Goal: Task Accomplishment & Management: Use online tool/utility

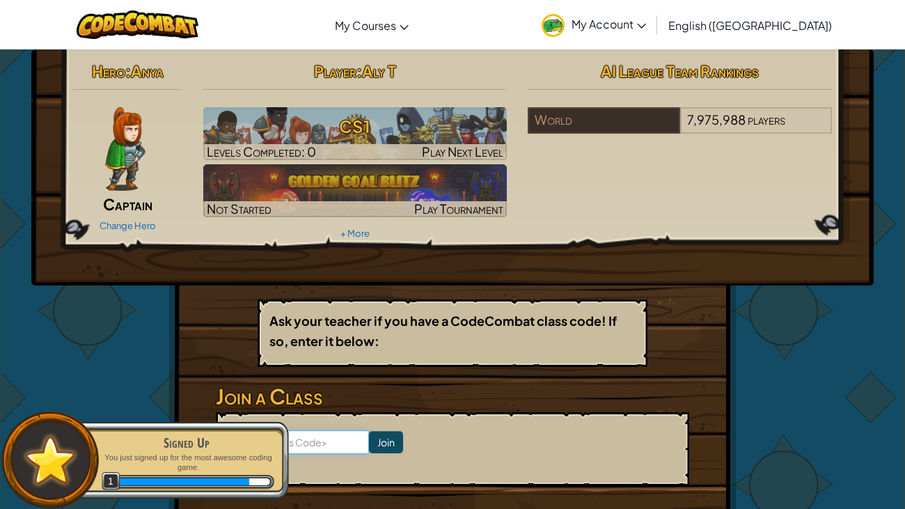
click at [337, 390] on input at bounding box center [298, 442] width 141 height 24
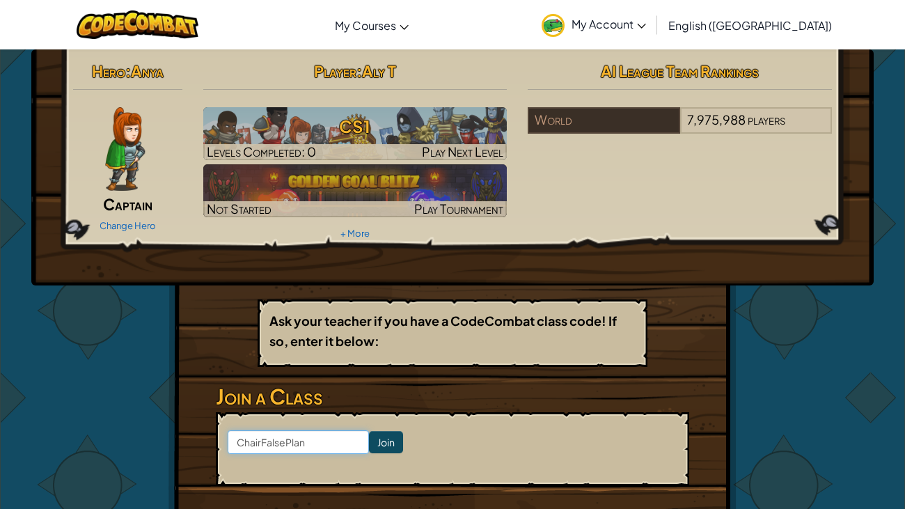
type input "ChairFalsePlant"
click at [384, 390] on input "Join" at bounding box center [386, 442] width 34 height 22
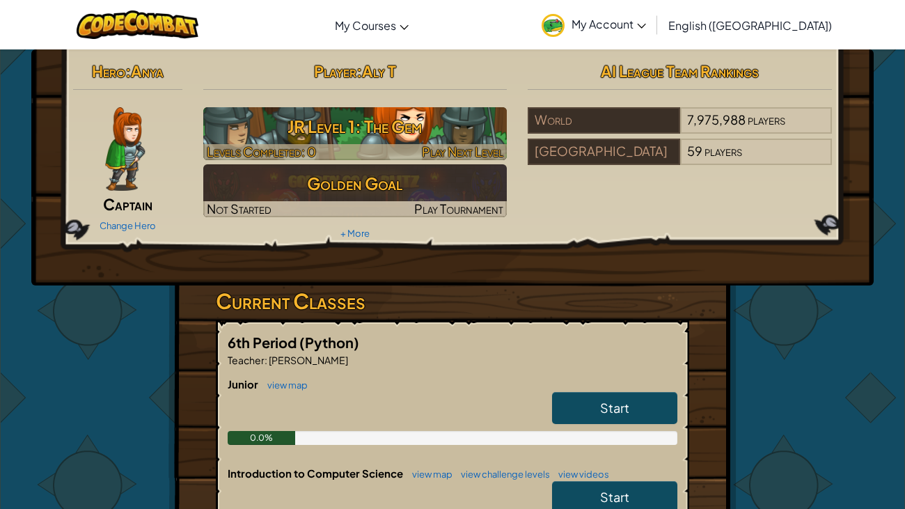
click at [412, 130] on h3 "JR Level 1: The Gem" at bounding box center [355, 126] width 304 height 31
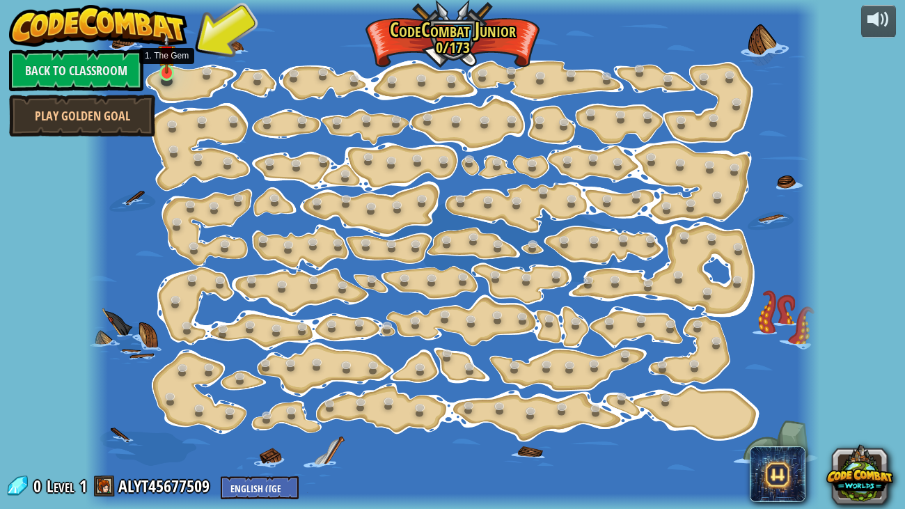
click at [173, 67] on img at bounding box center [167, 53] width 18 height 41
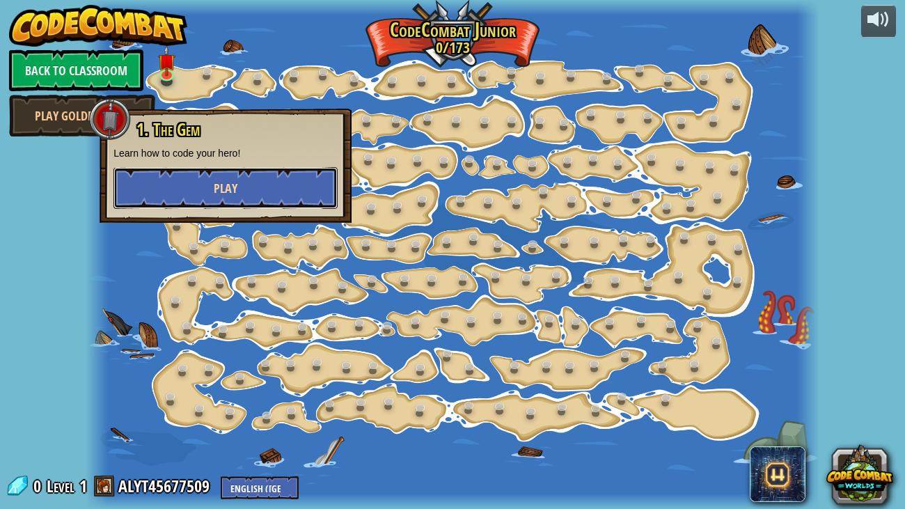
click at [211, 189] on button "Play" at bounding box center [226, 188] width 224 height 42
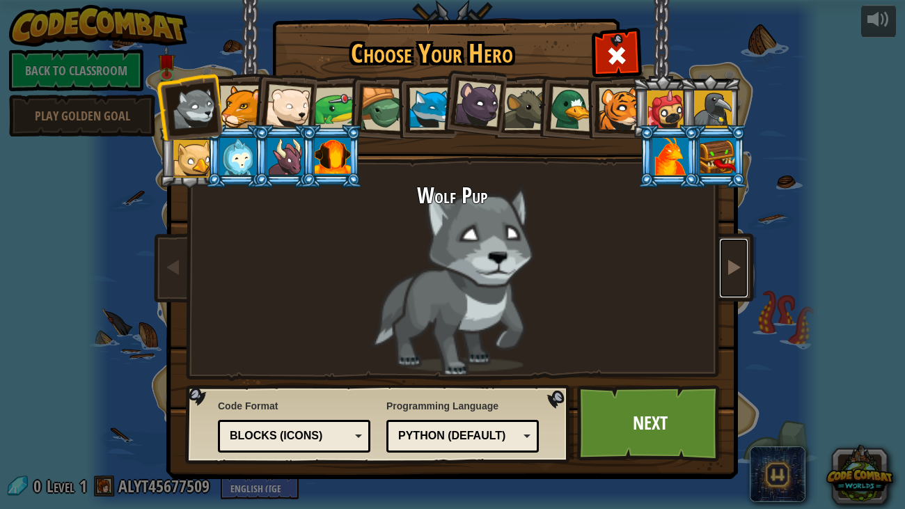
click at [740, 268] on span at bounding box center [734, 266] width 17 height 17
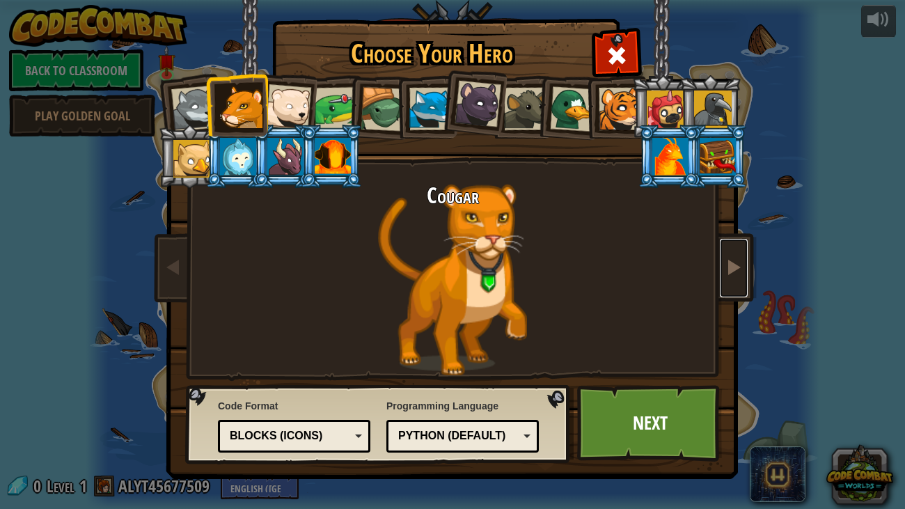
click at [747, 260] on link at bounding box center [734, 268] width 28 height 58
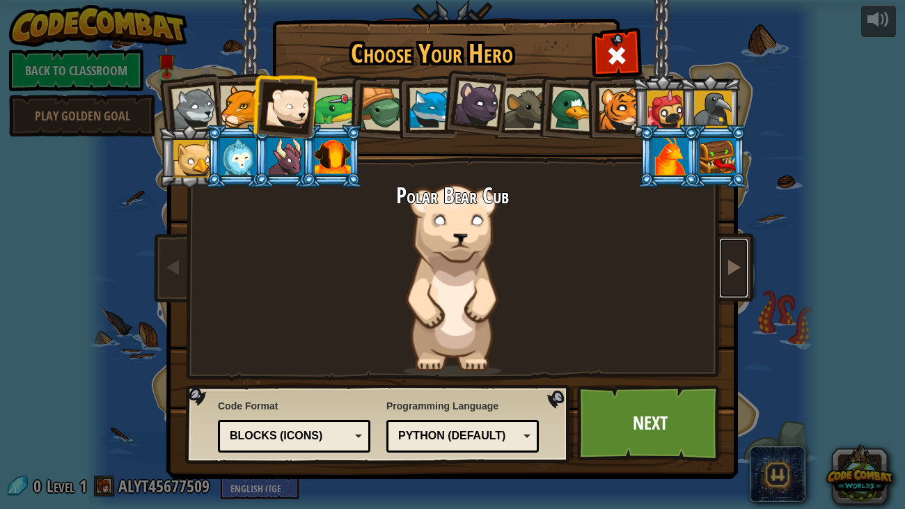
click at [746, 260] on link at bounding box center [734, 268] width 28 height 58
click at [733, 269] on span at bounding box center [734, 266] width 17 height 17
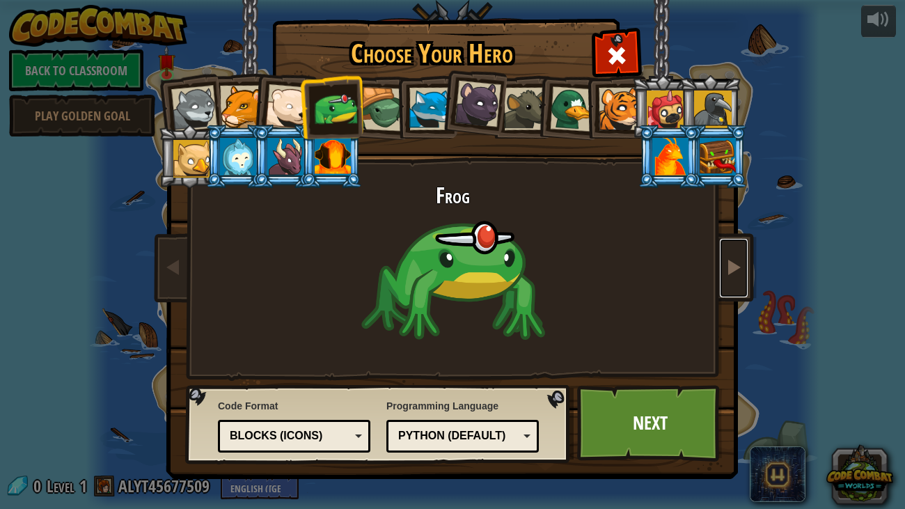
click at [733, 269] on span at bounding box center [734, 266] width 17 height 17
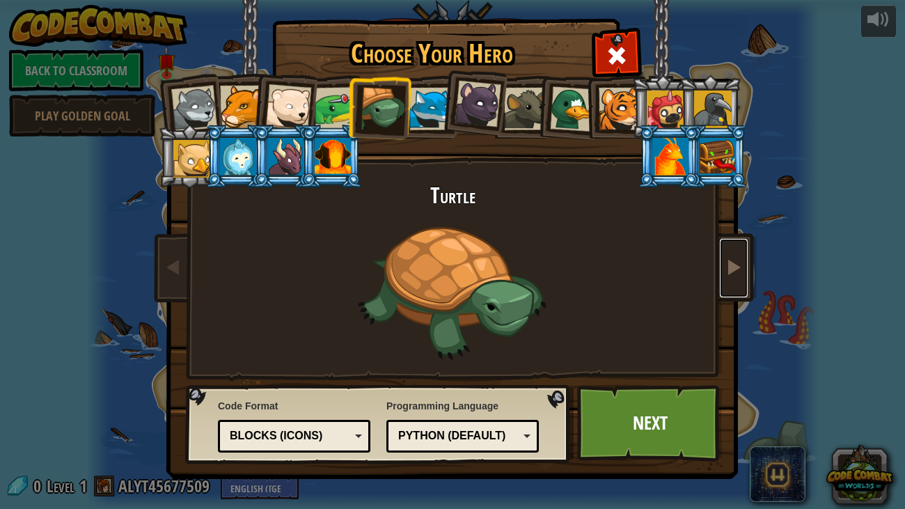
click at [733, 269] on span at bounding box center [734, 266] width 17 height 17
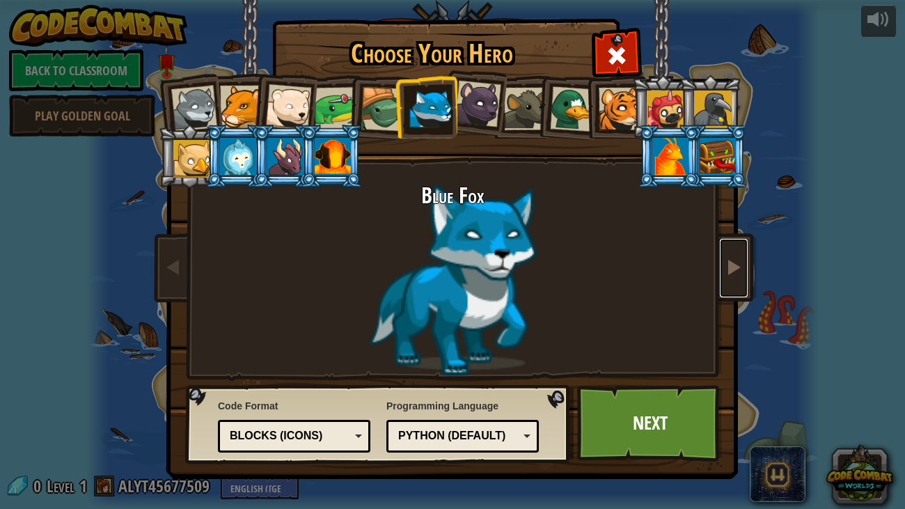
click at [733, 269] on span at bounding box center [734, 266] width 17 height 17
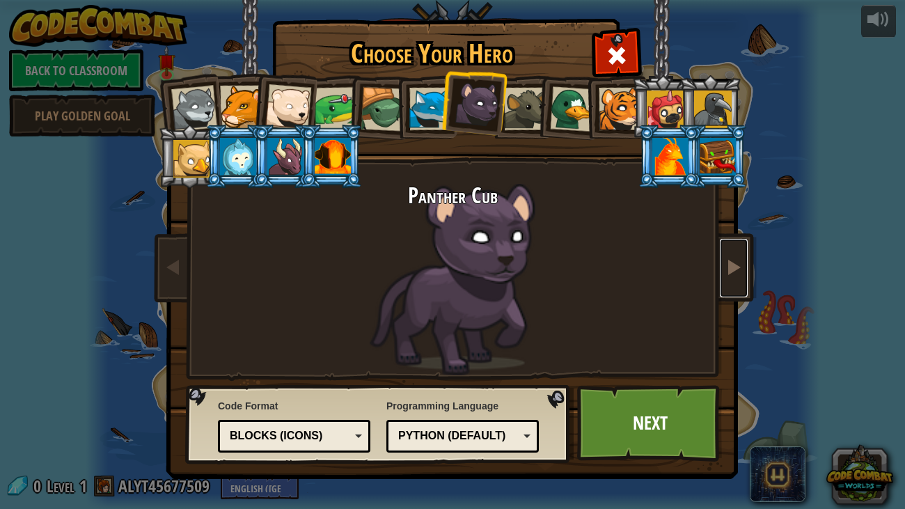
click at [733, 269] on span at bounding box center [734, 266] width 17 height 17
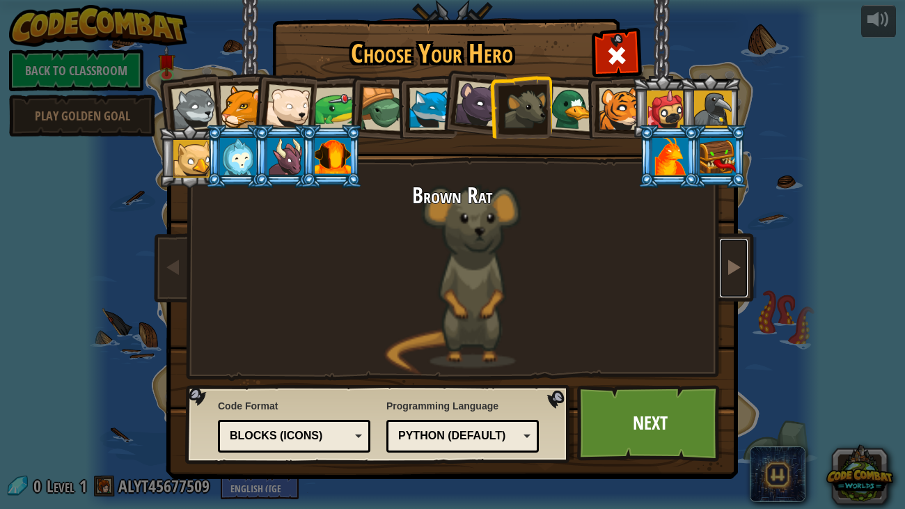
click at [733, 269] on span at bounding box center [734, 266] width 17 height 17
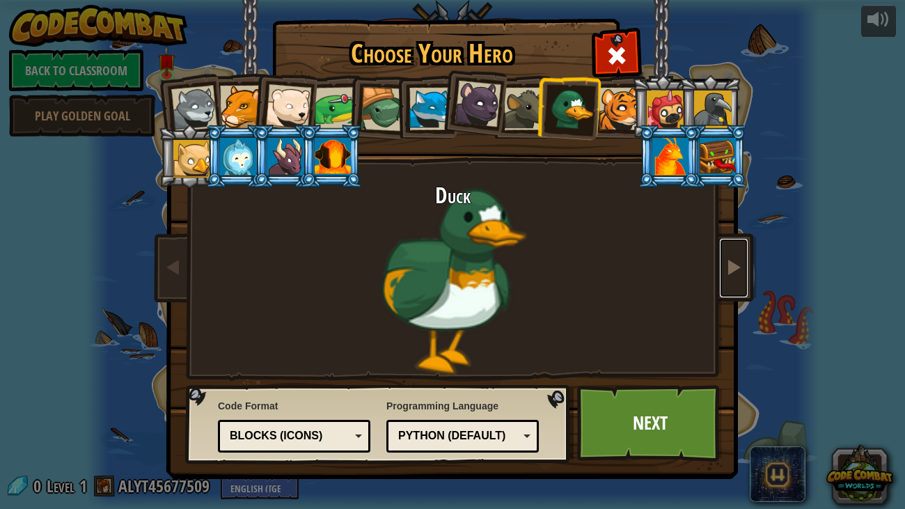
click at [733, 269] on span at bounding box center [734, 266] width 17 height 17
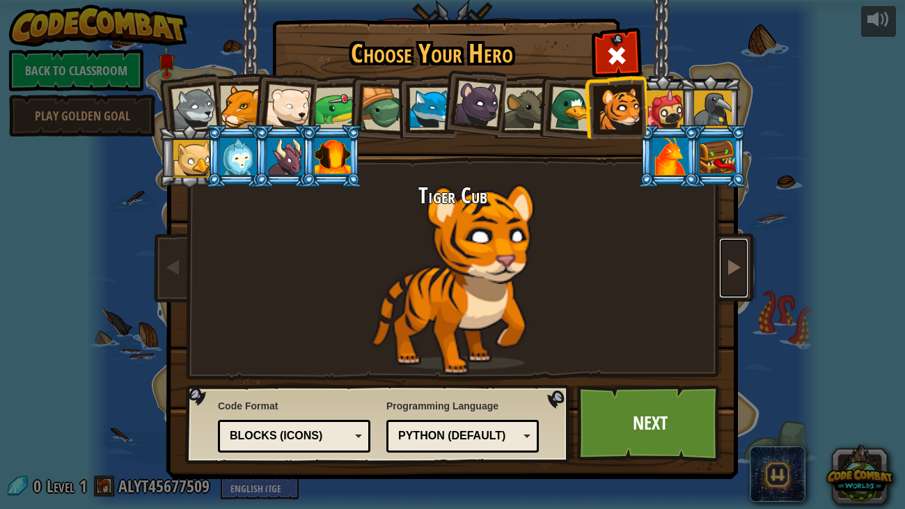
click at [733, 269] on span at bounding box center [734, 266] width 17 height 17
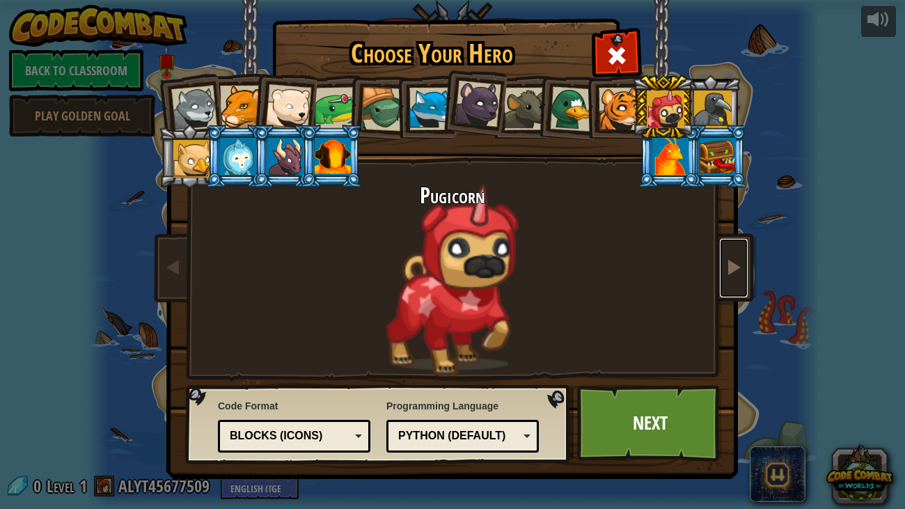
click at [733, 269] on span at bounding box center [734, 266] width 17 height 17
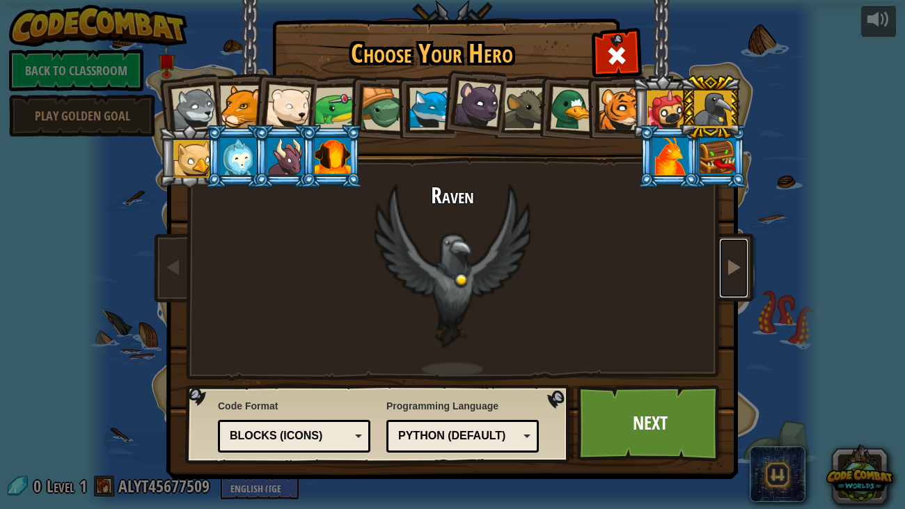
click at [733, 269] on span at bounding box center [734, 266] width 17 height 17
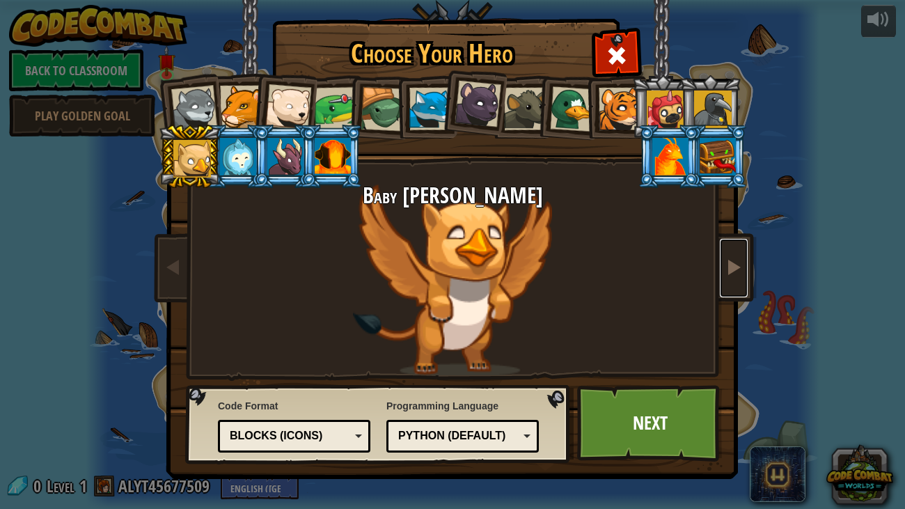
click at [733, 269] on span at bounding box center [734, 266] width 17 height 17
click at [731, 264] on span at bounding box center [734, 266] width 17 height 17
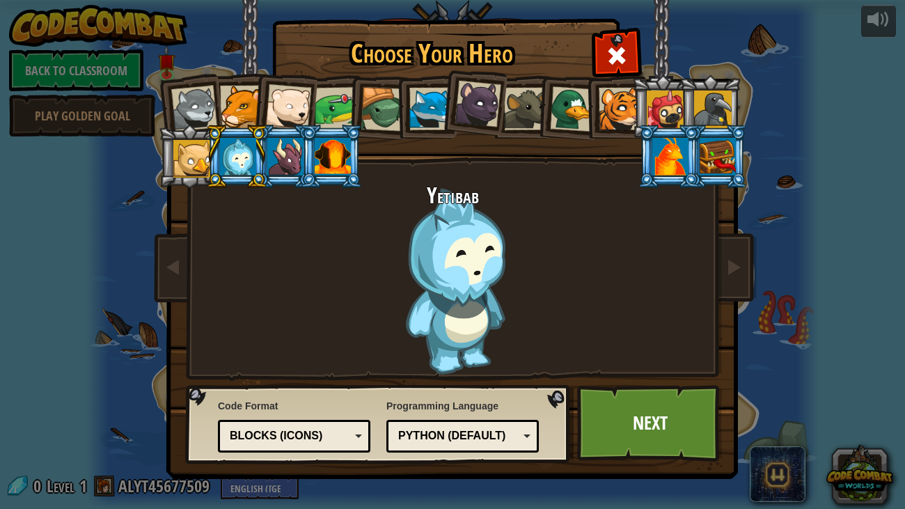
click at [393, 109] on div at bounding box center [383, 109] width 45 height 45
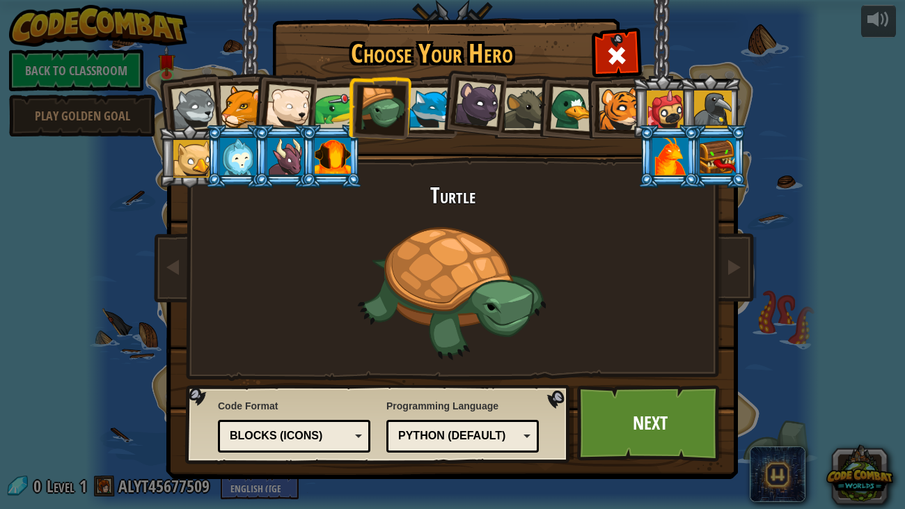
click at [235, 154] on div at bounding box center [238, 157] width 36 height 38
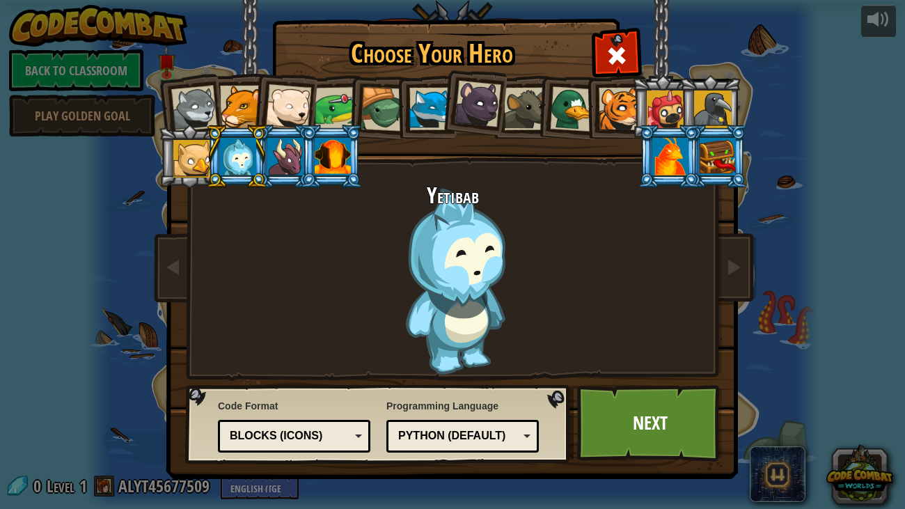
click at [712, 162] on div at bounding box center [718, 157] width 36 height 38
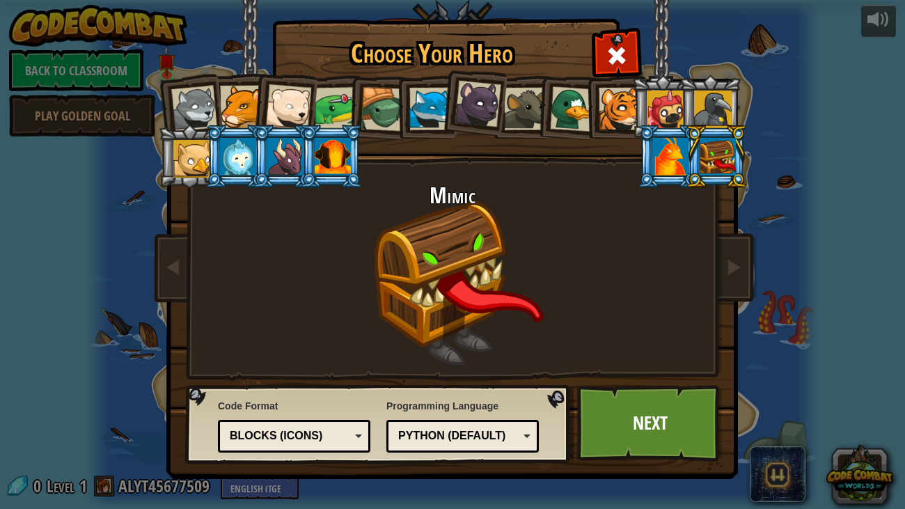
click at [280, 107] on div at bounding box center [288, 107] width 46 height 46
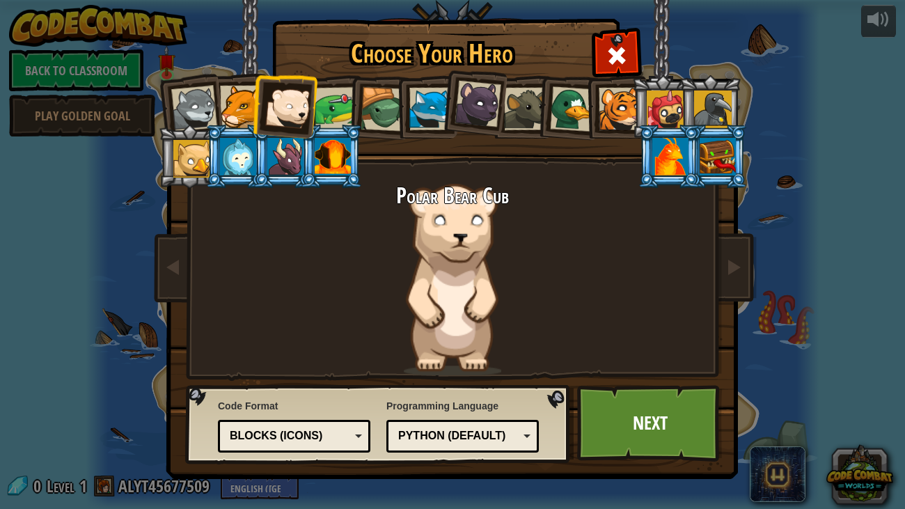
click at [389, 109] on div at bounding box center [383, 109] width 45 height 45
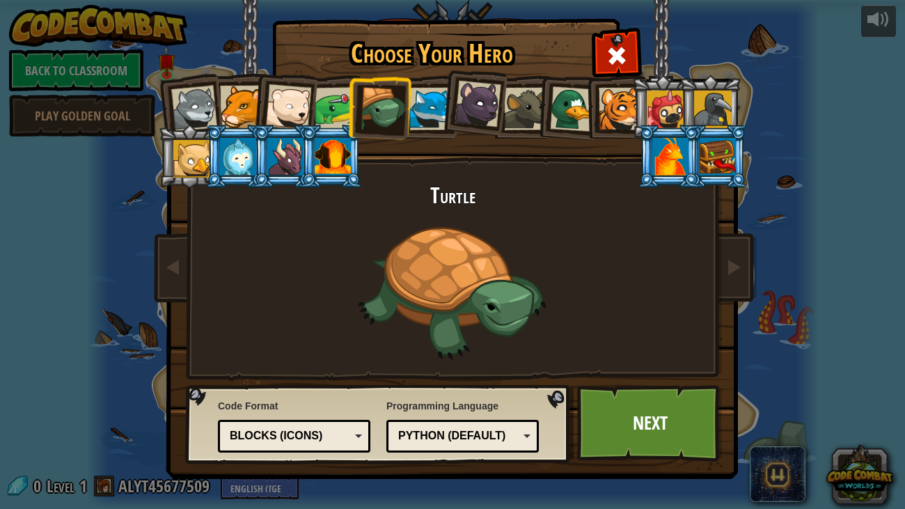
click at [325, 101] on div at bounding box center [336, 108] width 43 height 43
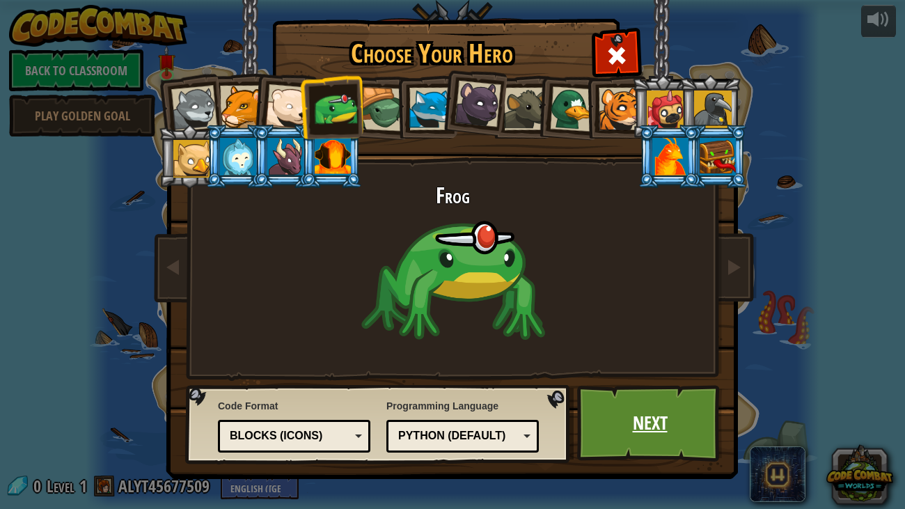
click at [621, 453] on link "Next" at bounding box center [650, 423] width 146 height 77
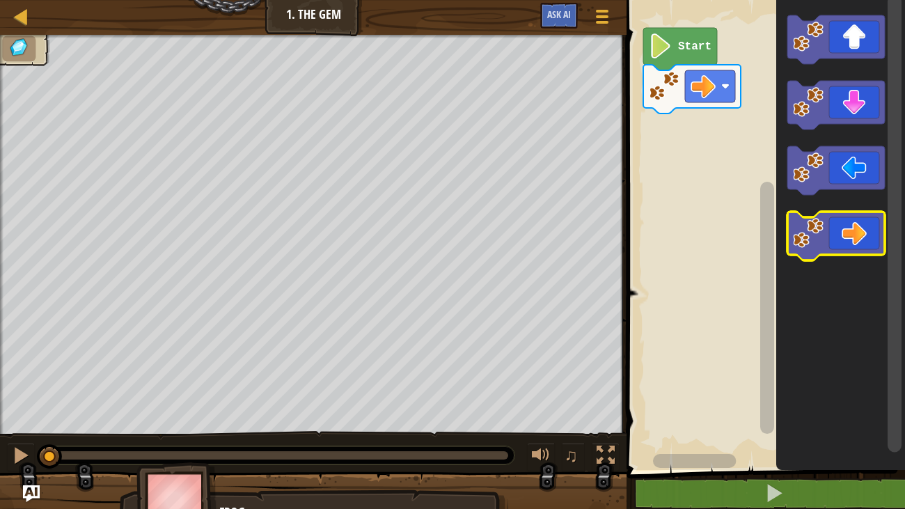
click at [857, 234] on icon "Blockly Workspace" at bounding box center [836, 236] width 97 height 49
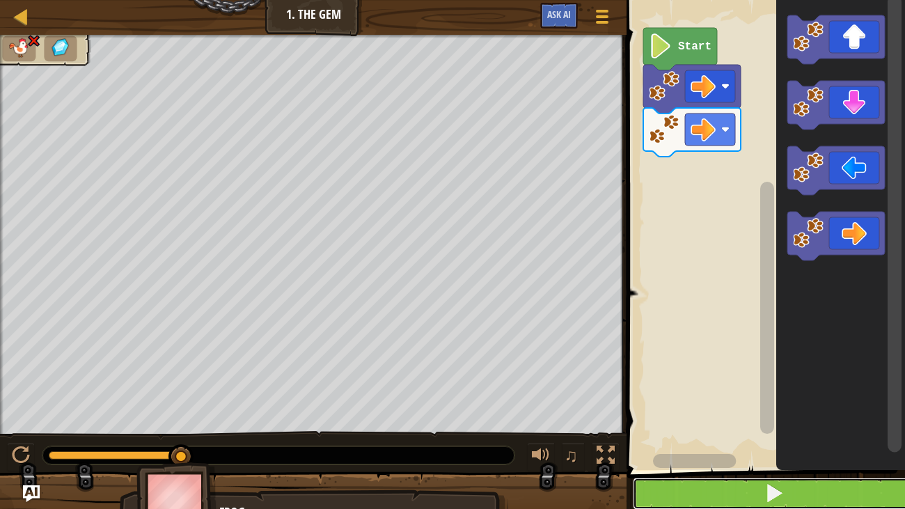
click at [776, 487] on span at bounding box center [774, 492] width 19 height 19
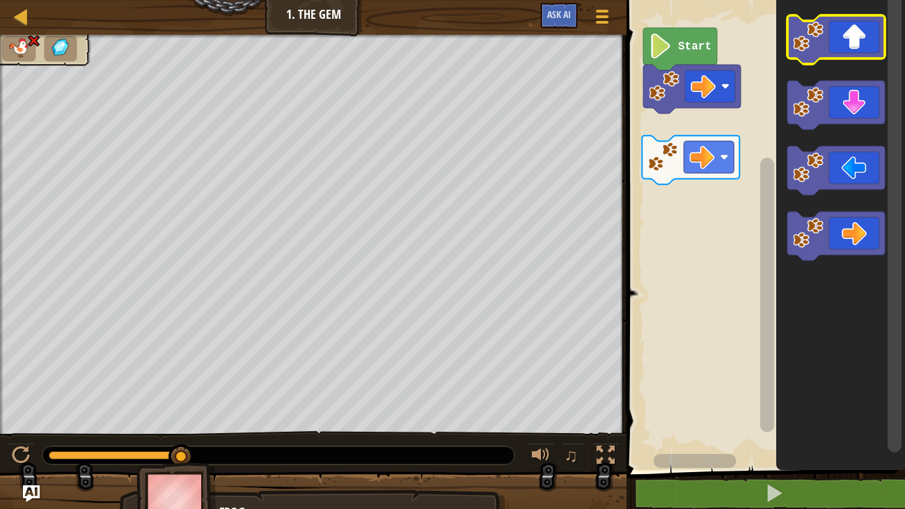
click at [832, 34] on icon "Blockly Workspace" at bounding box center [836, 39] width 97 height 49
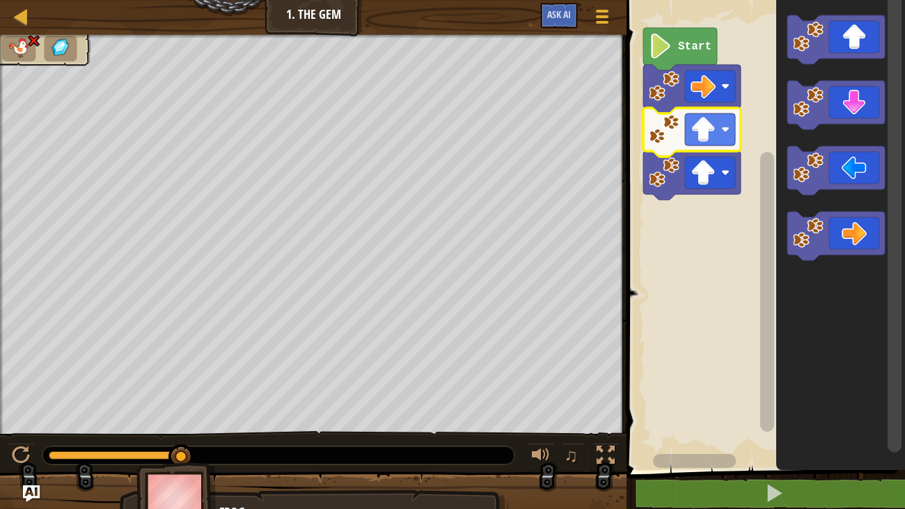
click at [671, 139] on image "Blockly Workspace" at bounding box center [664, 129] width 31 height 31
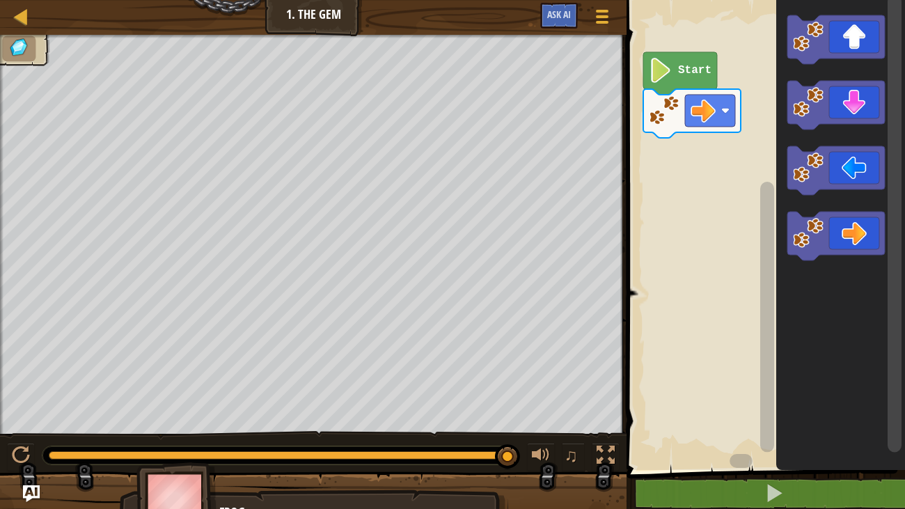
click at [0, 250] on div at bounding box center [1, 245] width 3 height 421
click at [0, 254] on div at bounding box center [1, 245] width 3 height 421
click at [669, 53] on icon "Blockly Workspace" at bounding box center [680, 73] width 74 height 42
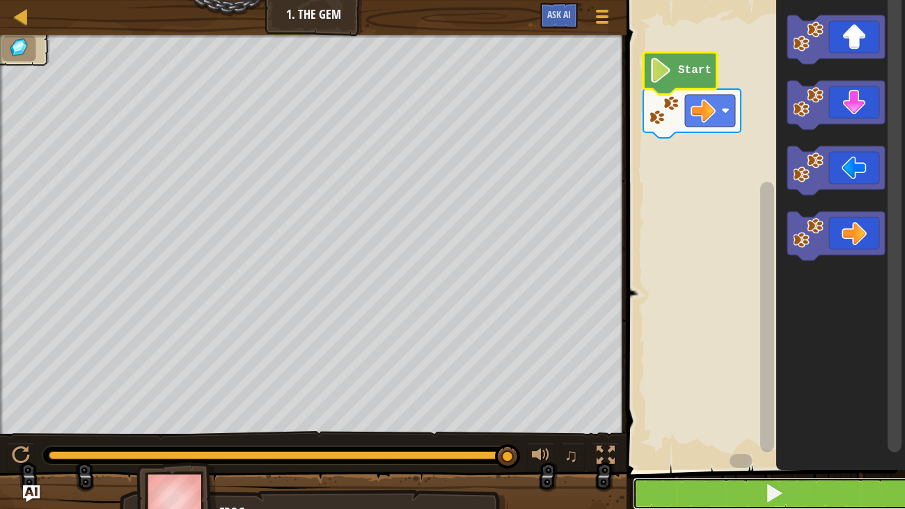
click at [721, 483] on button at bounding box center [774, 494] width 283 height 32
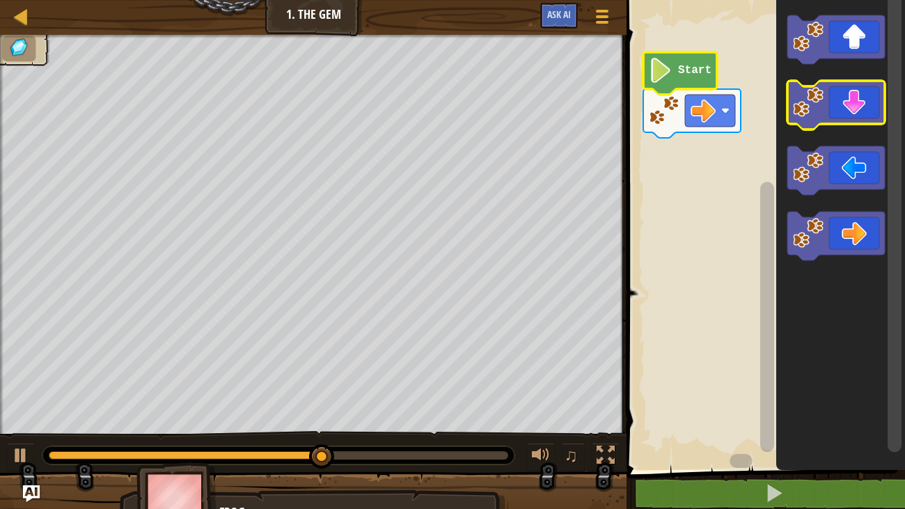
click at [827, 93] on icon "Blockly Workspace" at bounding box center [836, 105] width 97 height 49
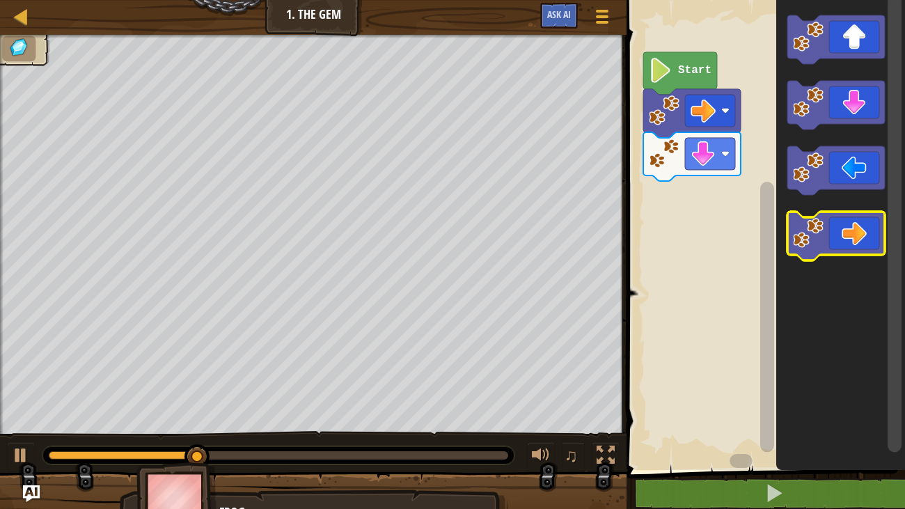
click at [850, 232] on icon "Blockly Workspace" at bounding box center [836, 236] width 97 height 49
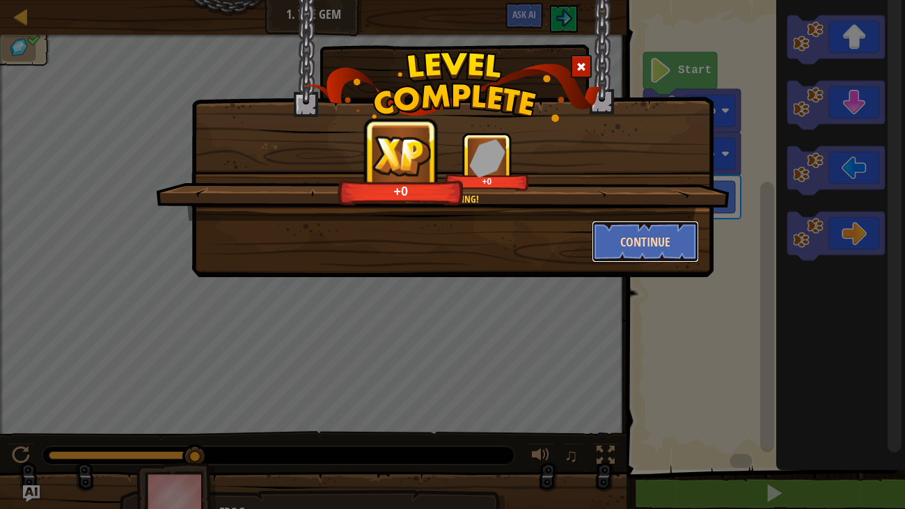
click at [669, 239] on button "Continue" at bounding box center [646, 242] width 108 height 42
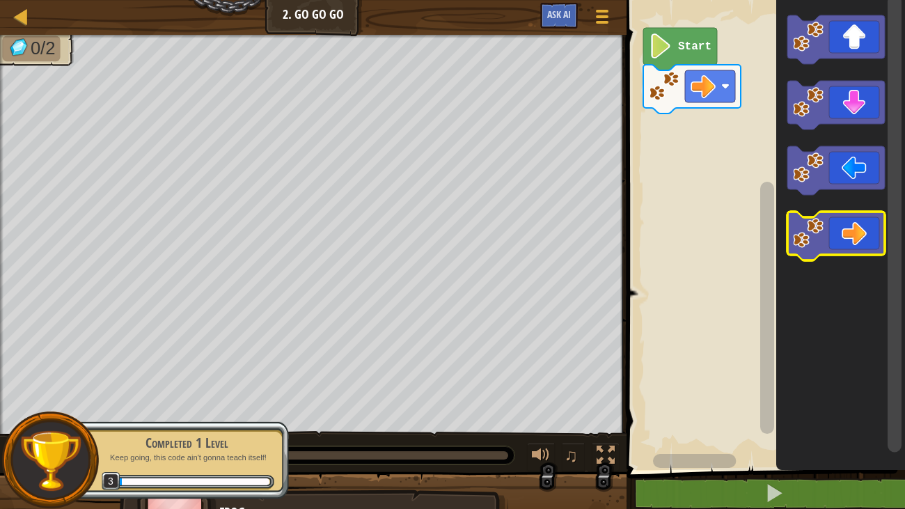
click at [837, 224] on icon "Blockly Workspace" at bounding box center [836, 236] width 97 height 49
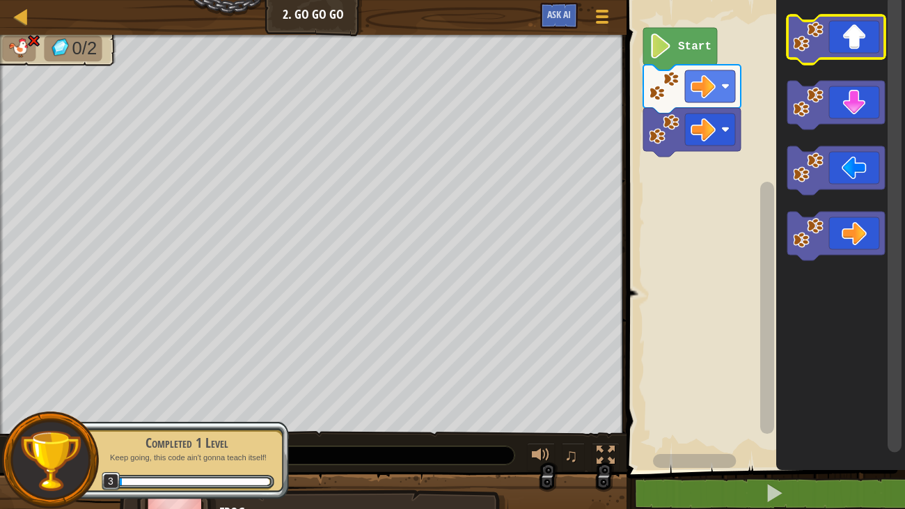
click at [858, 60] on rect "Blockly Workspace" at bounding box center [836, 39] width 97 height 49
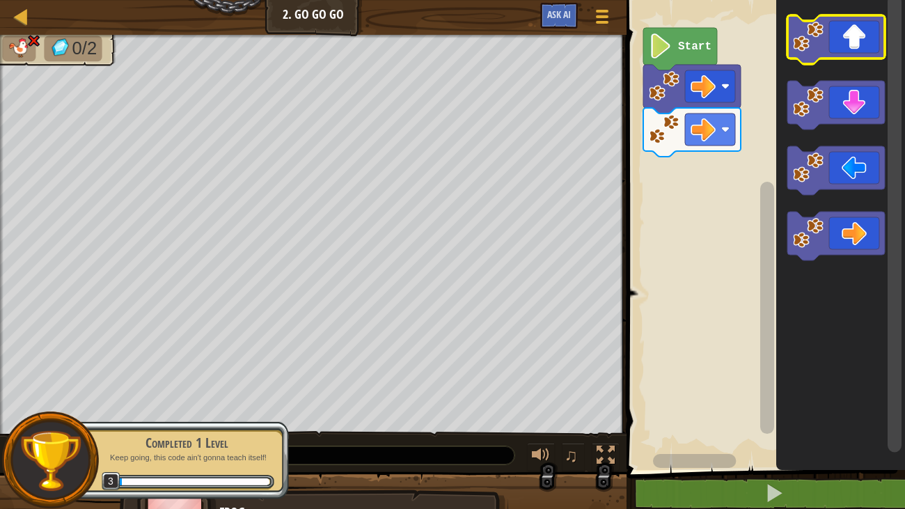
click at [855, 40] on icon "Blockly Workspace" at bounding box center [836, 39] width 97 height 49
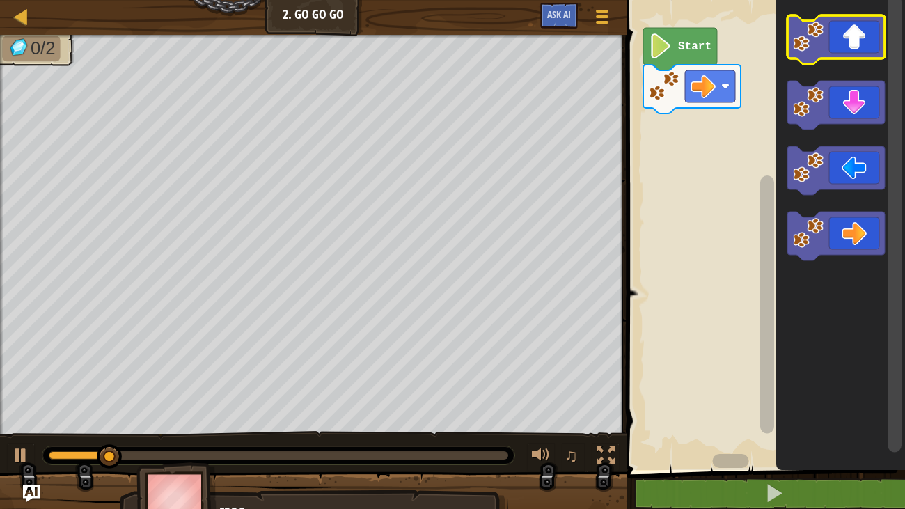
click at [813, 58] on icon "Blockly Workspace" at bounding box center [836, 39] width 97 height 49
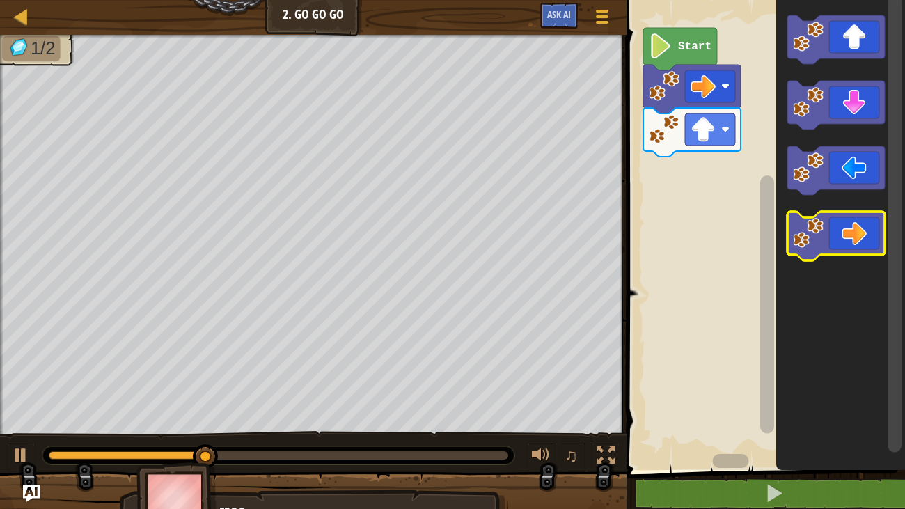
click at [857, 242] on icon "Blockly Workspace" at bounding box center [836, 236] width 97 height 49
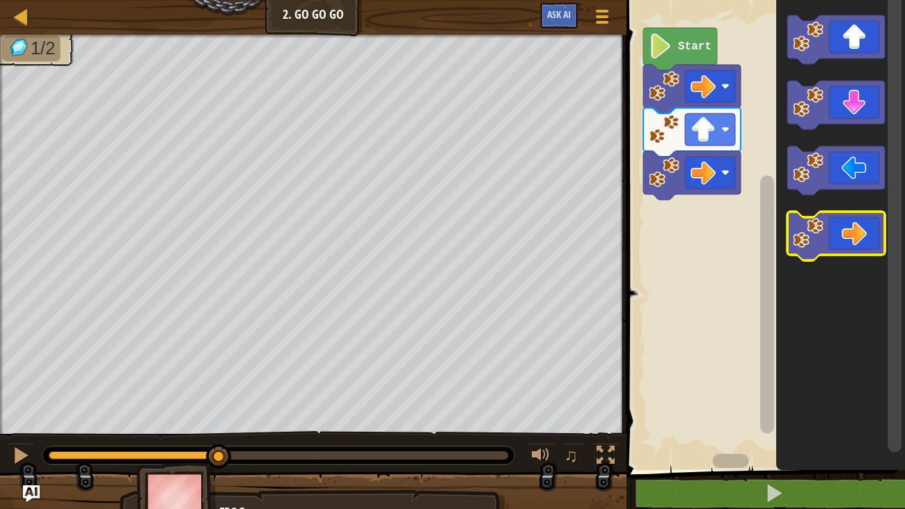
click at [861, 242] on icon "Blockly Workspace" at bounding box center [836, 236] width 97 height 49
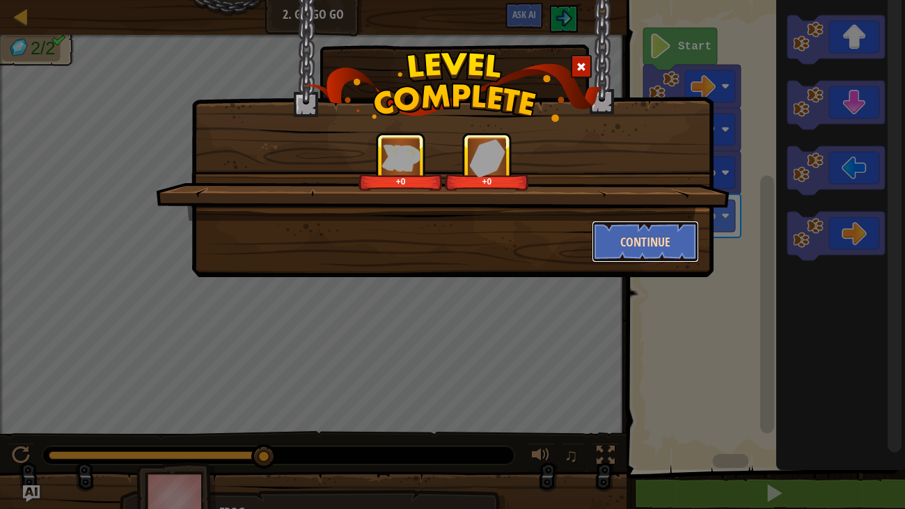
click at [615, 235] on button "Continue" at bounding box center [646, 242] width 108 height 42
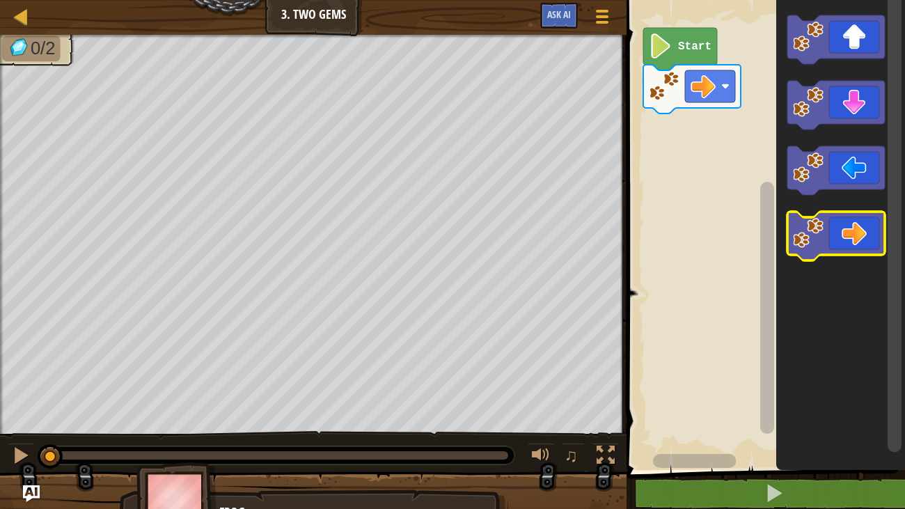
click at [829, 224] on icon "Blockly Workspace" at bounding box center [836, 236] width 97 height 49
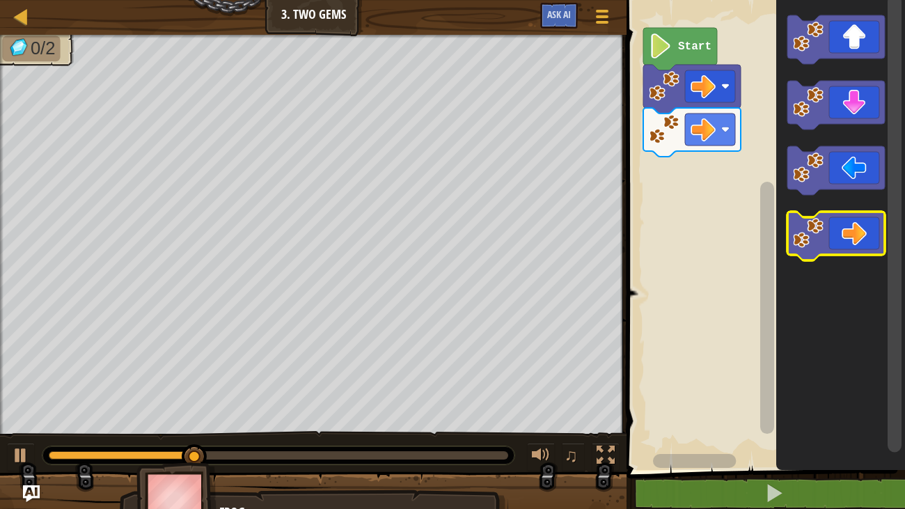
click at [820, 228] on image "Blockly Workspace" at bounding box center [808, 233] width 31 height 31
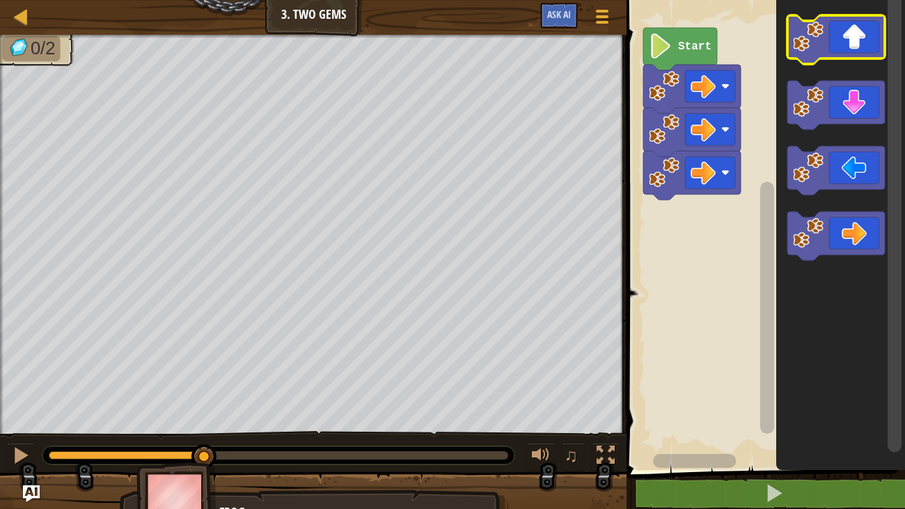
click at [850, 50] on icon "Blockly Workspace" at bounding box center [836, 39] width 97 height 49
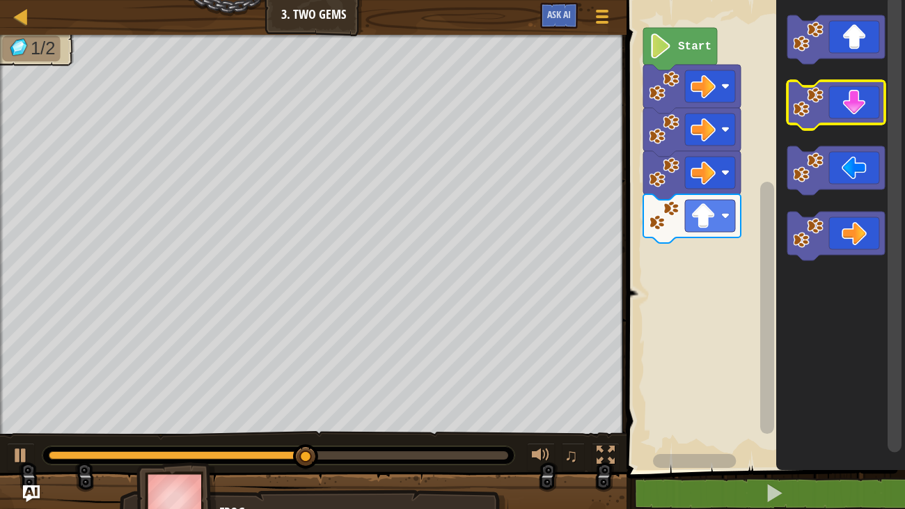
click at [845, 114] on icon "Blockly Workspace" at bounding box center [836, 105] width 97 height 49
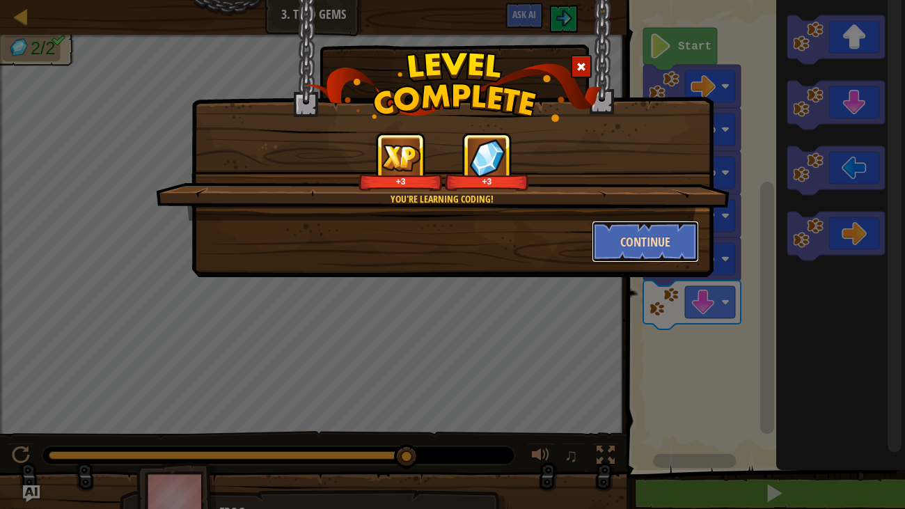
click at [595, 239] on button "Continue" at bounding box center [646, 242] width 108 height 42
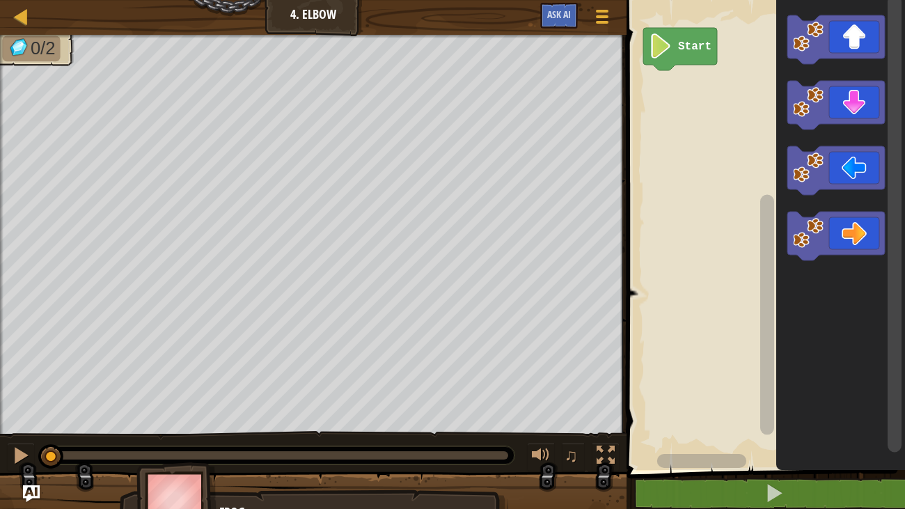
click at [68, 496] on div at bounding box center [313, 506] width 627 height 70
click at [33, 488] on img "Ask AI" at bounding box center [31, 494] width 18 height 18
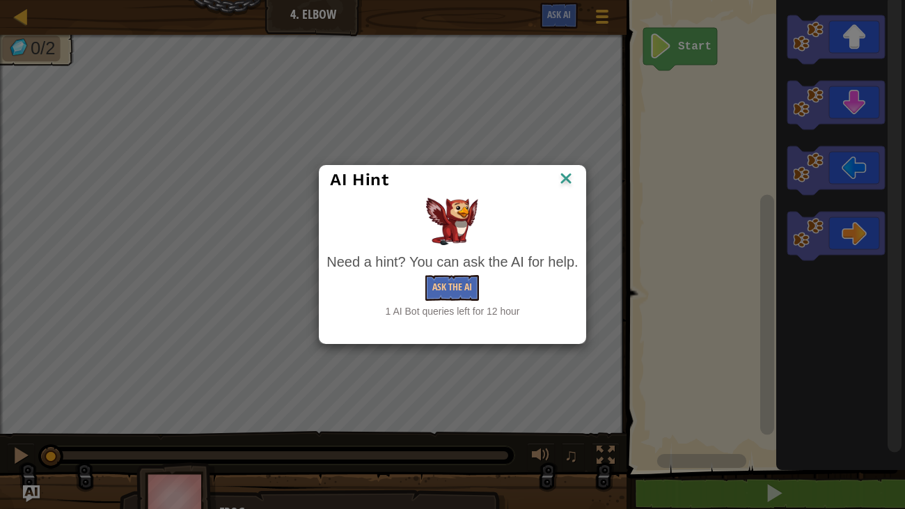
click at [565, 176] on img at bounding box center [566, 179] width 18 height 21
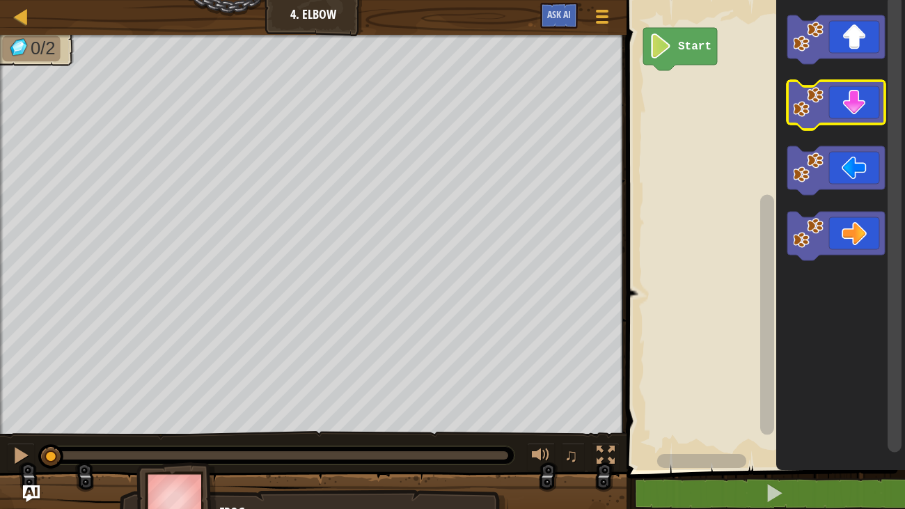
click at [873, 95] on icon "Blockly Workspace" at bounding box center [836, 105] width 97 height 49
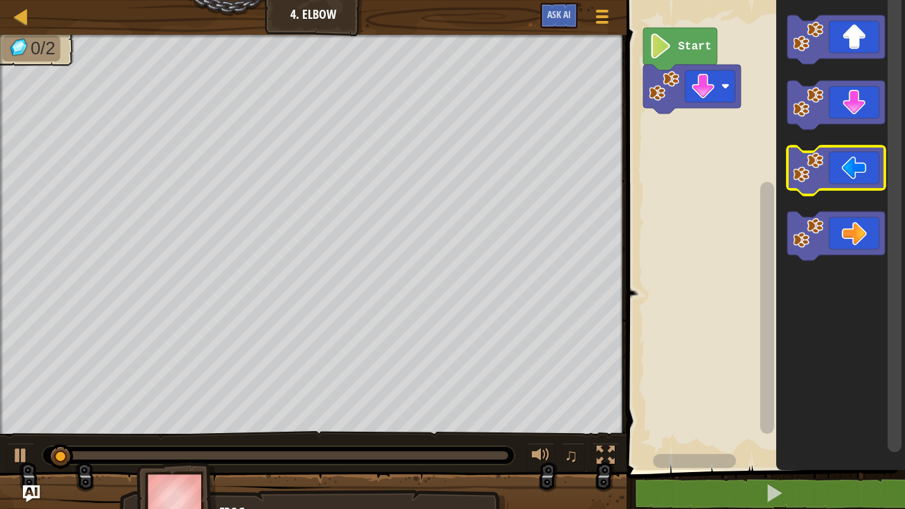
click at [859, 162] on icon "Blockly Workspace" at bounding box center [836, 170] width 97 height 49
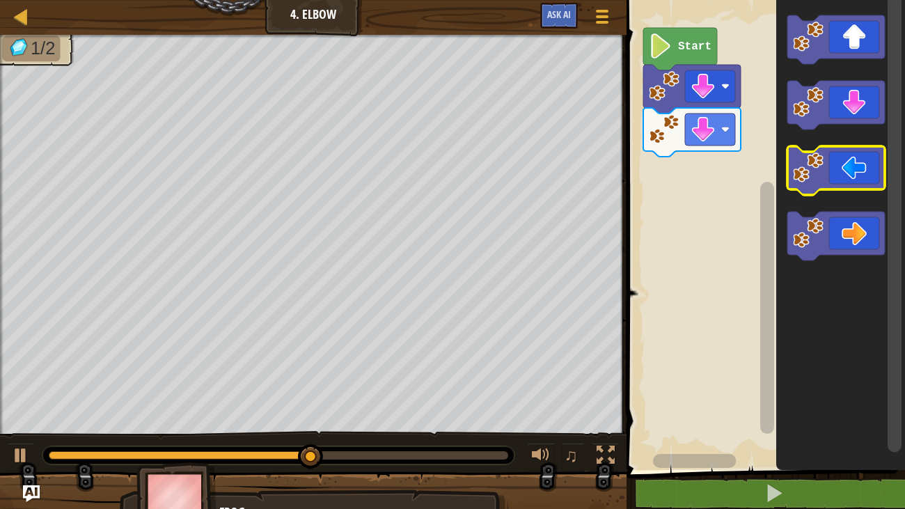
click at [838, 185] on icon "Blockly Workspace" at bounding box center [836, 170] width 97 height 49
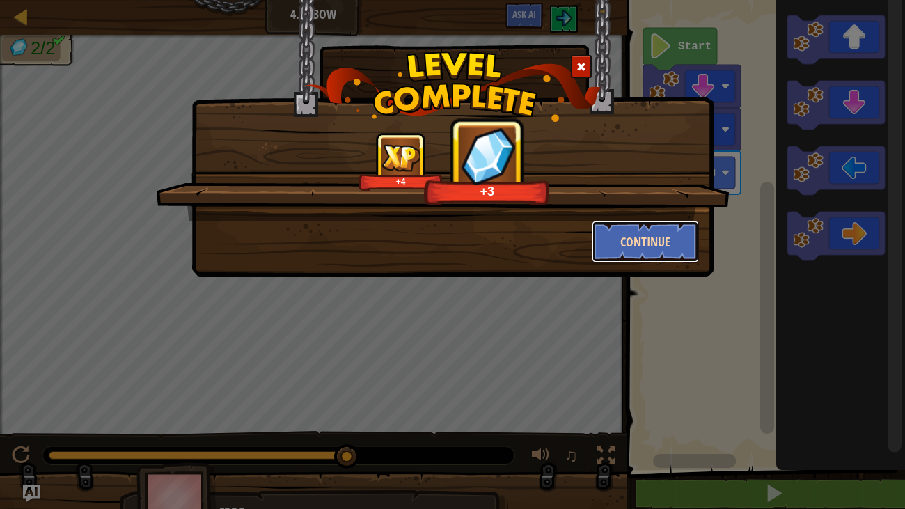
click at [628, 223] on button "Continue" at bounding box center [646, 242] width 108 height 42
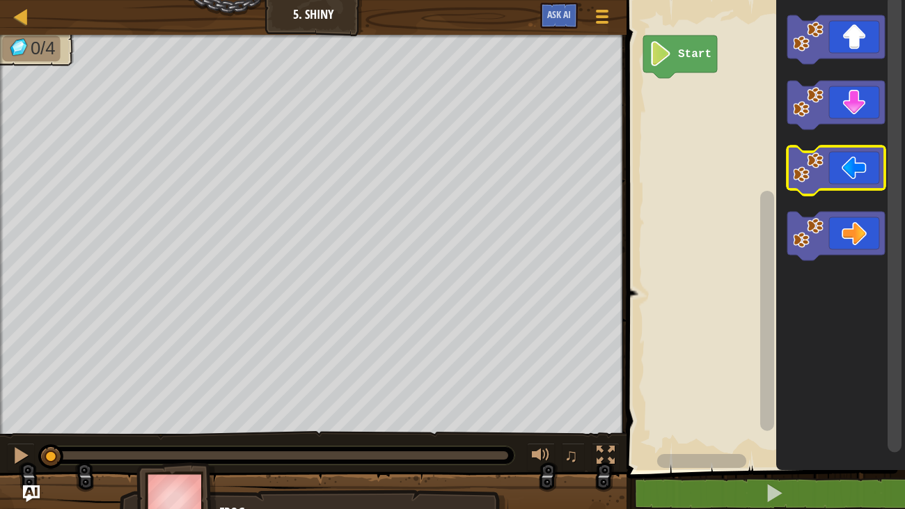
click at [831, 160] on icon "Blockly Workspace" at bounding box center [836, 170] width 97 height 49
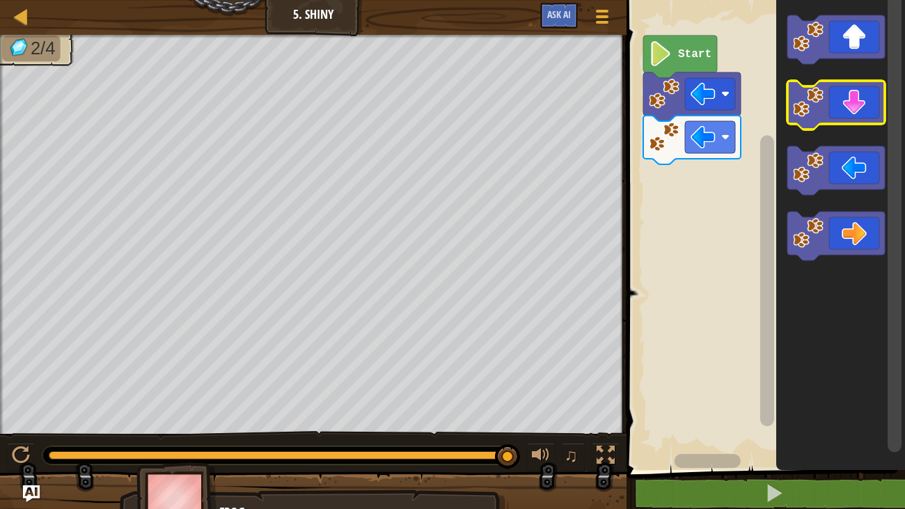
click at [823, 103] on image "Blockly Workspace" at bounding box center [808, 102] width 31 height 31
click at [900, 257] on rect "Blockly Workspace" at bounding box center [895, 224] width 14 height 458
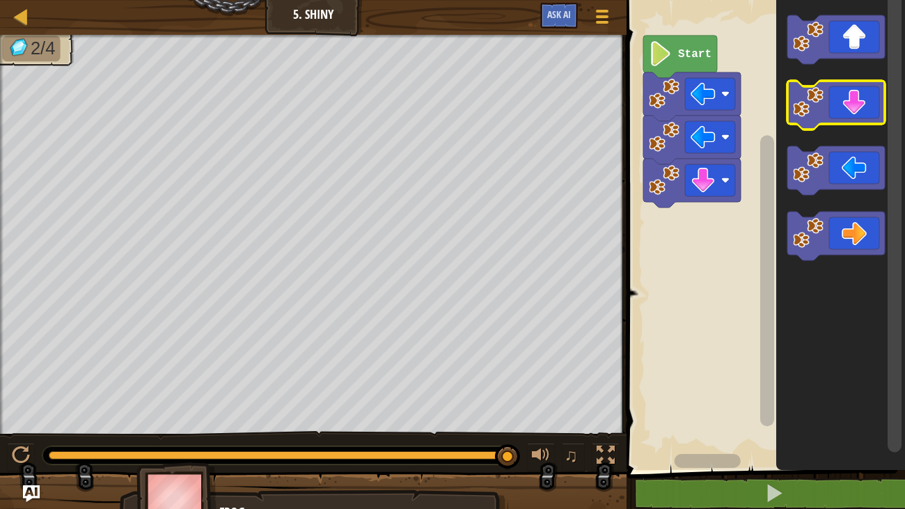
click at [824, 59] on rect "Blockly Workspace" at bounding box center [836, 39] width 97 height 49
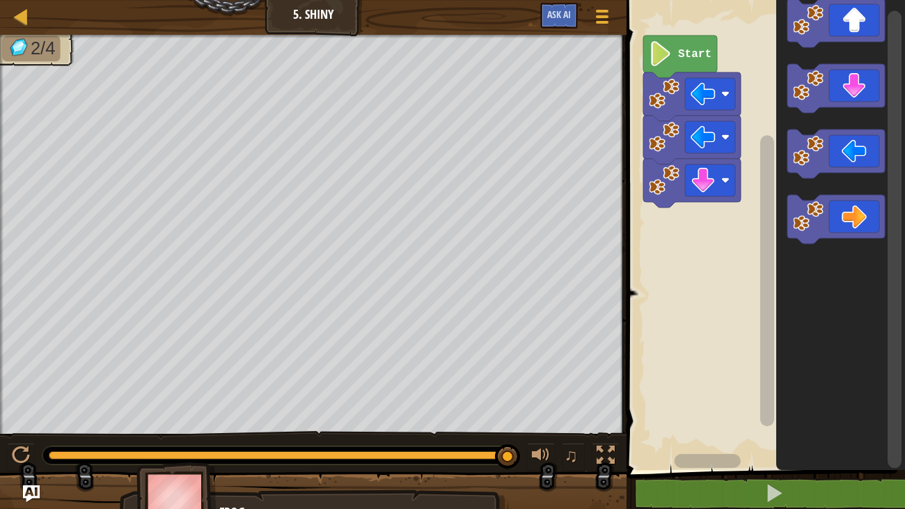
click at [813, 78] on icon "Blockly Workspace" at bounding box center [840, 231] width 129 height 477
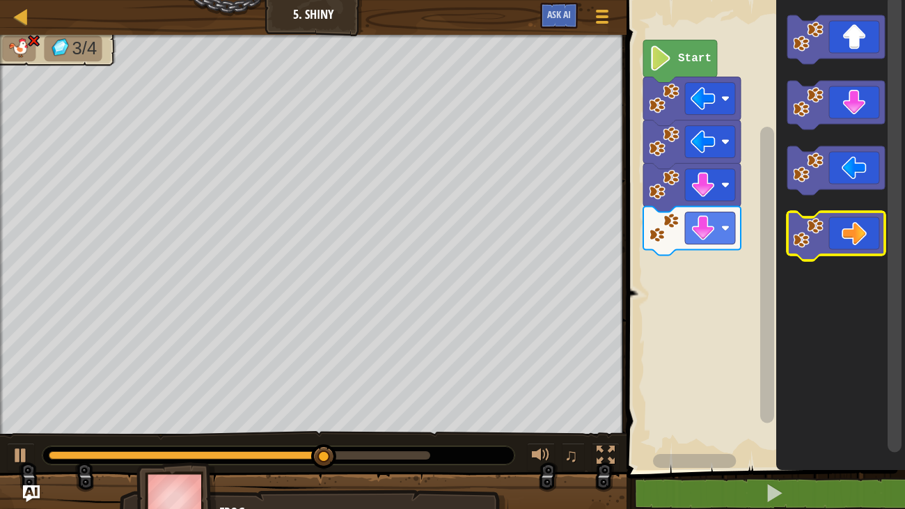
click at [813, 233] on image "Blockly Workspace" at bounding box center [808, 233] width 31 height 31
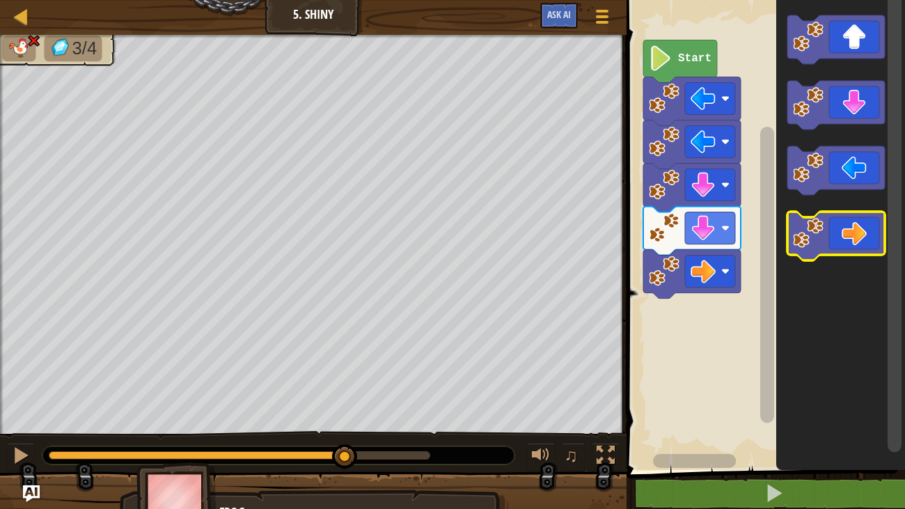
click at [813, 233] on image "Blockly Workspace" at bounding box center [808, 233] width 31 height 31
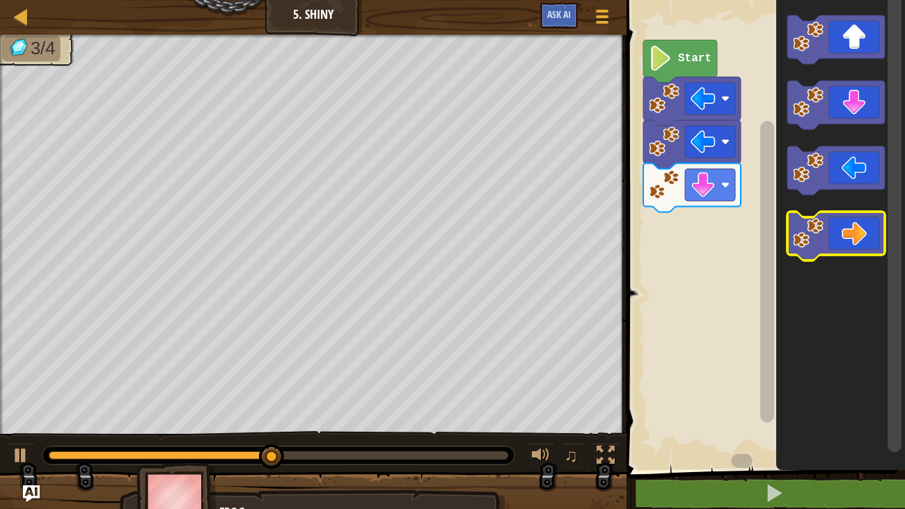
click at [841, 244] on icon "Blockly Workspace" at bounding box center [836, 236] width 97 height 49
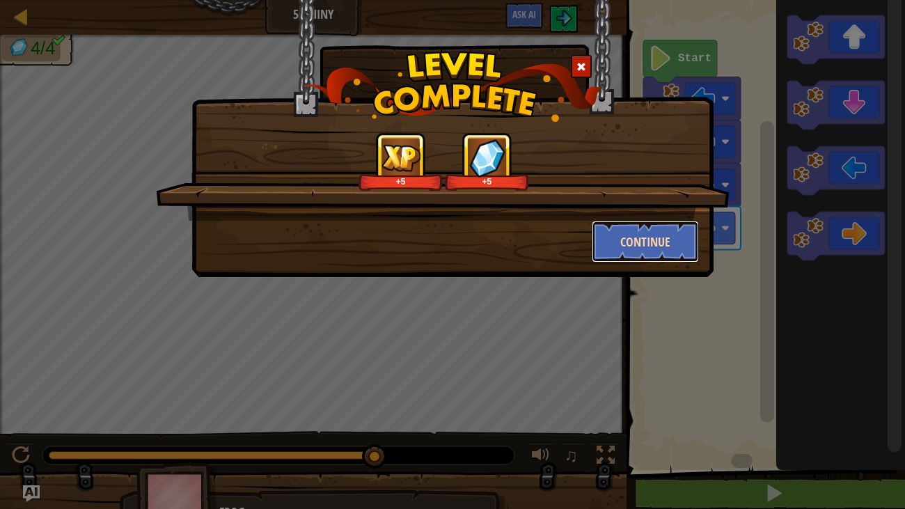
click at [618, 249] on button "Continue" at bounding box center [646, 242] width 108 height 42
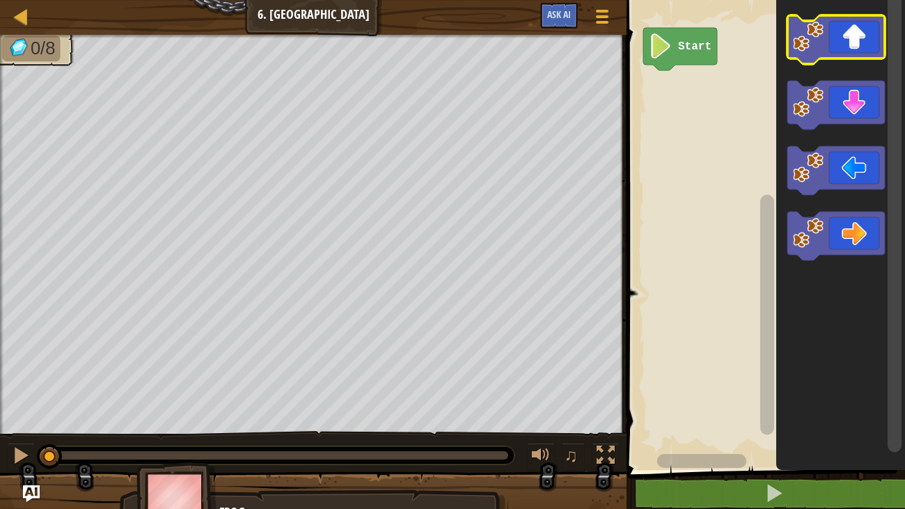
click at [826, 43] on icon "Blockly Workspace" at bounding box center [836, 39] width 97 height 49
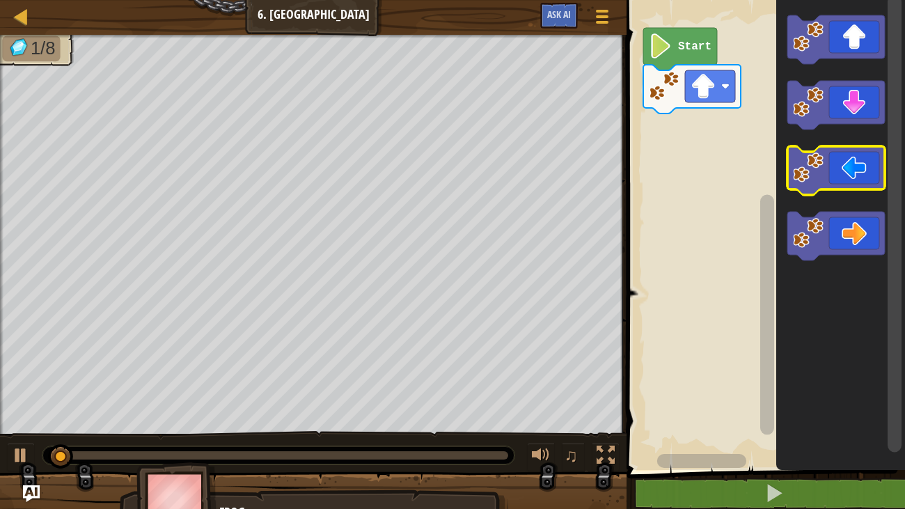
click at [864, 179] on icon "Blockly Workspace" at bounding box center [836, 170] width 97 height 49
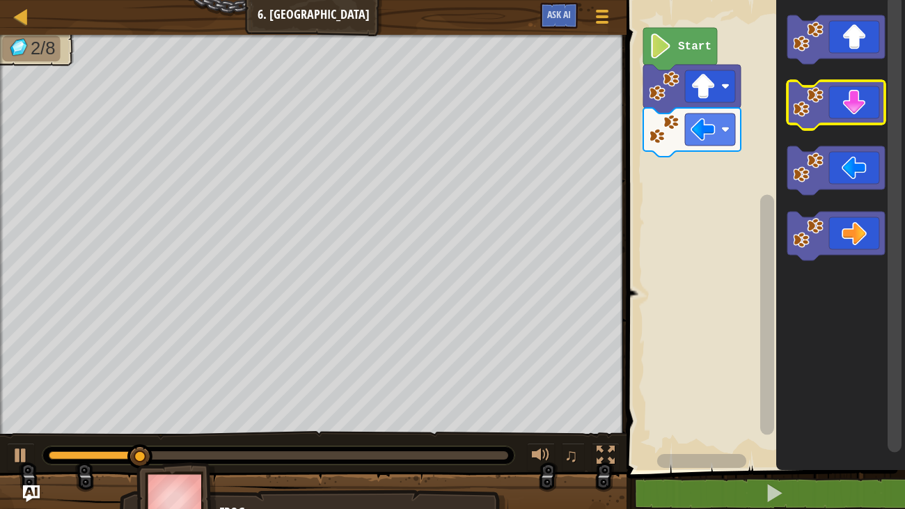
click at [817, 98] on image "Blockly Workspace" at bounding box center [808, 102] width 31 height 31
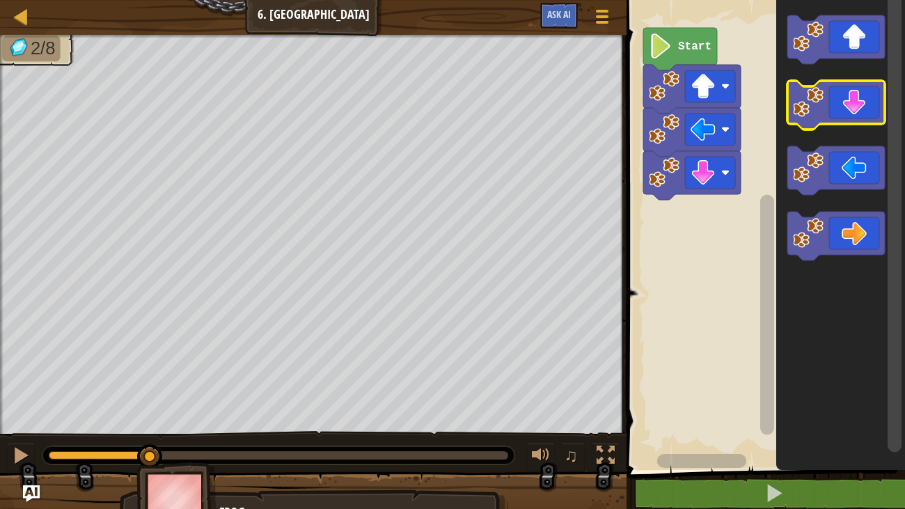
click at [817, 98] on image "Blockly Workspace" at bounding box center [808, 102] width 31 height 31
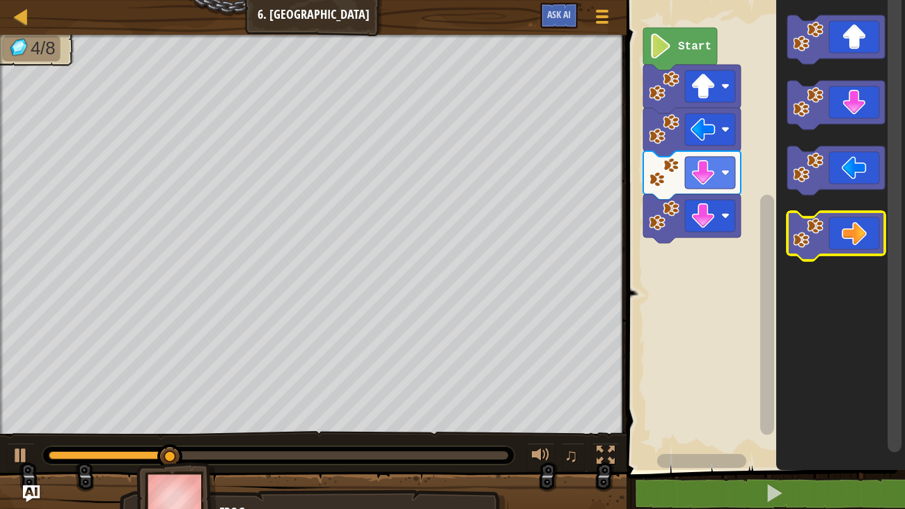
click at [854, 229] on icon "Blockly Workspace" at bounding box center [836, 236] width 97 height 49
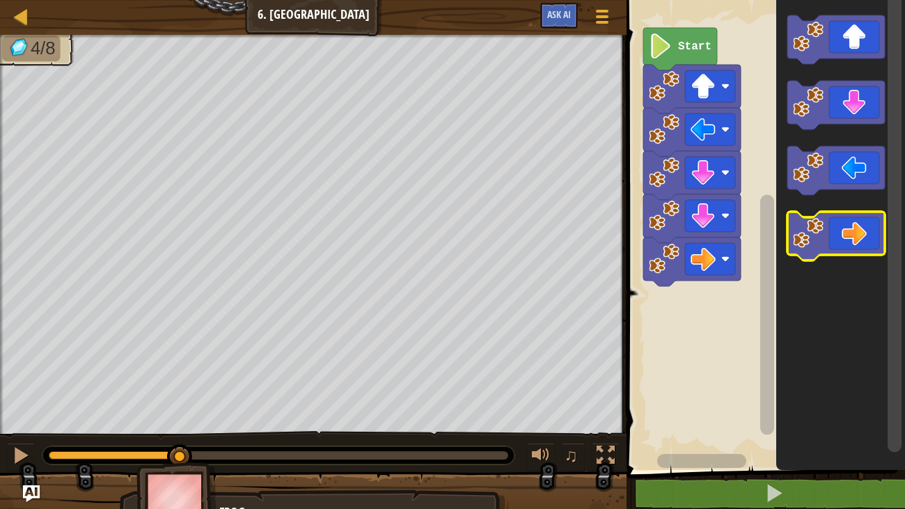
click at [855, 227] on icon "Blockly Workspace" at bounding box center [836, 236] width 97 height 49
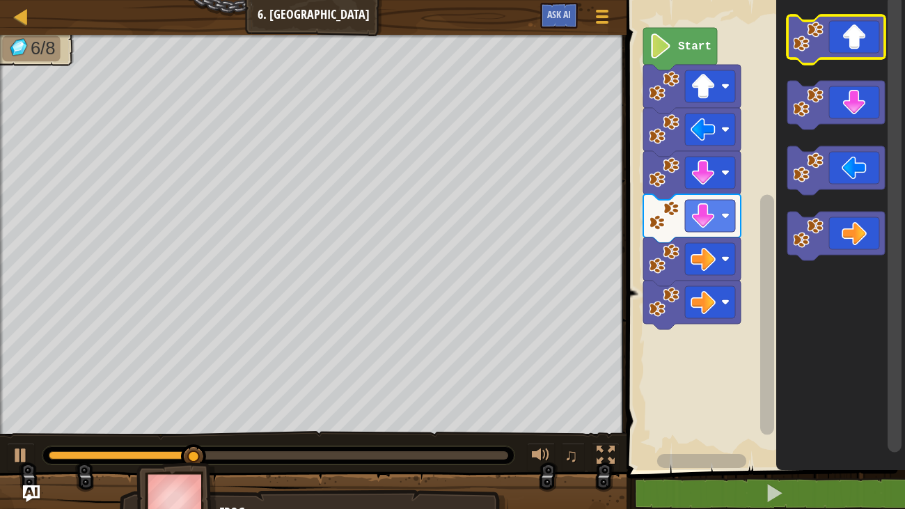
click at [840, 35] on icon "Blockly Workspace" at bounding box center [836, 39] width 97 height 49
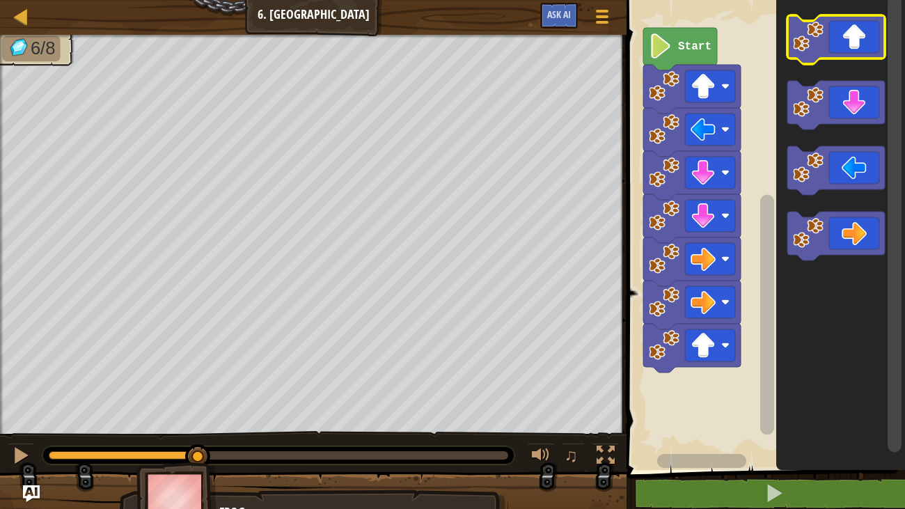
click at [840, 35] on icon "Blockly Workspace" at bounding box center [836, 39] width 97 height 49
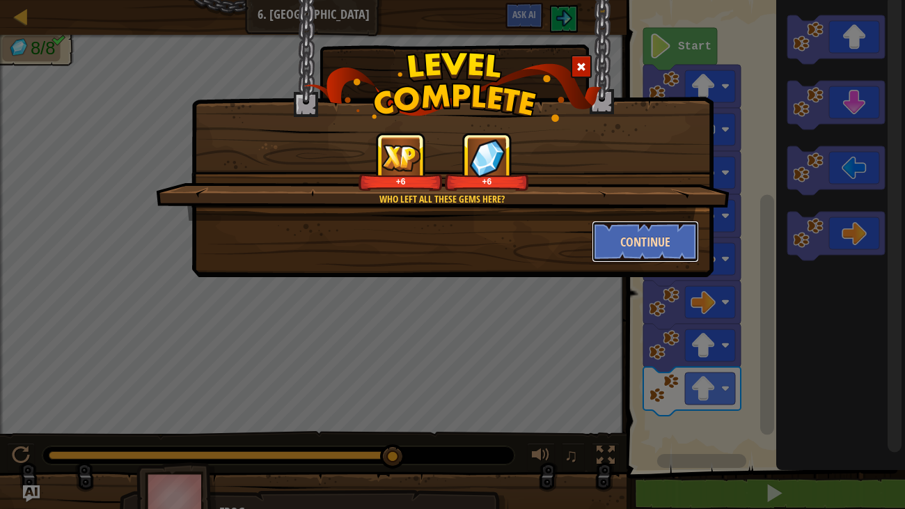
click at [642, 254] on button "Continue" at bounding box center [646, 242] width 108 height 42
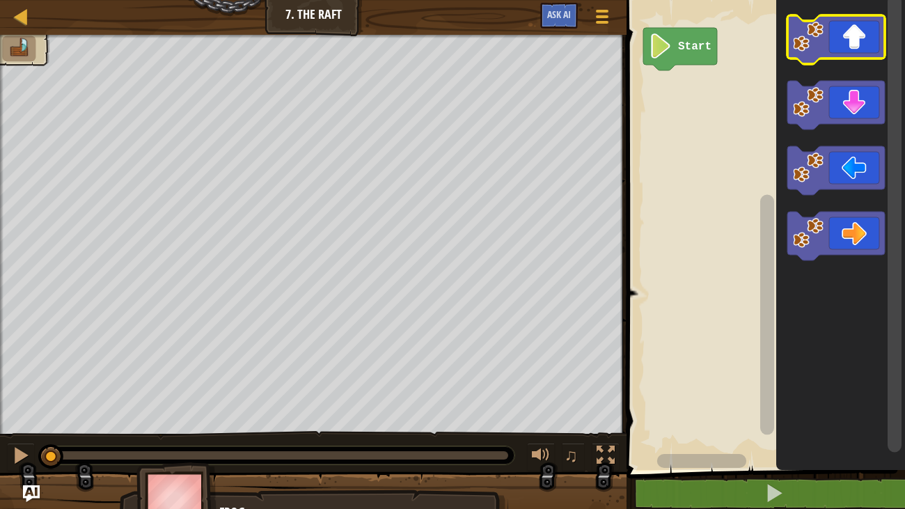
click at [825, 49] on icon "Blockly Workspace" at bounding box center [836, 39] width 97 height 49
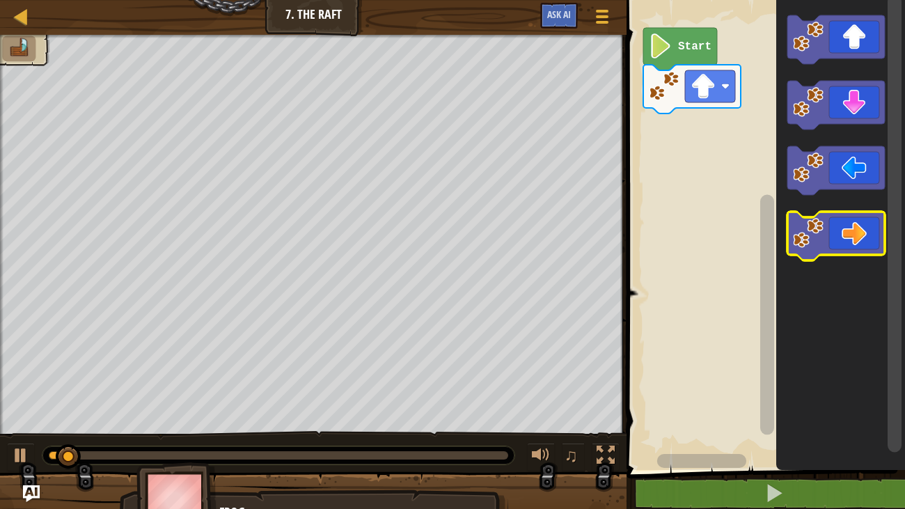
click at [826, 223] on icon "Blockly Workspace" at bounding box center [836, 236] width 97 height 49
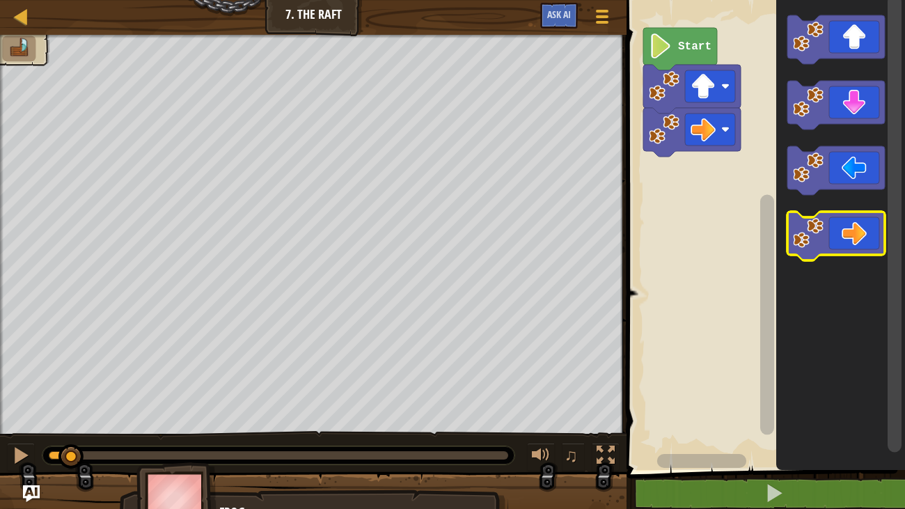
click at [818, 245] on image "Blockly Workspace" at bounding box center [808, 233] width 31 height 31
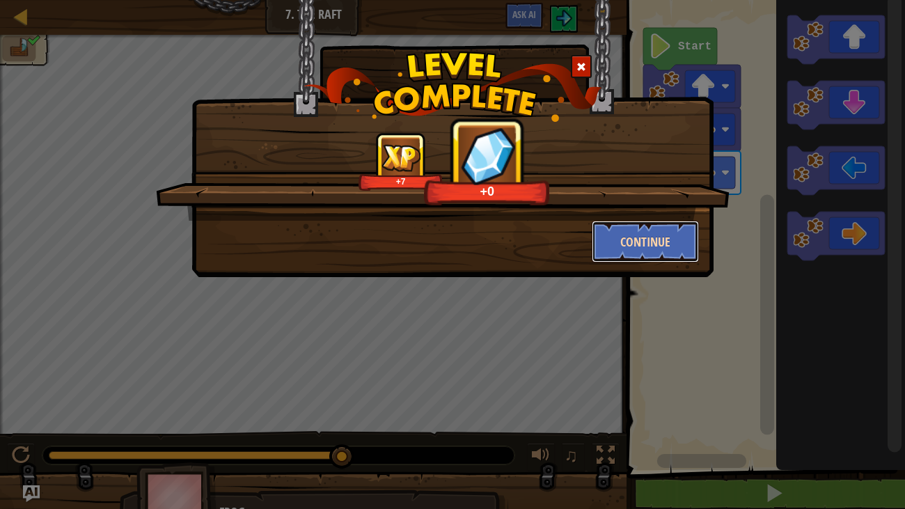
click at [614, 239] on button "Continue" at bounding box center [646, 242] width 108 height 42
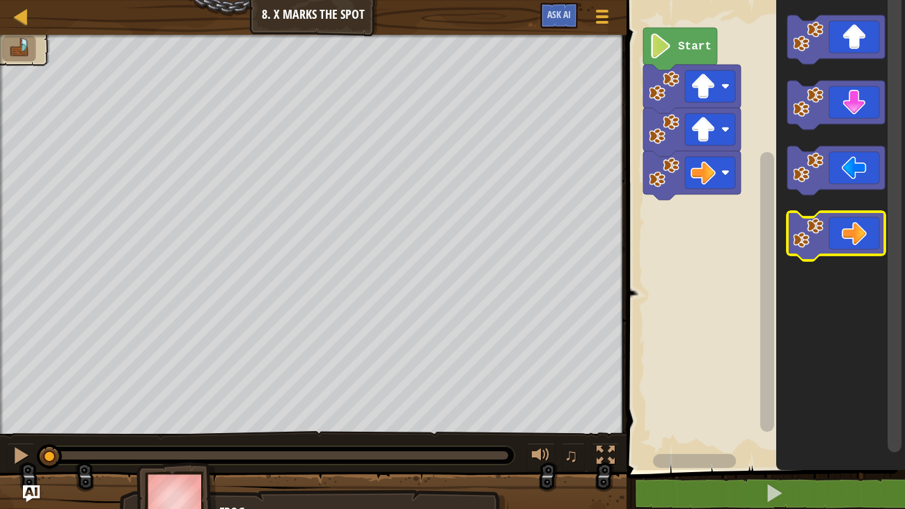
click at [832, 247] on icon "Blockly Workspace" at bounding box center [836, 236] width 97 height 49
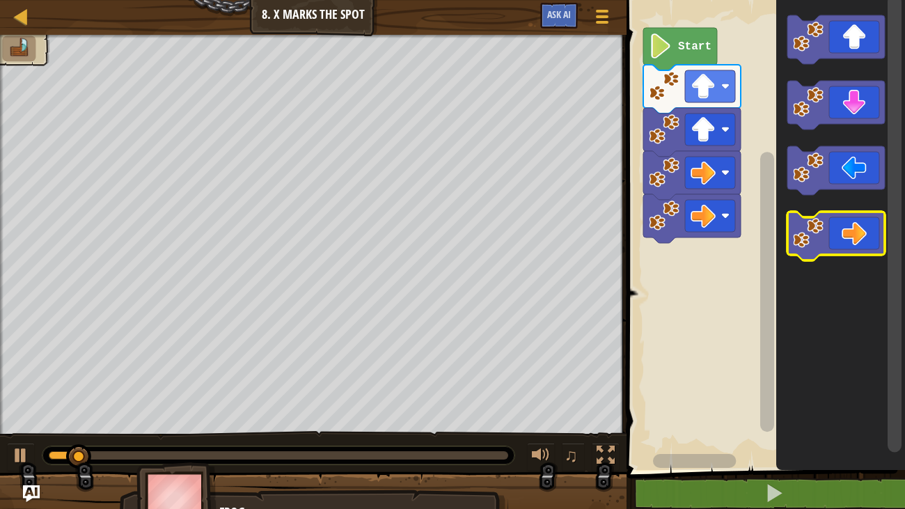
click at [846, 234] on icon "Blockly Workspace" at bounding box center [836, 236] width 97 height 49
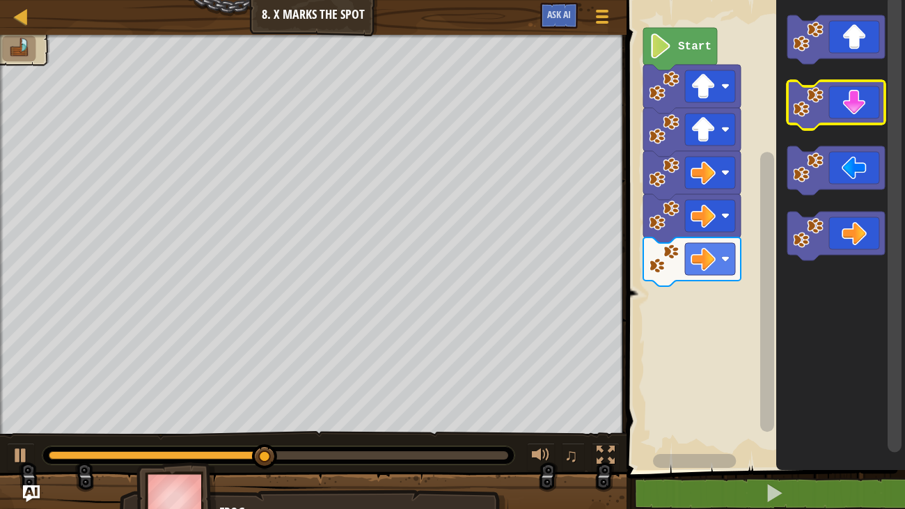
click at [841, 99] on icon "Blockly Workspace" at bounding box center [836, 105] width 97 height 49
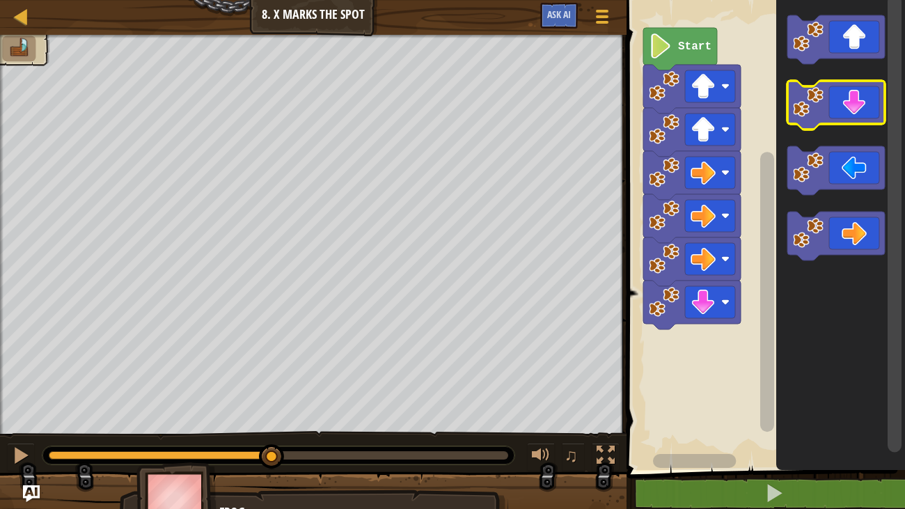
click at [841, 99] on icon "Blockly Workspace" at bounding box center [836, 105] width 97 height 49
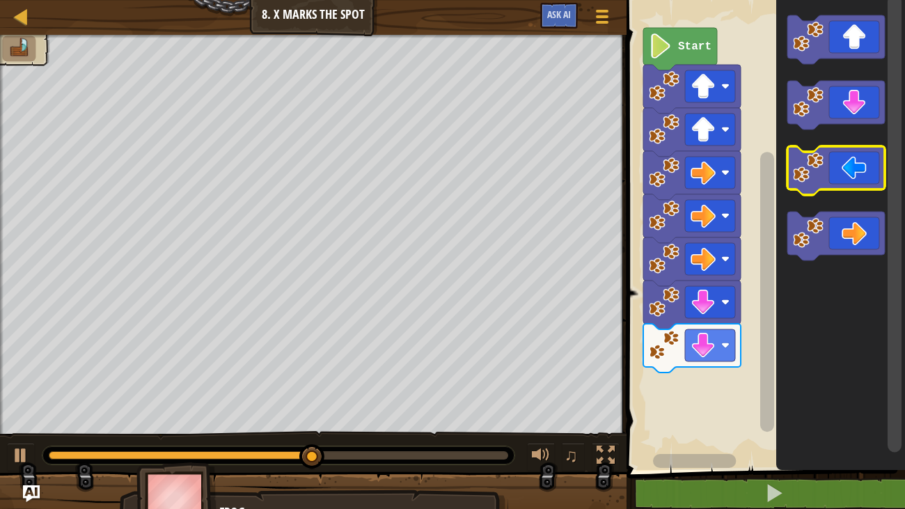
click at [836, 169] on icon "Blockly Workspace" at bounding box center [836, 170] width 97 height 49
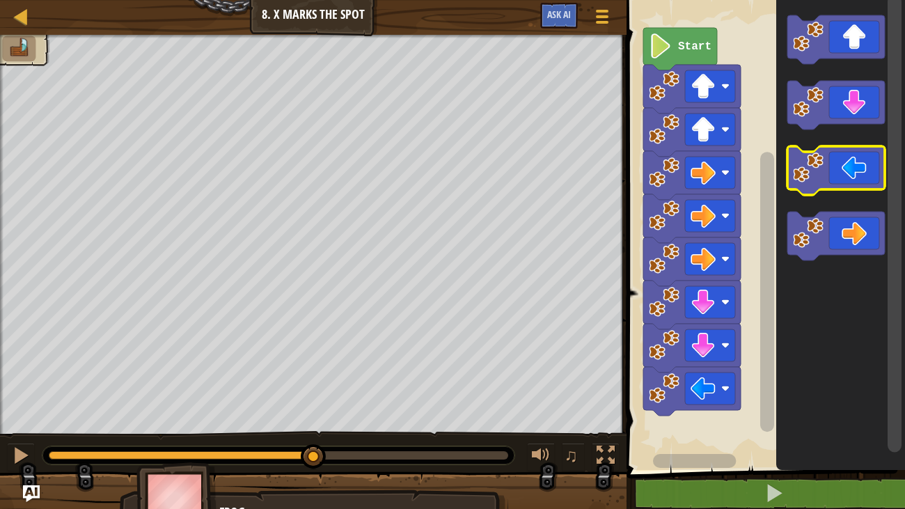
click at [840, 168] on icon "Blockly Workspace" at bounding box center [836, 170] width 97 height 49
click at [841, 168] on icon "Blockly Workspace" at bounding box center [836, 170] width 97 height 49
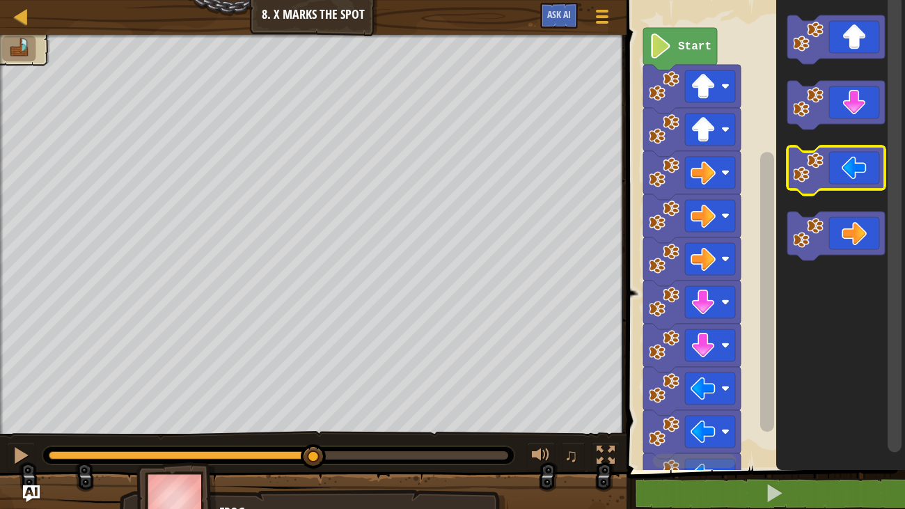
click at [841, 168] on icon "Blockly Workspace" at bounding box center [836, 170] width 97 height 49
click at [843, 168] on icon "Blockly Workspace" at bounding box center [836, 170] width 97 height 49
click at [845, 167] on icon "Blockly Workspace" at bounding box center [836, 170] width 97 height 49
click at [847, 159] on icon "Blockly Workspace" at bounding box center [836, 170] width 97 height 49
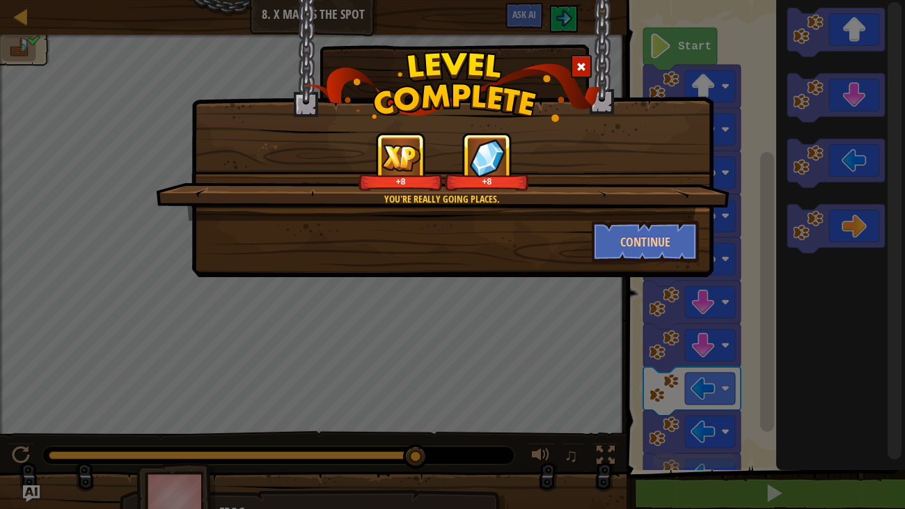
drag, startPoint x: 649, startPoint y: 296, endPoint x: 636, endPoint y: 301, distance: 14.1
click at [641, 299] on div "You're really going places. +8 +8 Continue" at bounding box center [452, 254] width 905 height 509
click at [615, 241] on button "Continue" at bounding box center [646, 242] width 108 height 42
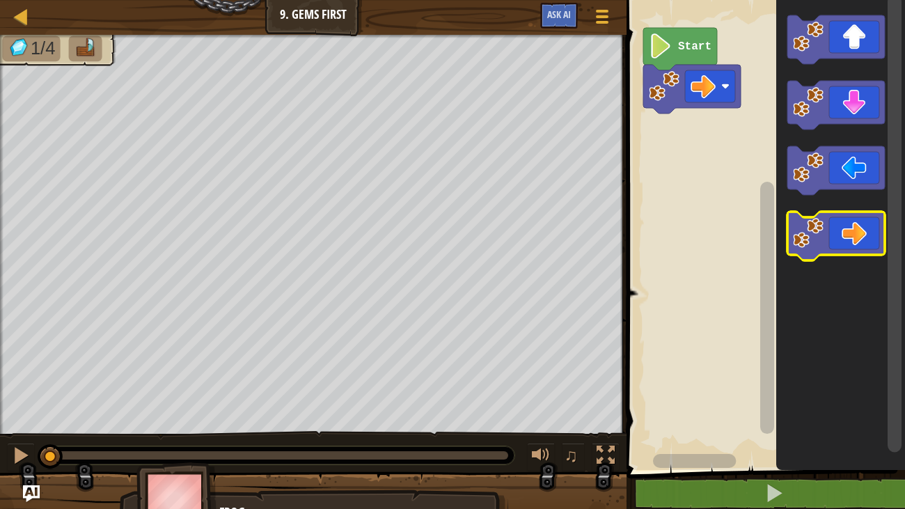
click at [864, 218] on icon "Blockly Workspace" at bounding box center [836, 236] width 97 height 49
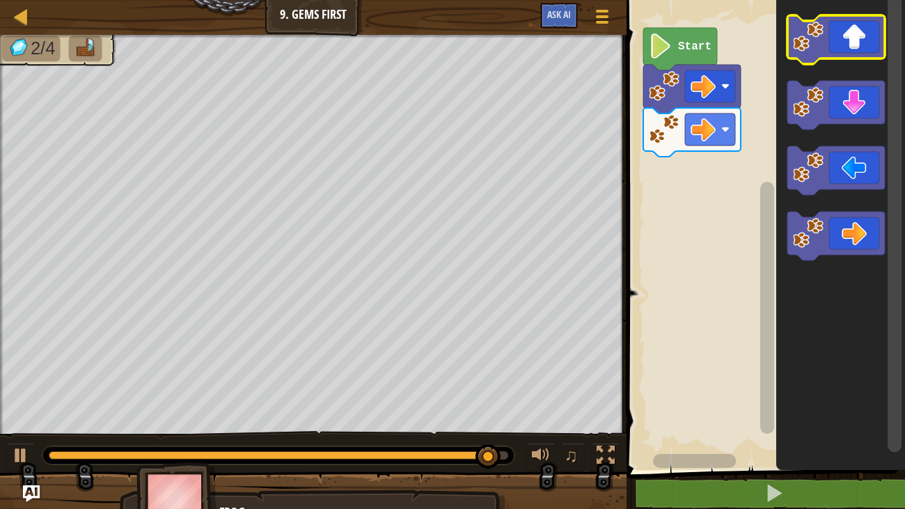
click at [845, 44] on icon "Blockly Workspace" at bounding box center [836, 39] width 97 height 49
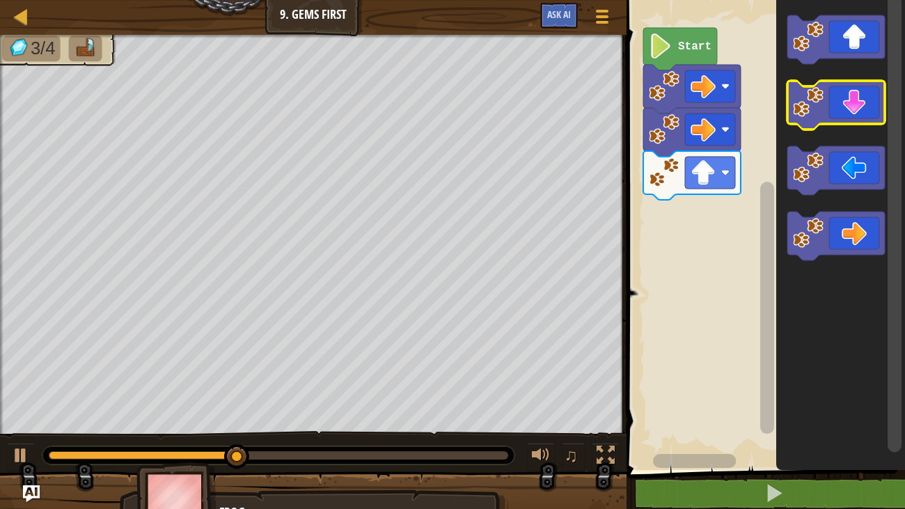
click at [828, 122] on icon "Blockly Workspace" at bounding box center [836, 105] width 97 height 49
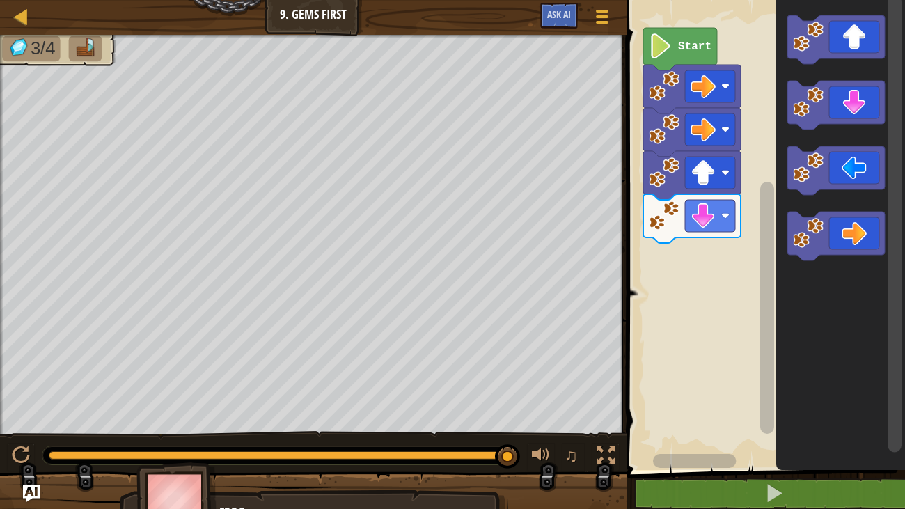
click at [860, 441] on div "Start" at bounding box center [764, 231] width 283 height 477
click at [740, 474] on span at bounding box center [768, 216] width 290 height 526
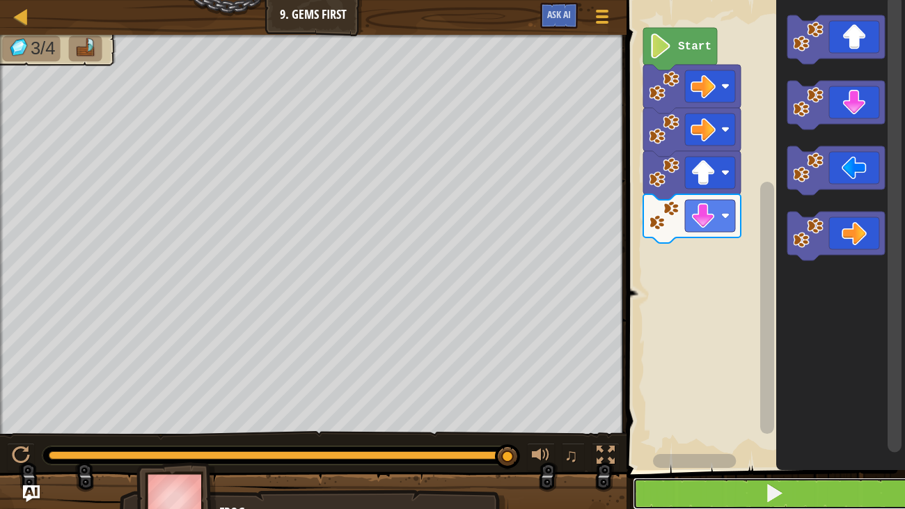
click at [729, 501] on button at bounding box center [774, 494] width 283 height 32
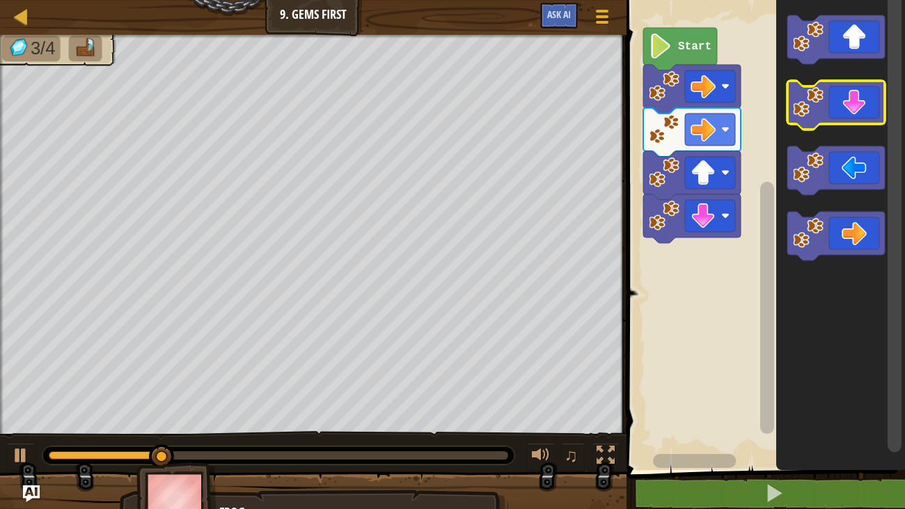
click at [855, 116] on icon "Blockly Workspace" at bounding box center [836, 105] width 97 height 49
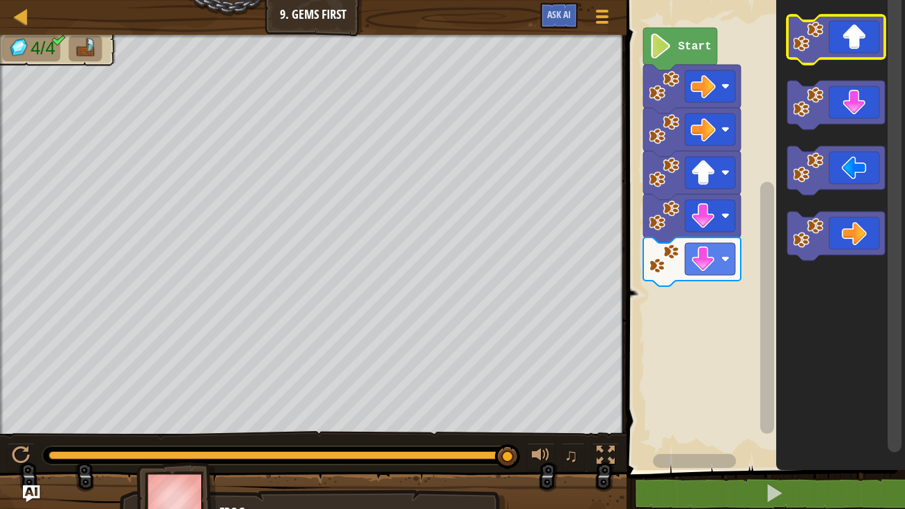
click at [848, 36] on icon "Blockly Workspace" at bounding box center [836, 39] width 97 height 49
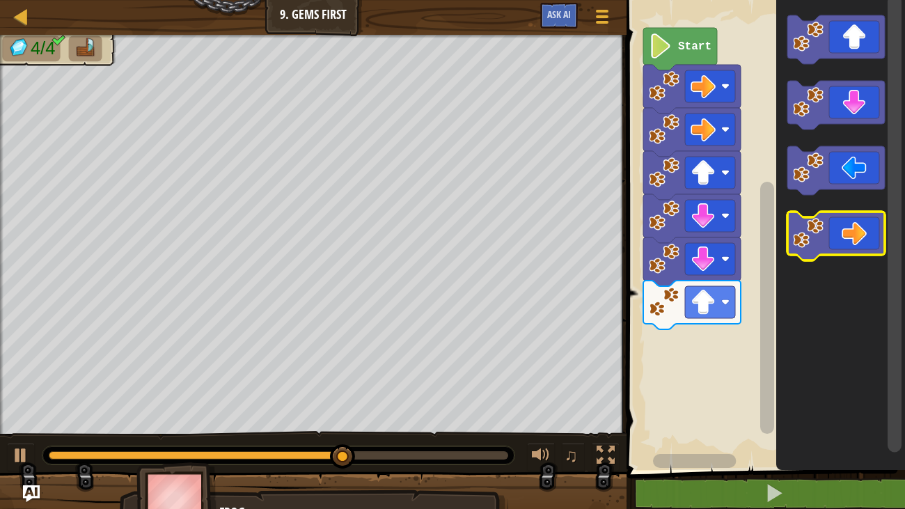
click at [844, 231] on icon "Blockly Workspace" at bounding box center [836, 236] width 97 height 49
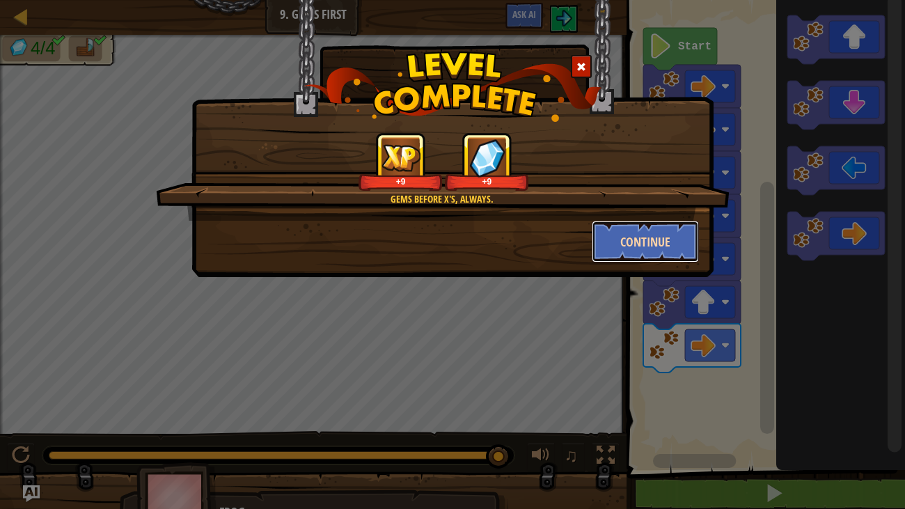
click at [607, 258] on button "Continue" at bounding box center [646, 242] width 108 height 42
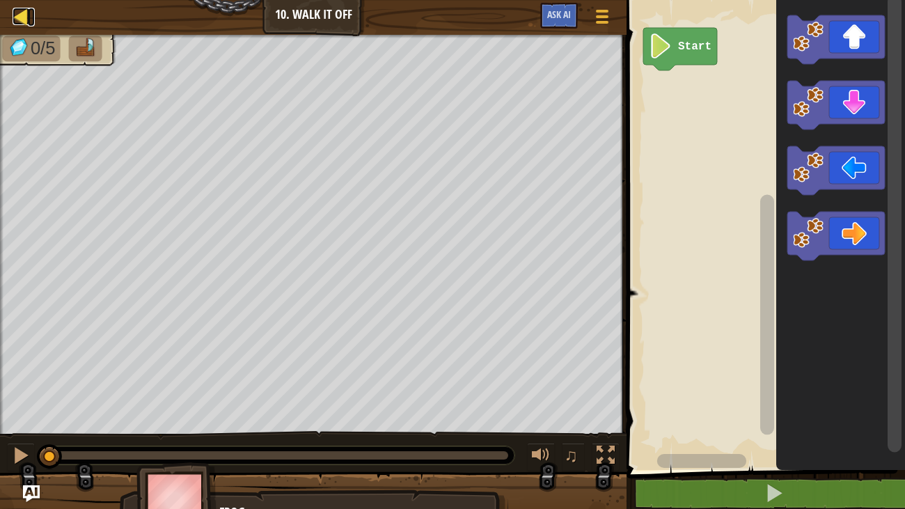
click at [17, 19] on div at bounding box center [21, 16] width 17 height 17
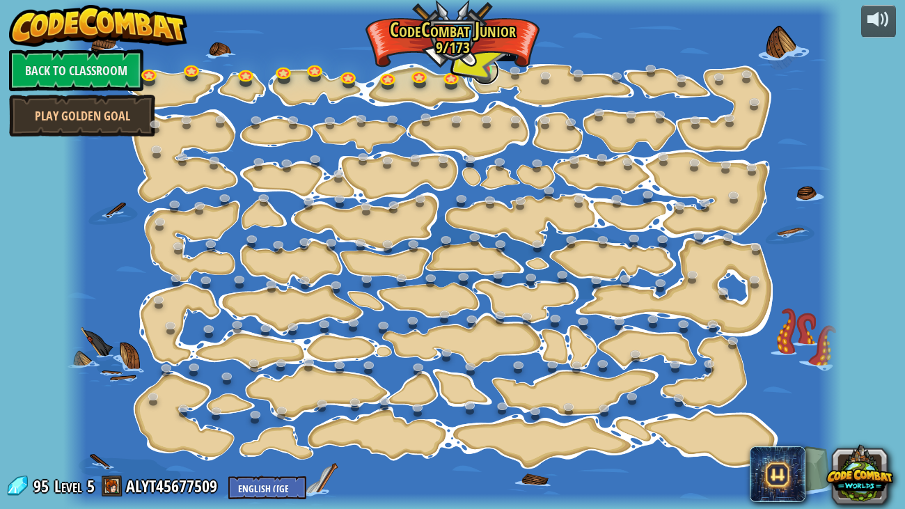
click at [481, 77] on link at bounding box center [485, 71] width 28 height 28
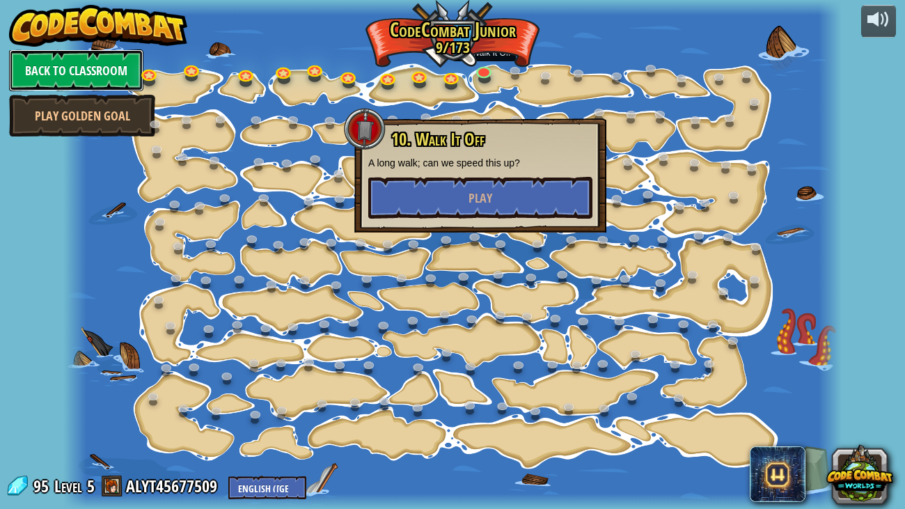
click at [97, 63] on link "Back to Classroom" at bounding box center [76, 70] width 134 height 42
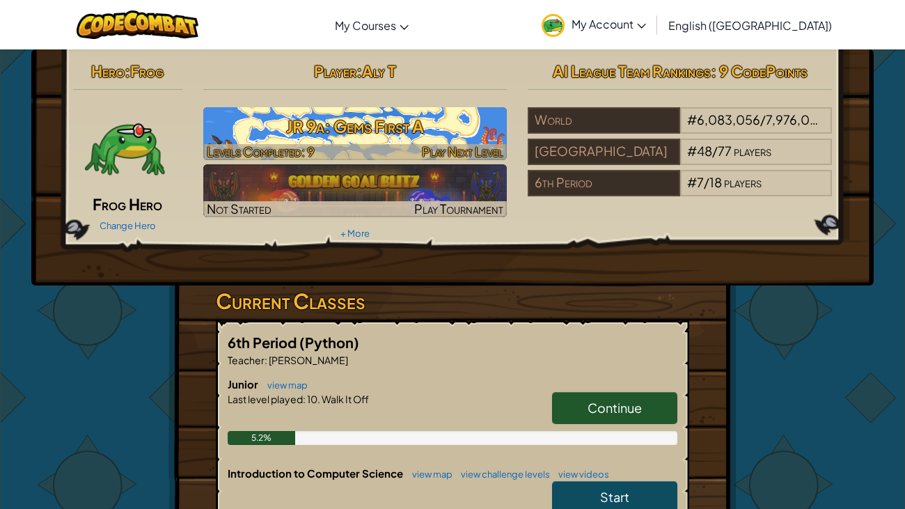
click at [336, 131] on h3 "JR 9a: Gems First A" at bounding box center [355, 126] width 304 height 31
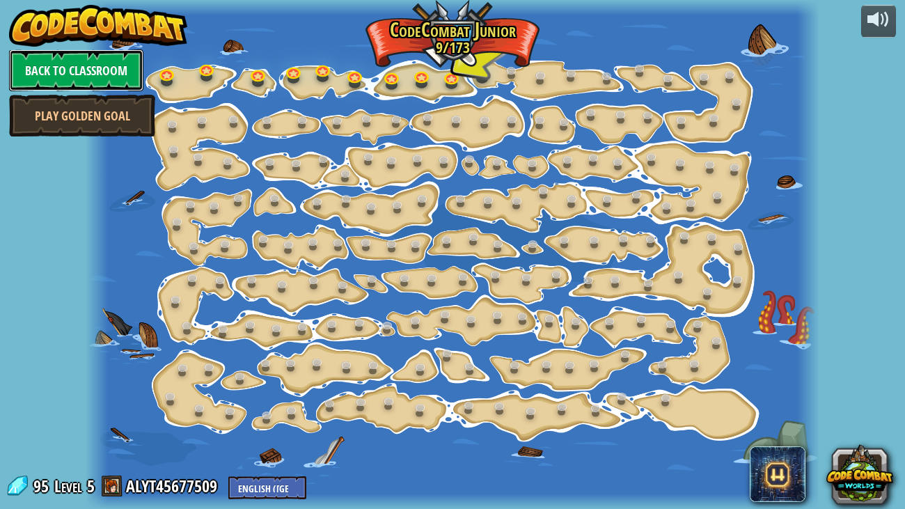
click at [125, 54] on link "Back to Classroom" at bounding box center [76, 70] width 134 height 42
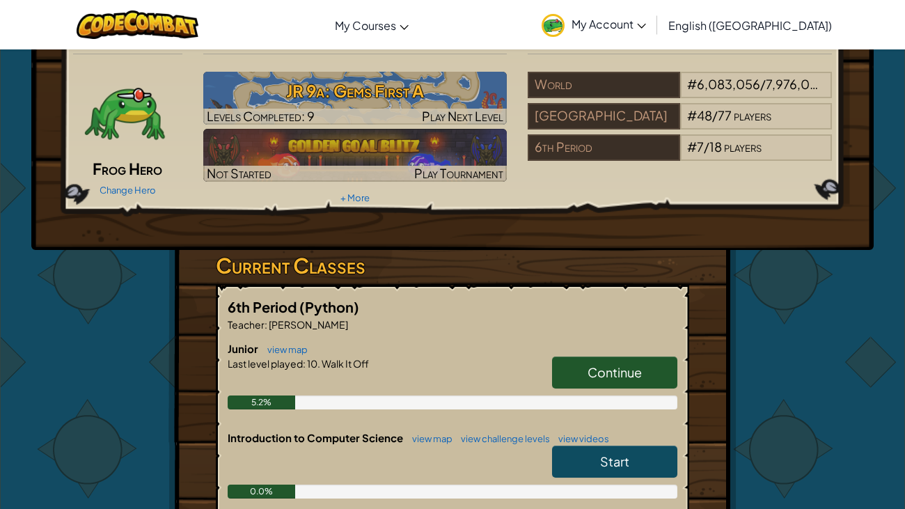
scroll to position [42, 0]
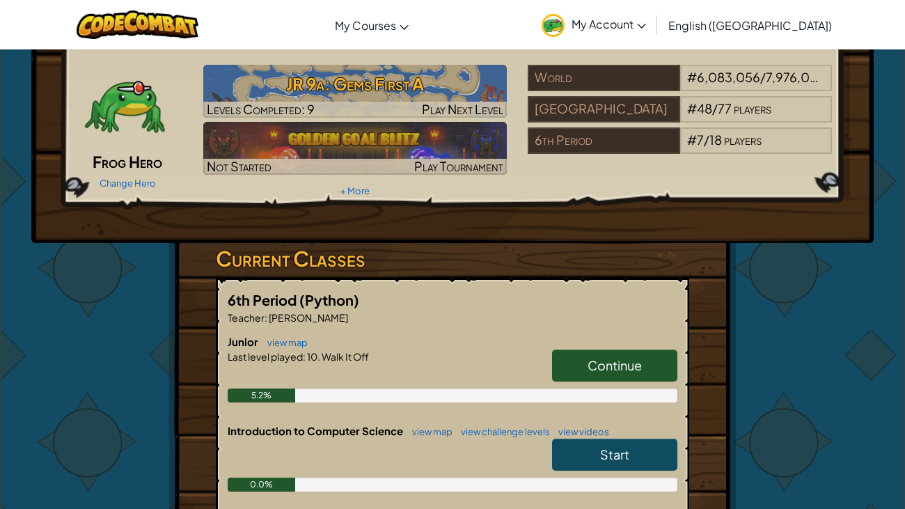
click at [586, 463] on link "Start" at bounding box center [614, 455] width 125 height 32
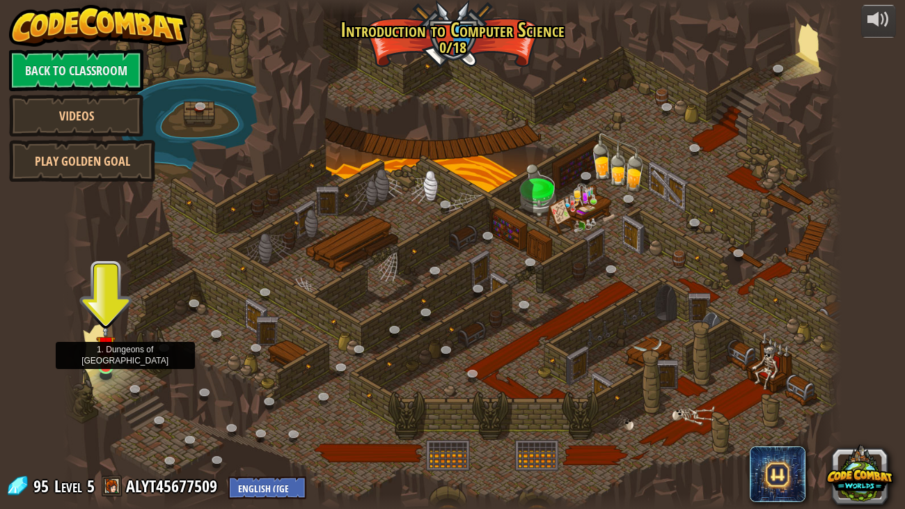
click at [102, 364] on img at bounding box center [105, 345] width 19 height 45
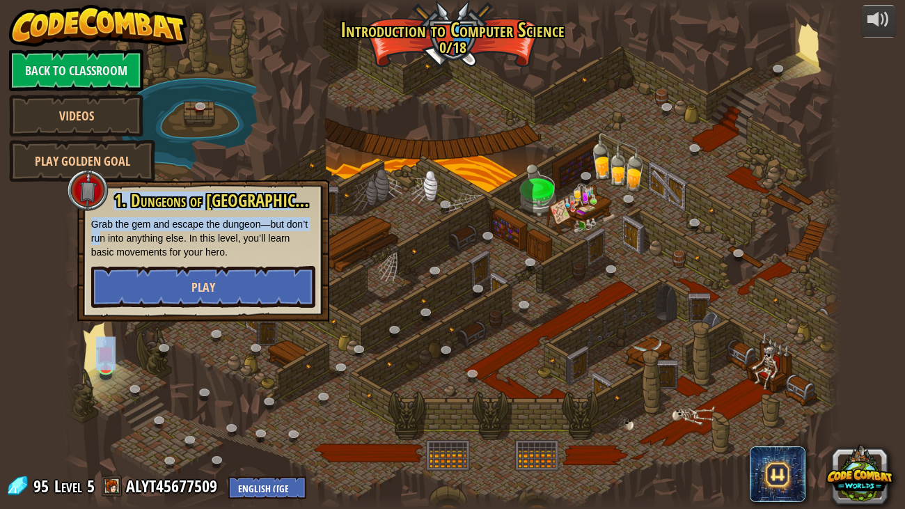
drag, startPoint x: 102, startPoint y: 244, endPoint x: 148, endPoint y: 279, distance: 57.7
click at [110, 248] on div "25. Kithgard Gates (Locked) Escape the Kithgard dungeons, and don't let the gua…" at bounding box center [452, 254] width 779 height 509
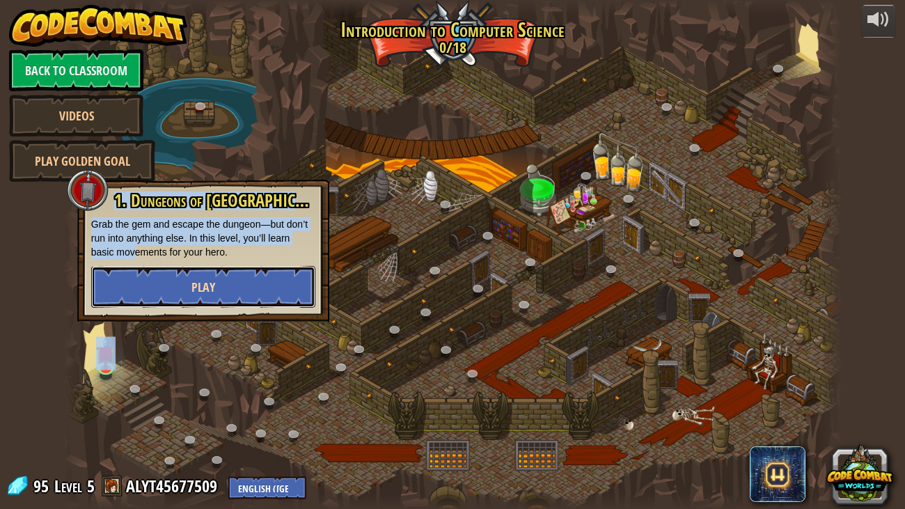
click at [164, 290] on button "Play" at bounding box center [203, 287] width 224 height 42
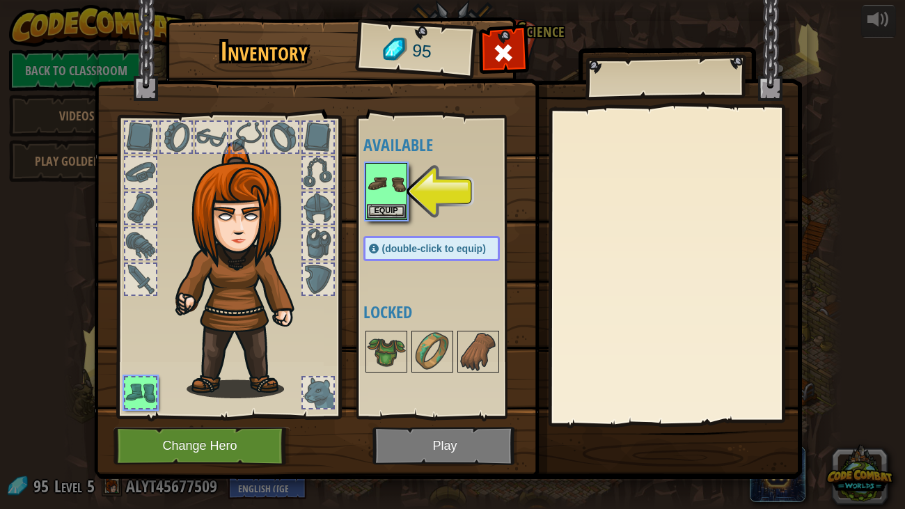
click at [302, 376] on div at bounding box center [318, 392] width 33 height 33
click at [322, 411] on div at bounding box center [229, 263] width 230 height 313
click at [312, 397] on div at bounding box center [318, 392] width 31 height 31
click at [312, 396] on div at bounding box center [318, 392] width 31 height 31
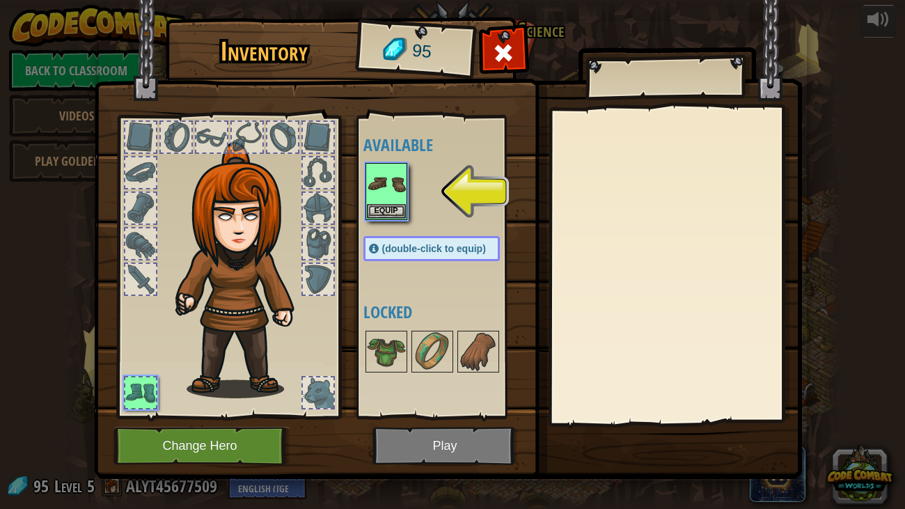
click at [312, 396] on div at bounding box center [318, 392] width 31 height 31
click at [308, 266] on div at bounding box center [318, 279] width 31 height 31
click at [185, 433] on button "Change Hero" at bounding box center [202, 446] width 177 height 38
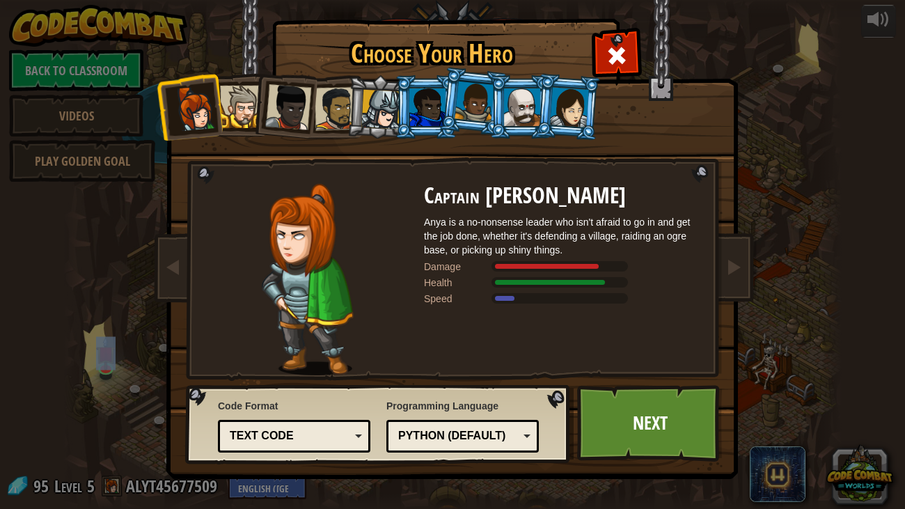
click at [576, 135] on li at bounding box center [568, 107] width 67 height 68
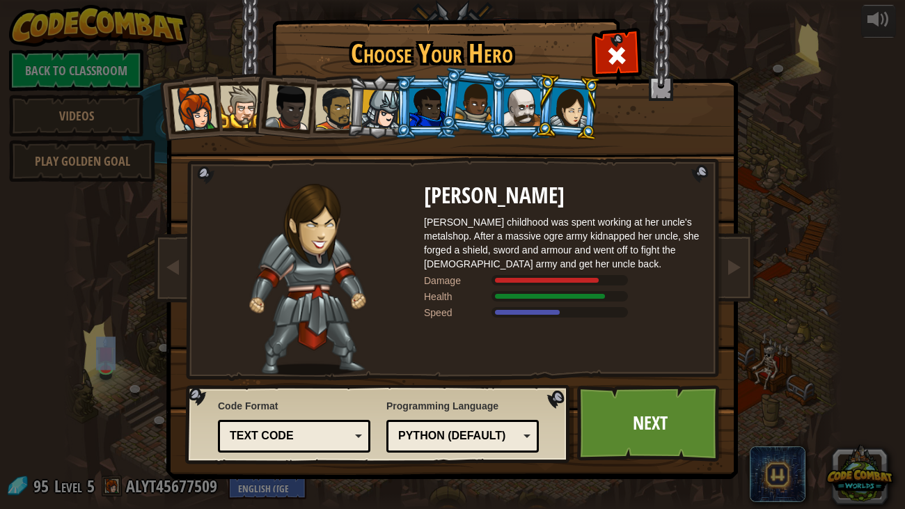
drag, startPoint x: 288, startPoint y: 101, endPoint x: 265, endPoint y: 117, distance: 28.6
click at [285, 104] on div at bounding box center [288, 107] width 46 height 46
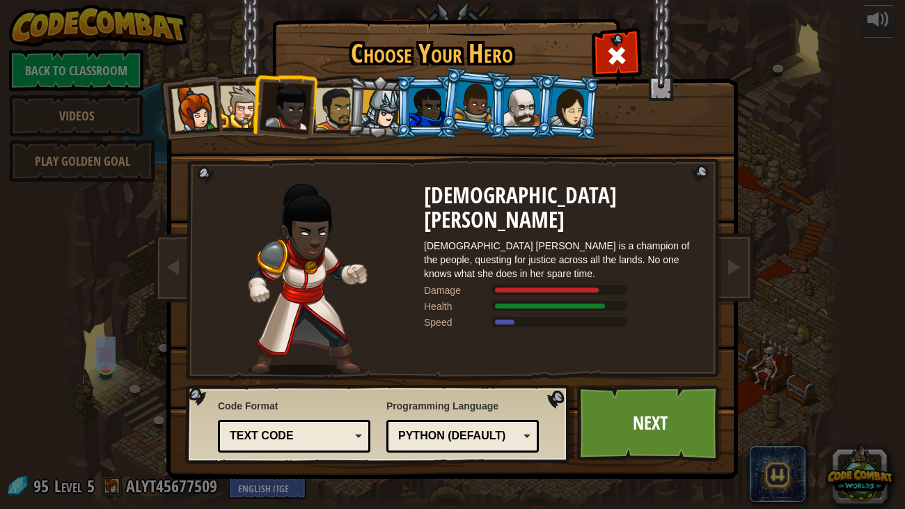
click at [421, 90] on div at bounding box center [427, 107] width 36 height 38
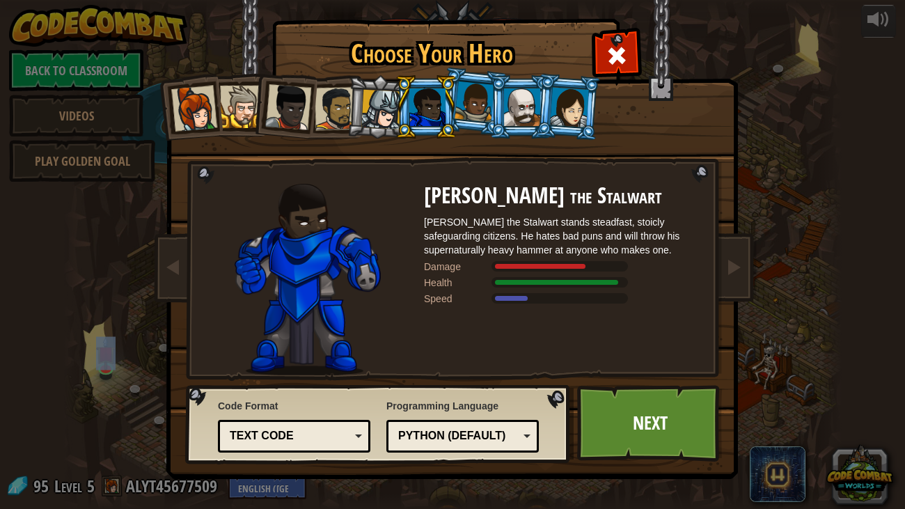
click at [510, 114] on div at bounding box center [522, 107] width 36 height 38
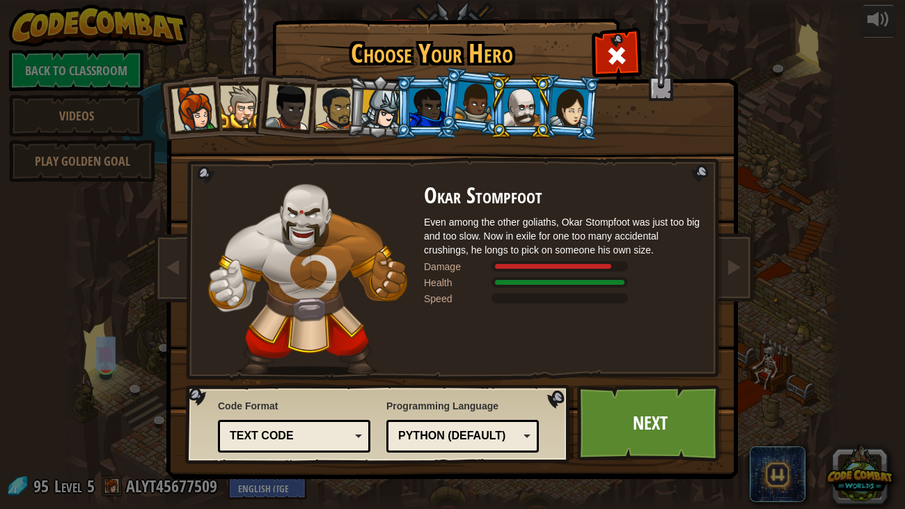
click at [315, 233] on img at bounding box center [307, 280] width 198 height 192
click at [194, 107] on div at bounding box center [194, 109] width 46 height 46
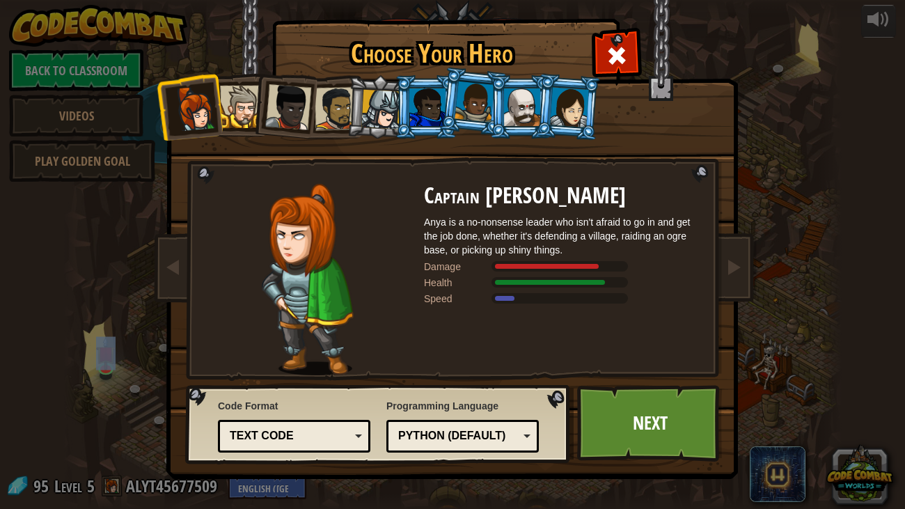
click at [396, 130] on li at bounding box center [426, 106] width 63 height 63
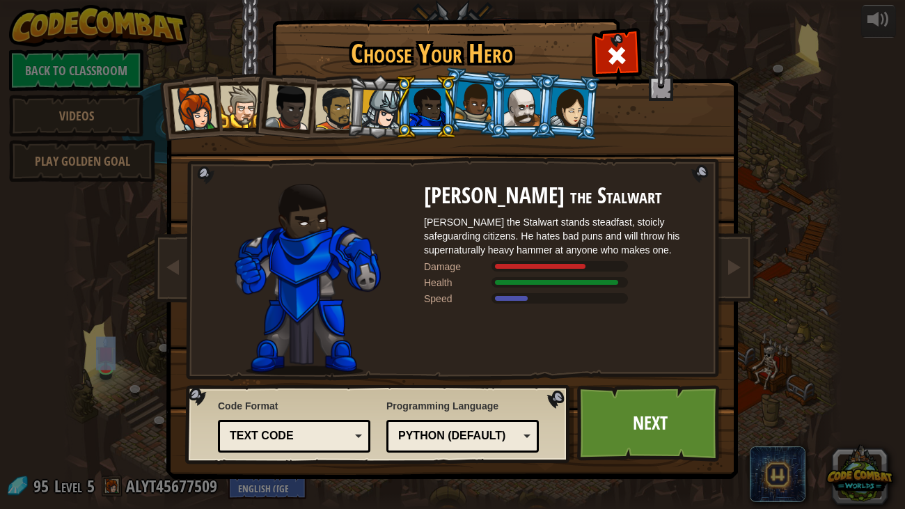
click at [371, 122] on div at bounding box center [381, 110] width 40 height 40
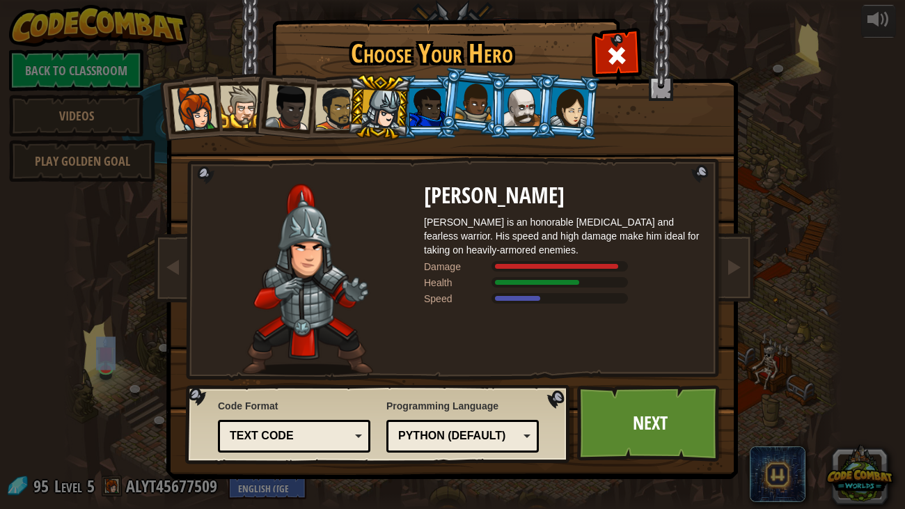
click at [442, 103] on li at bounding box center [473, 102] width 69 height 70
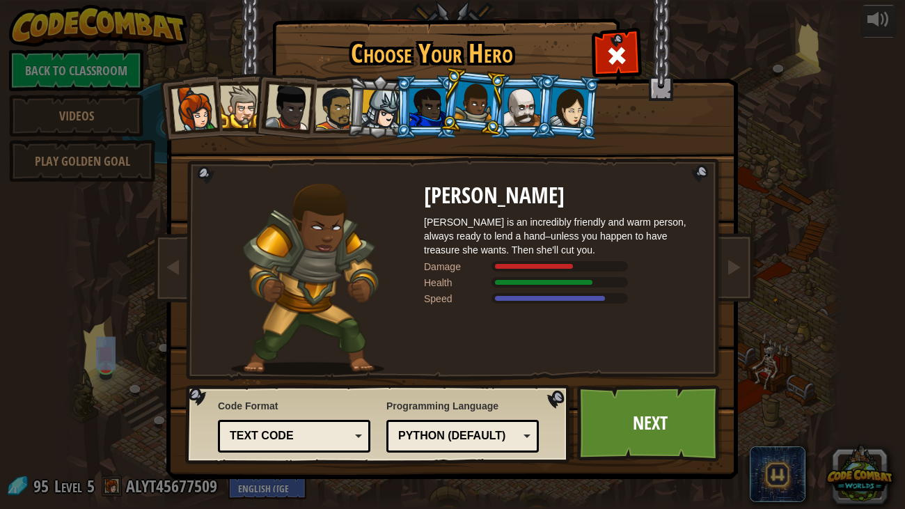
click at [467, 117] on div at bounding box center [475, 101] width 40 height 41
click at [436, 118] on div at bounding box center [427, 107] width 36 height 38
click at [475, 111] on div at bounding box center [475, 101] width 40 height 41
click at [425, 123] on div at bounding box center [427, 107] width 36 height 38
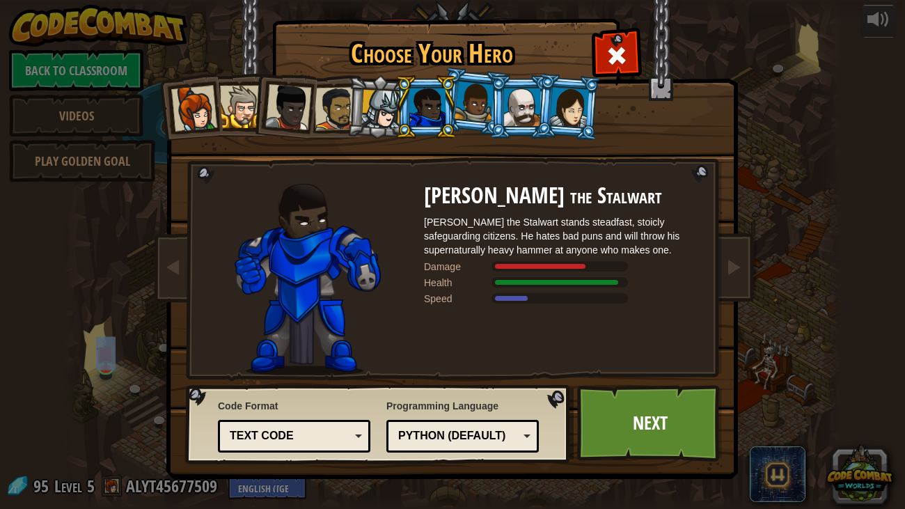
click at [442, 124] on div at bounding box center [427, 107] width 36 height 38
click at [617, 416] on link "Next" at bounding box center [650, 423] width 146 height 77
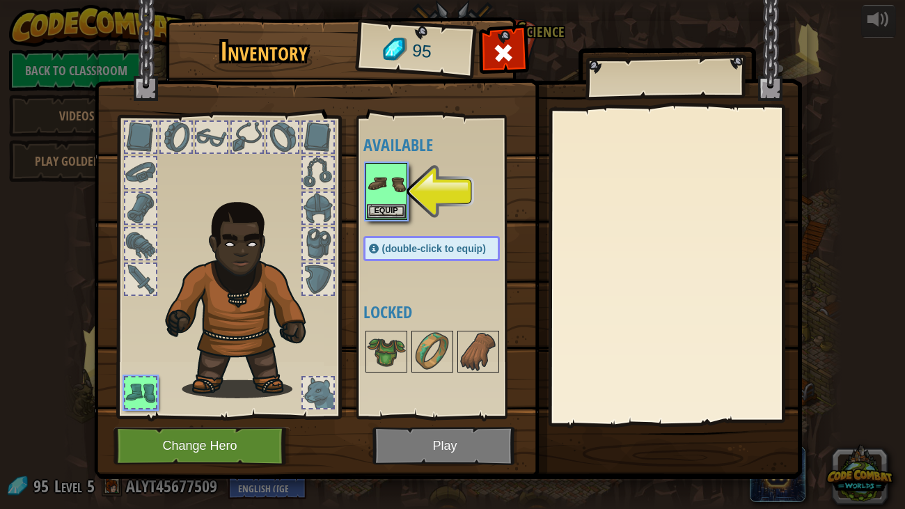
click at [135, 216] on div at bounding box center [140, 208] width 31 height 31
click at [120, 212] on div at bounding box center [229, 263] width 230 height 313
click at [131, 206] on div at bounding box center [140, 208] width 31 height 31
drag, startPoint x: 131, startPoint y: 206, endPoint x: 143, endPoint y: 212, distance: 13.4
click at [132, 206] on div at bounding box center [140, 208] width 31 height 31
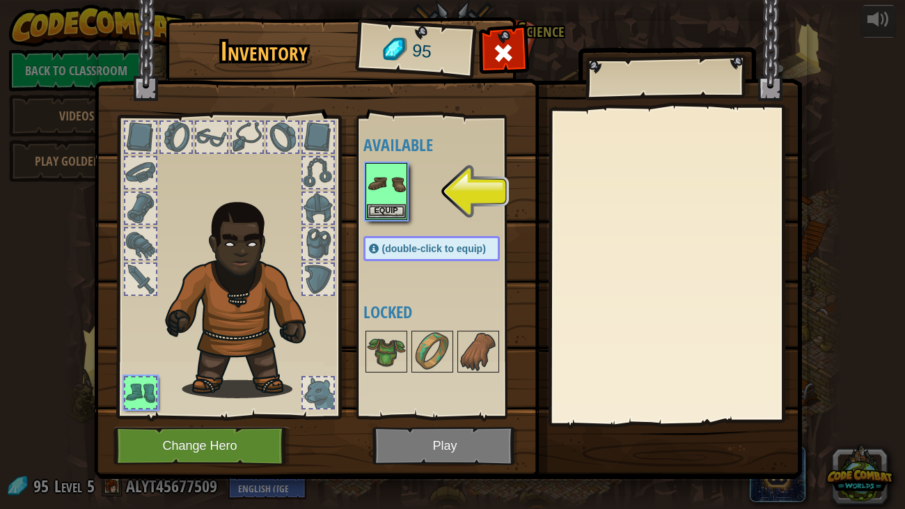
click at [143, 214] on div at bounding box center [140, 208] width 31 height 31
click at [380, 202] on img at bounding box center [386, 183] width 39 height 39
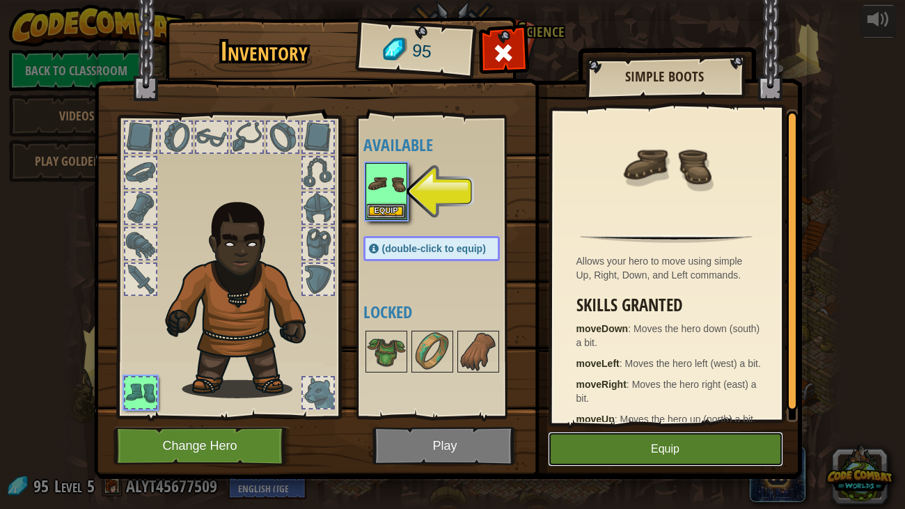
click at [666, 453] on button "Equip" at bounding box center [665, 449] width 235 height 35
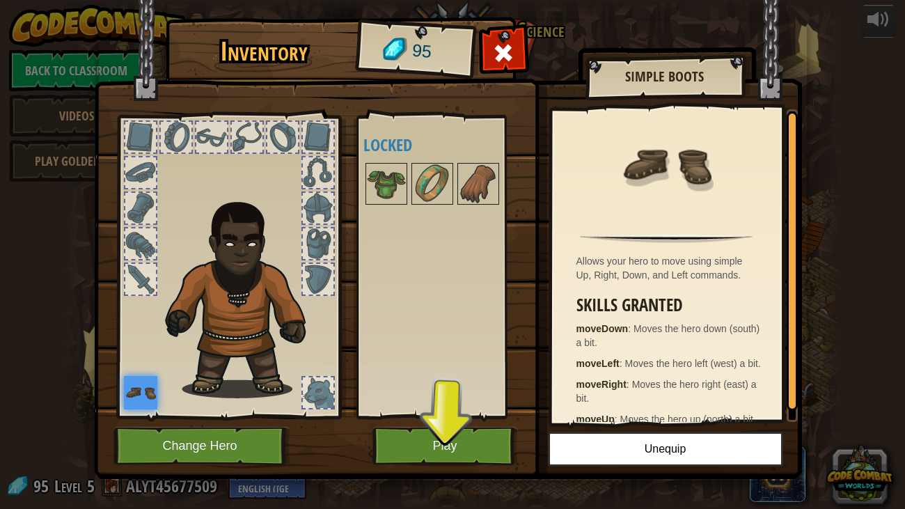
click at [127, 277] on div at bounding box center [140, 279] width 31 height 31
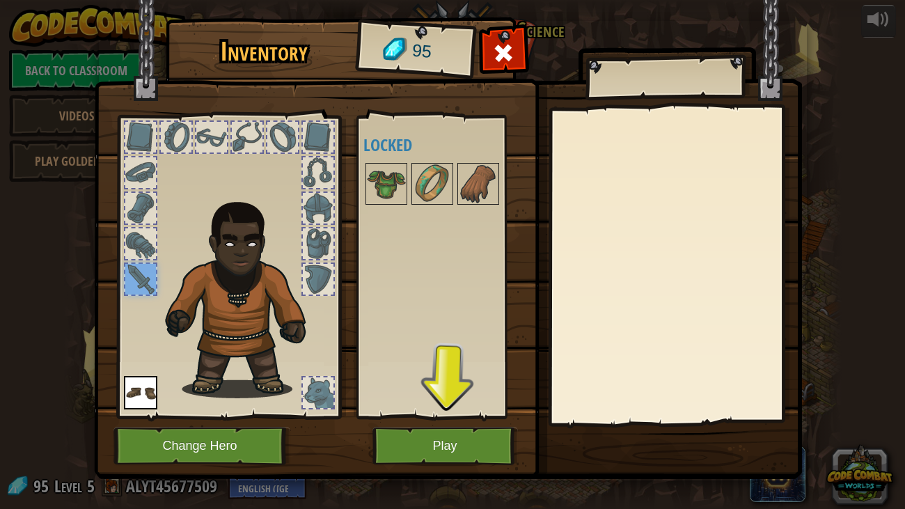
click at [153, 243] on div at bounding box center [140, 243] width 31 height 31
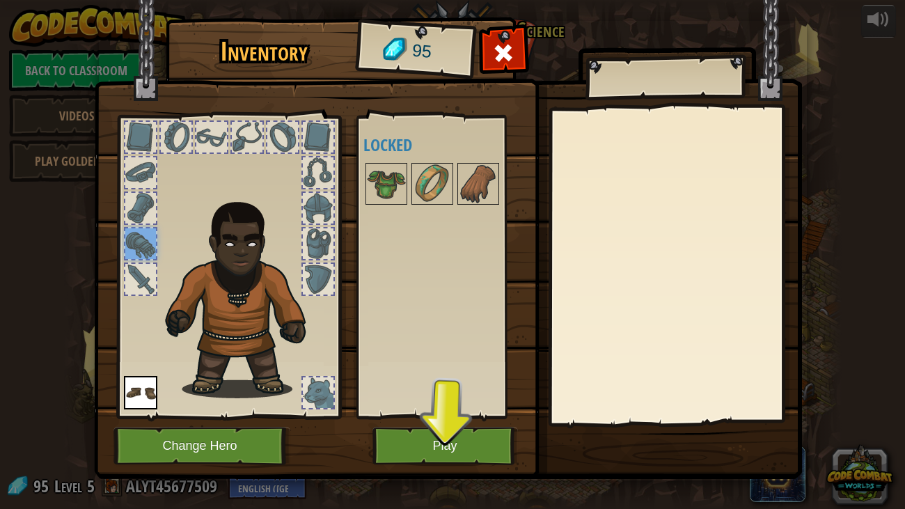
click at [146, 185] on div at bounding box center [140, 172] width 31 height 31
drag, startPoint x: 145, startPoint y: 167, endPoint x: 144, endPoint y: 153, distance: 14.6
click at [145, 161] on div at bounding box center [140, 172] width 31 height 31
click at [141, 143] on div at bounding box center [140, 137] width 31 height 31
click at [196, 135] on div at bounding box center [211, 137] width 31 height 31
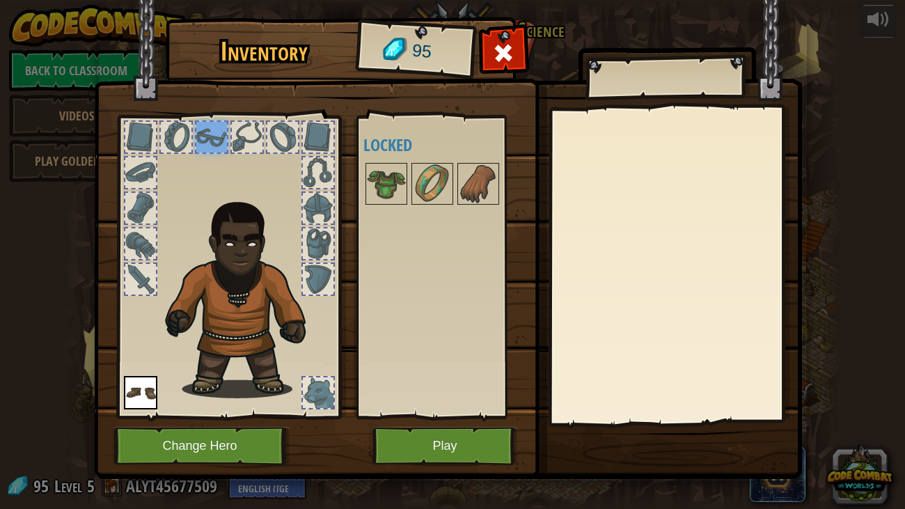
drag, startPoint x: 240, startPoint y: 139, endPoint x: 261, endPoint y: 140, distance: 20.9
click at [241, 139] on div at bounding box center [247, 137] width 31 height 31
drag, startPoint x: 261, startPoint y: 140, endPoint x: 287, endPoint y: 143, distance: 25.9
click at [273, 142] on div at bounding box center [229, 263] width 230 height 313
drag, startPoint x: 309, startPoint y: 407, endPoint x: 315, endPoint y: 398, distance: 11.6
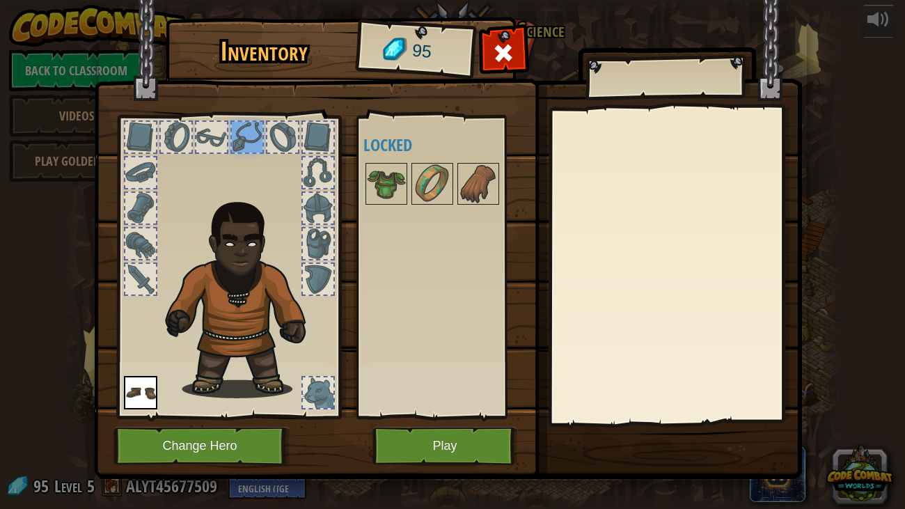
click at [308, 410] on div at bounding box center [229, 263] width 230 height 313
click at [316, 396] on div at bounding box center [318, 392] width 31 height 31
click at [318, 392] on div at bounding box center [318, 392] width 31 height 31
drag, startPoint x: 318, startPoint y: 378, endPoint x: 329, endPoint y: 317, distance: 62.3
click at [318, 373] on div at bounding box center [229, 263] width 230 height 313
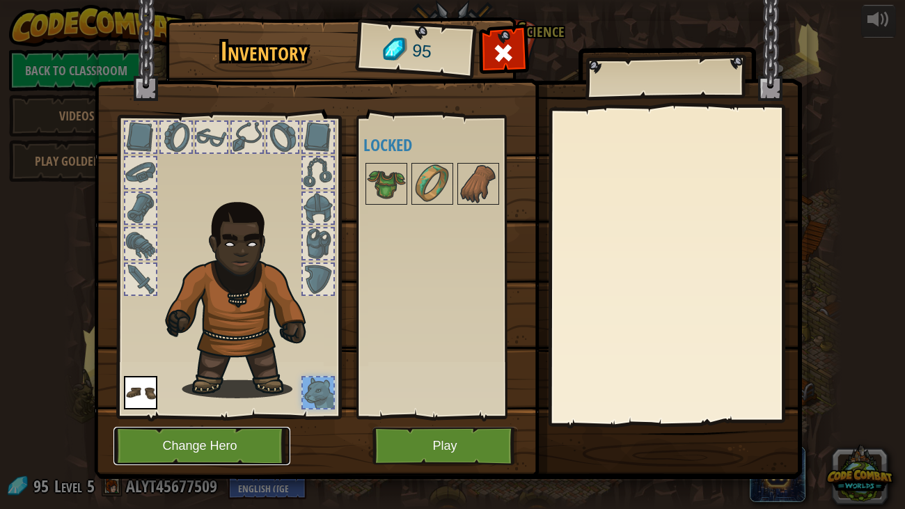
click at [199, 448] on button "Change Hero" at bounding box center [202, 446] width 177 height 38
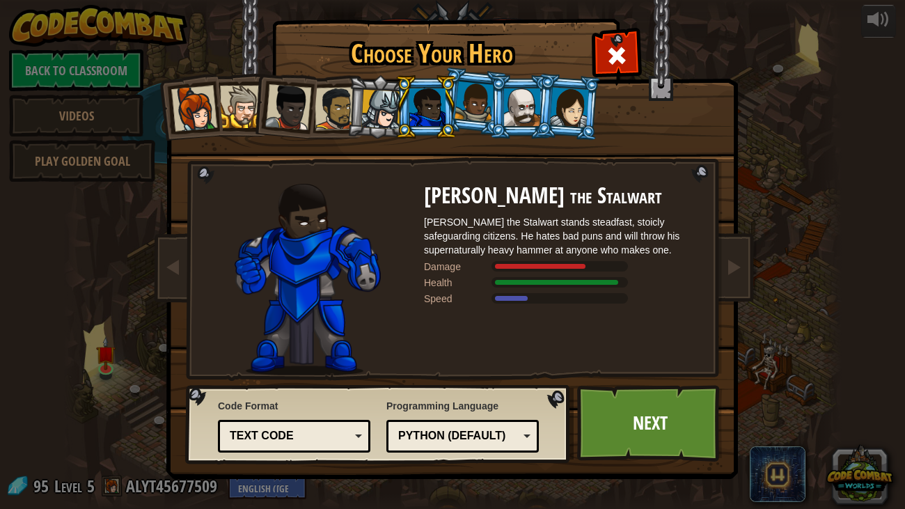
click at [575, 103] on div at bounding box center [569, 107] width 39 height 40
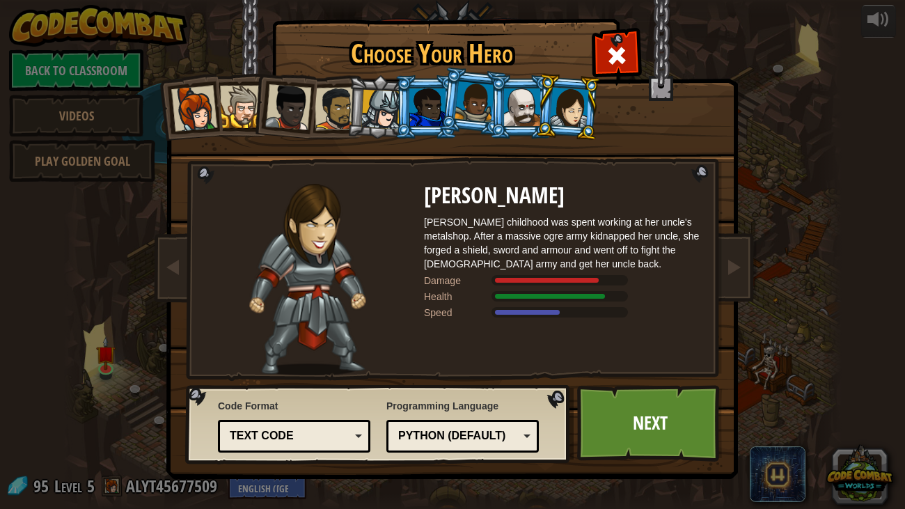
click at [188, 120] on div at bounding box center [194, 109] width 46 height 46
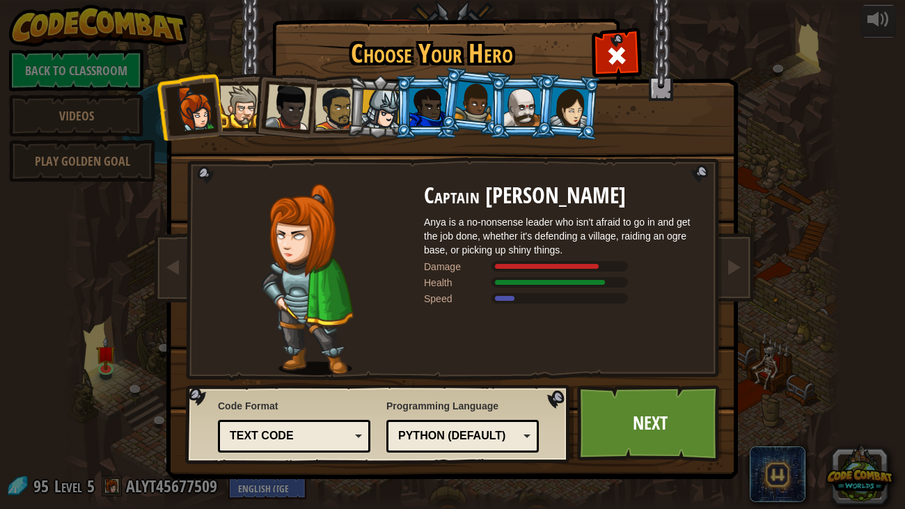
click at [338, 110] on div at bounding box center [336, 108] width 43 height 43
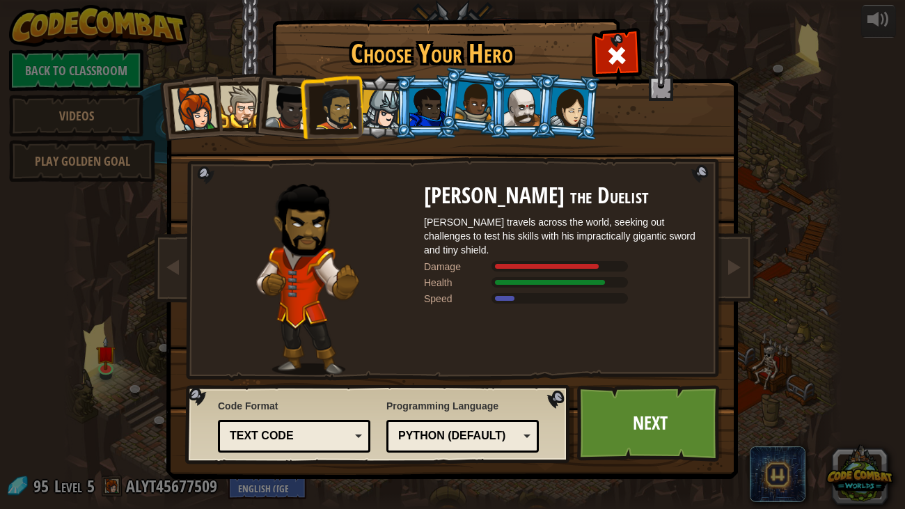
click at [205, 114] on div at bounding box center [194, 109] width 46 height 46
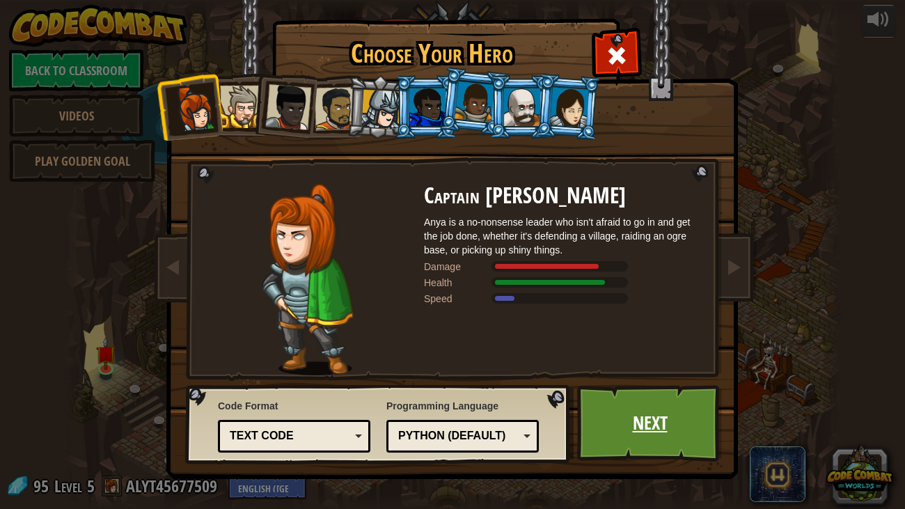
click at [636, 408] on link "Next" at bounding box center [650, 423] width 146 height 77
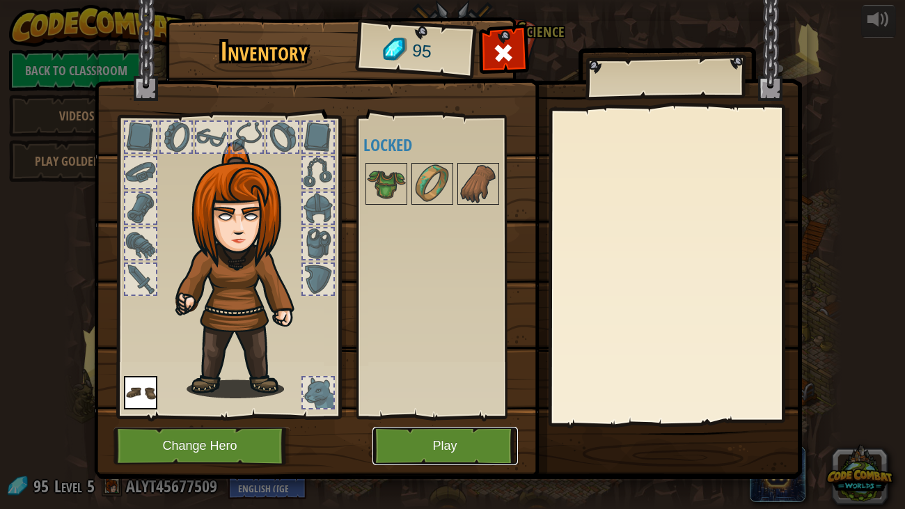
click at [482, 428] on button "Play" at bounding box center [446, 446] width 146 height 38
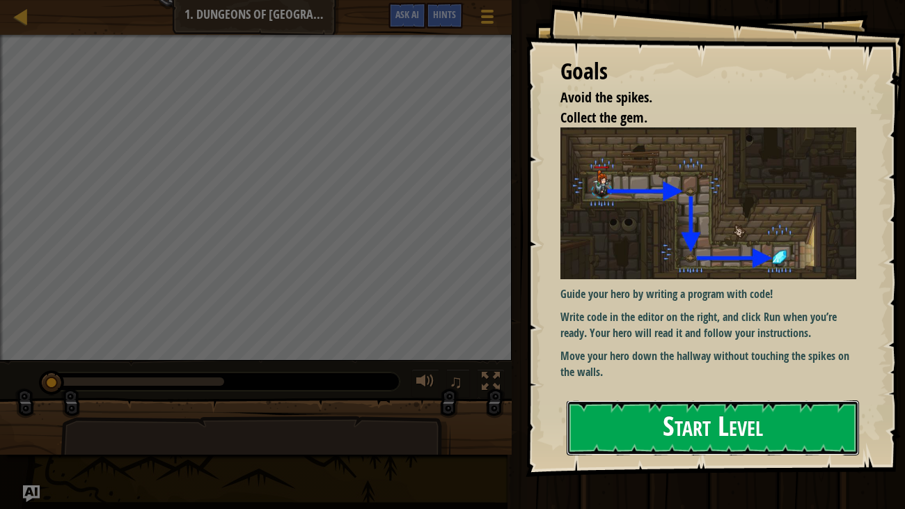
click at [632, 439] on button "Start Level" at bounding box center [713, 427] width 293 height 55
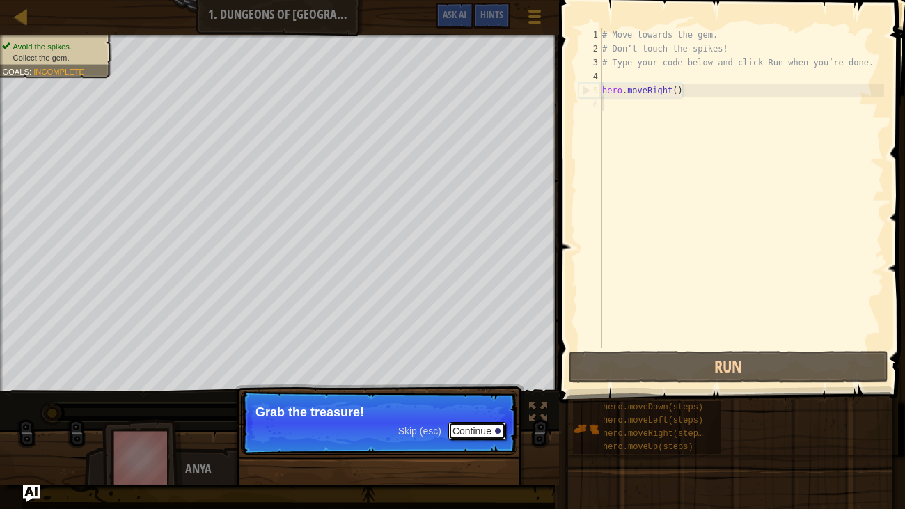
drag, startPoint x: 461, startPoint y: 432, endPoint x: 467, endPoint y: 428, distance: 7.5
click at [461, 432] on button "Continue" at bounding box center [477, 431] width 58 height 18
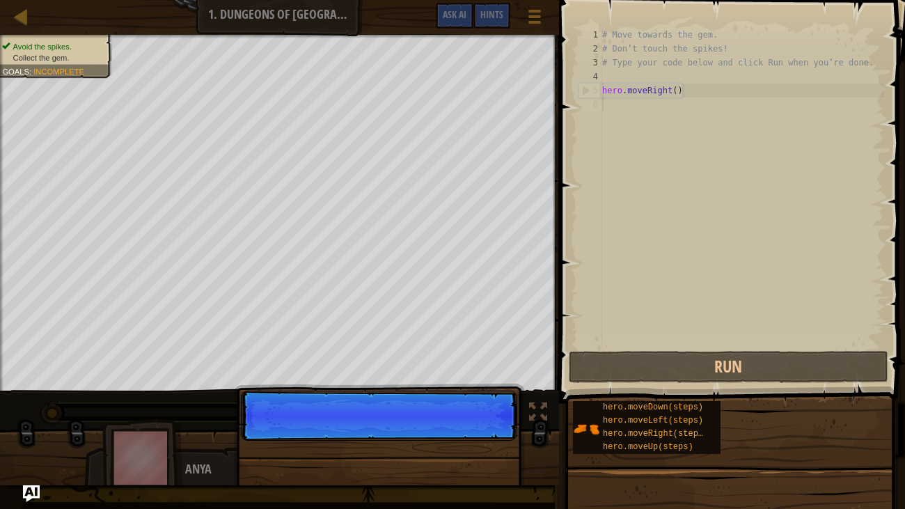
scroll to position [6, 0]
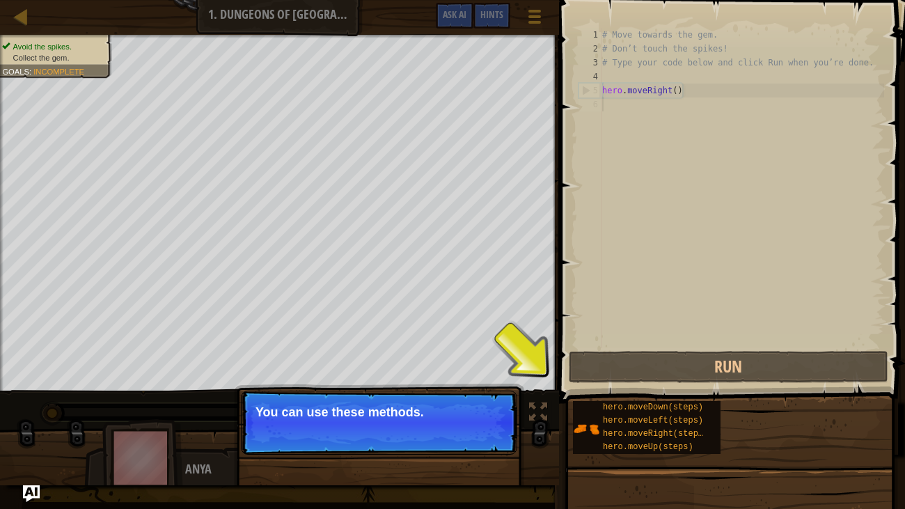
click at [333, 400] on p "Skip (esc) Continue You can use these methods." at bounding box center [379, 423] width 276 height 64
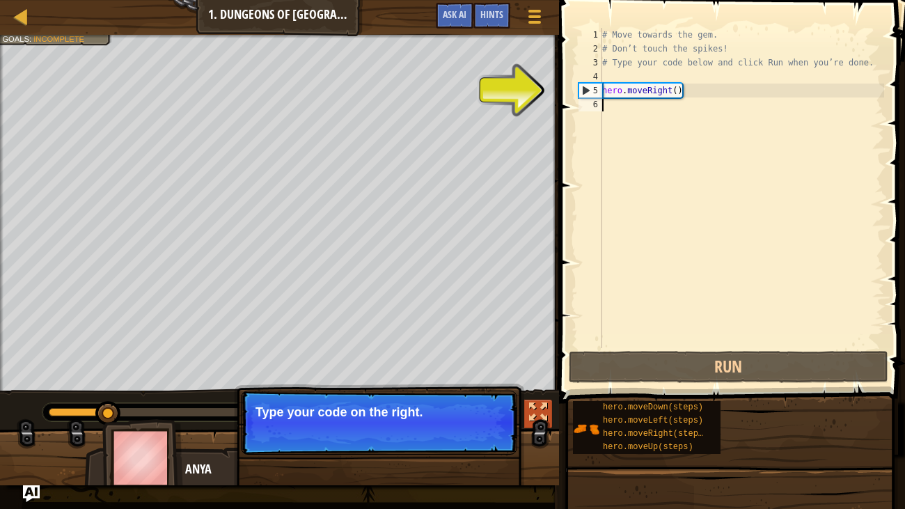
click at [543, 406] on div at bounding box center [538, 412] width 18 height 18
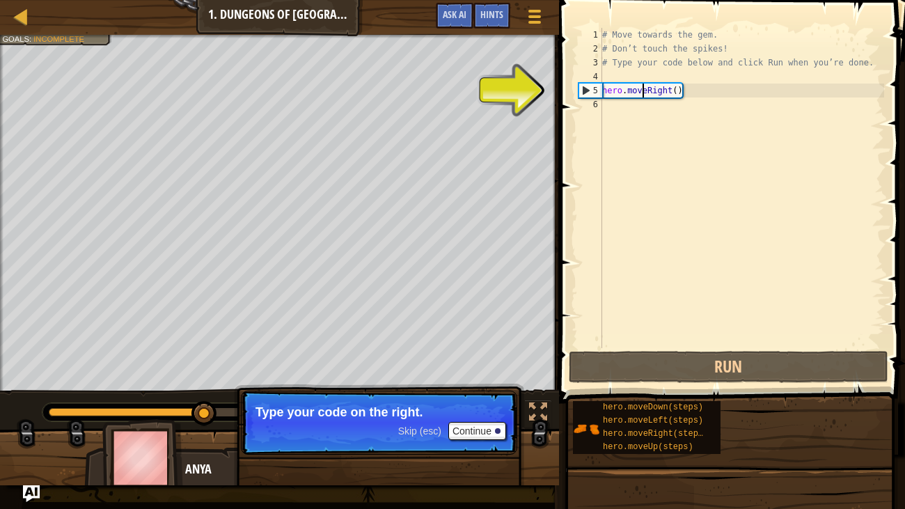
click at [642, 93] on div "# Move towards the gem. # Don’t touch the spikes! # Type your code below and cl…" at bounding box center [742, 202] width 285 height 348
click at [652, 87] on div "# Move towards the gem. # Don’t touch the spikes! # Type your code below and cl…" at bounding box center [742, 202] width 285 height 348
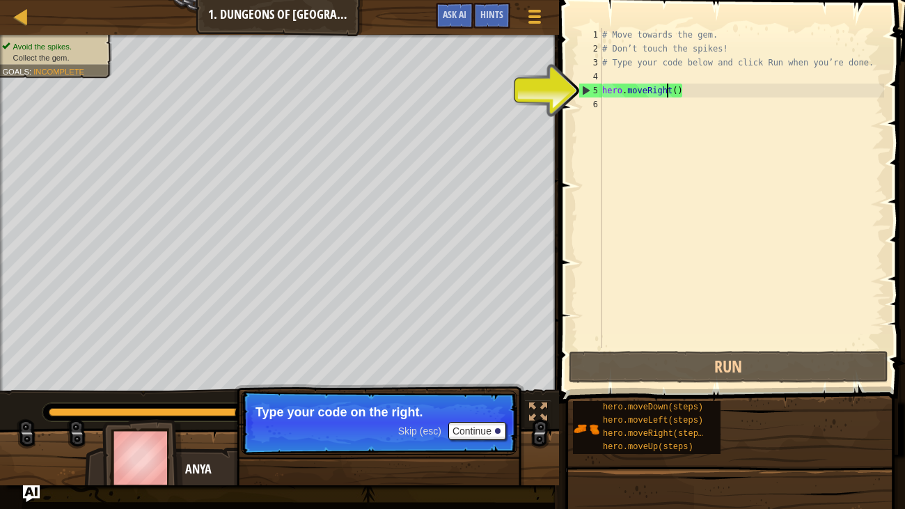
click at [669, 91] on div "# Move towards the gem. # Don’t touch the spikes! # Type your code below and cl…" at bounding box center [742, 202] width 285 height 348
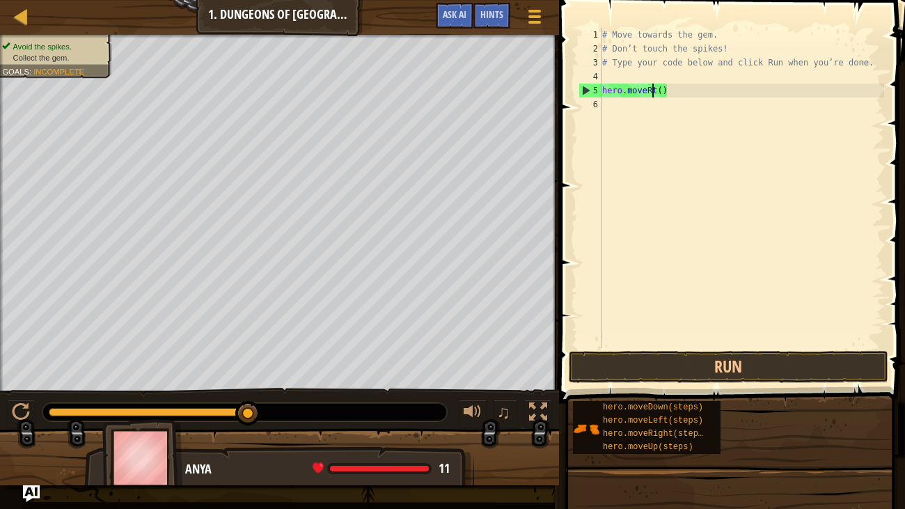
type textarea "hero.movet()"
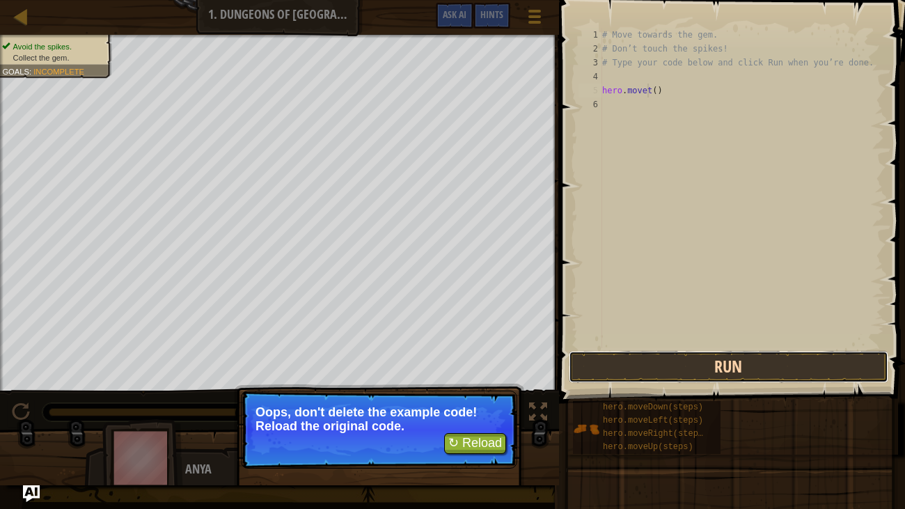
drag, startPoint x: 692, startPoint y: 364, endPoint x: 670, endPoint y: 357, distance: 22.7
click at [696, 363] on button "Run" at bounding box center [729, 367] width 320 height 32
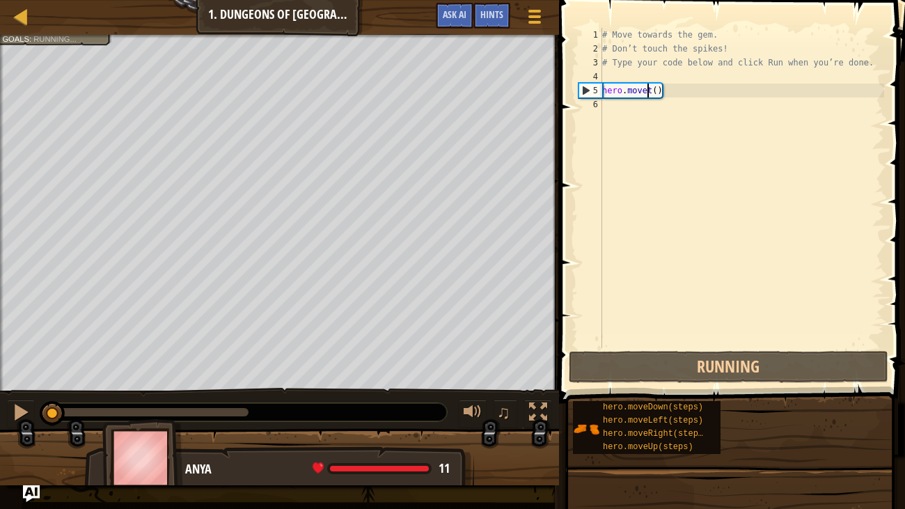
scroll to position [6, 3]
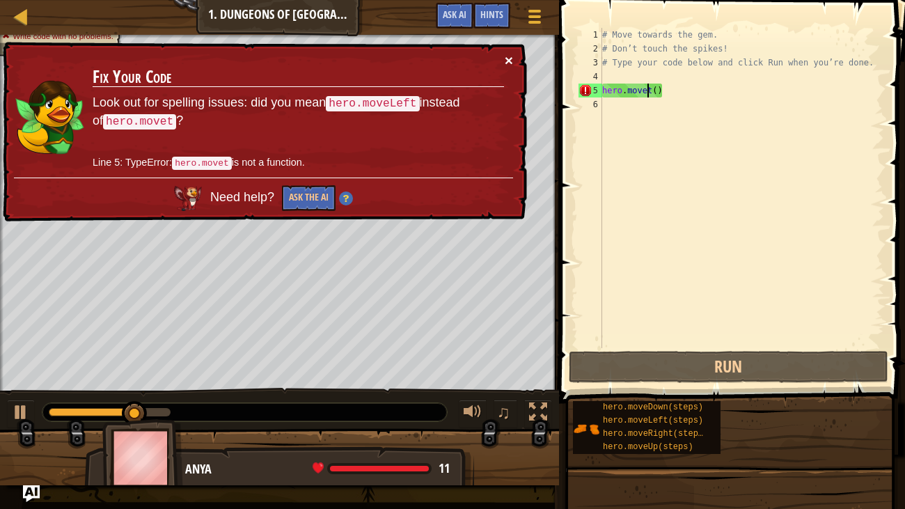
click at [513, 63] on button "×" at bounding box center [509, 60] width 8 height 15
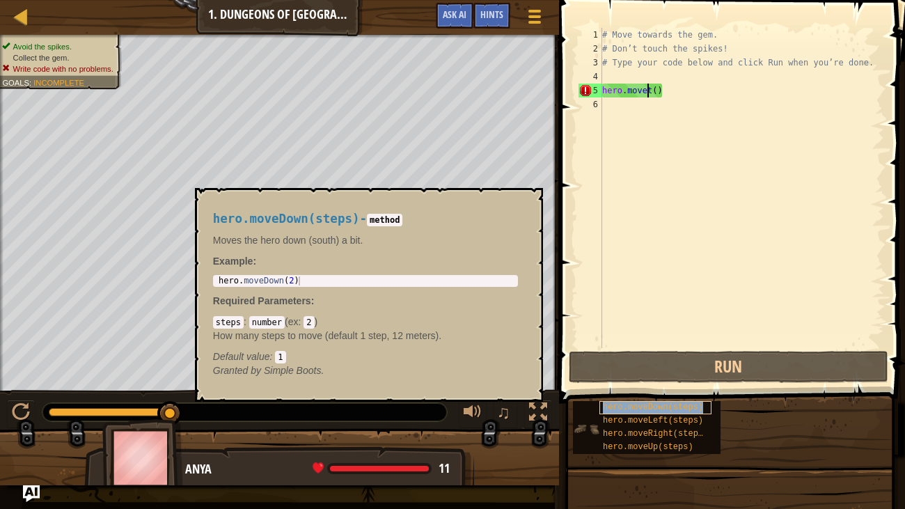
click at [681, 406] on span "hero.moveDown(steps)" at bounding box center [653, 408] width 100 height 10
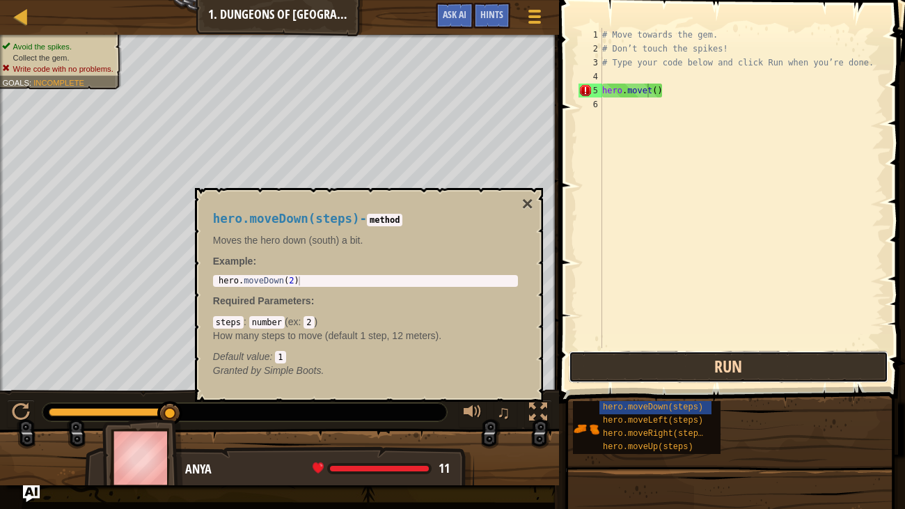
click at [698, 359] on button "Run" at bounding box center [729, 367] width 320 height 32
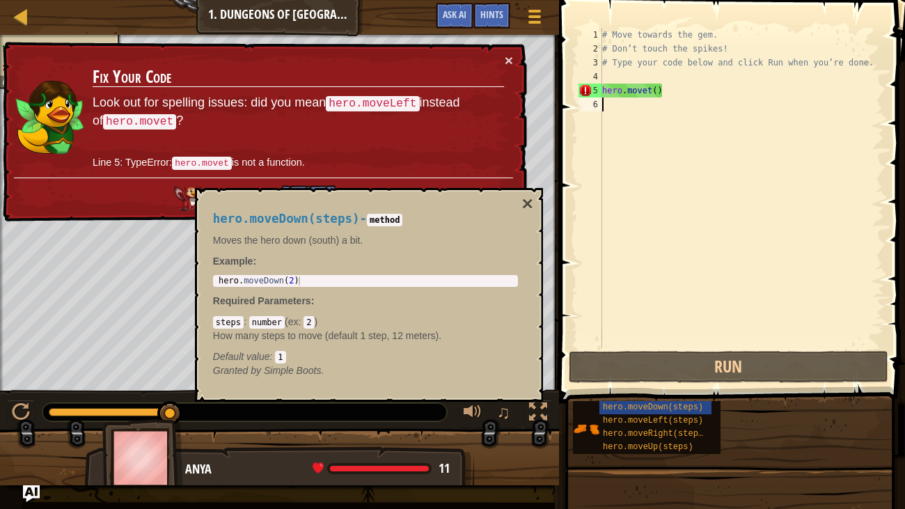
click at [730, 185] on div "# Move towards the gem. # Don’t touch the spikes! # Type your code below and cl…" at bounding box center [742, 202] width 285 height 348
click at [731, 184] on div "# Move towards the gem. # Don’t touch the spikes! # Type your code below and cl…" at bounding box center [742, 202] width 285 height 348
click at [660, 403] on span "hero.moveDown(steps)" at bounding box center [653, 408] width 100 height 10
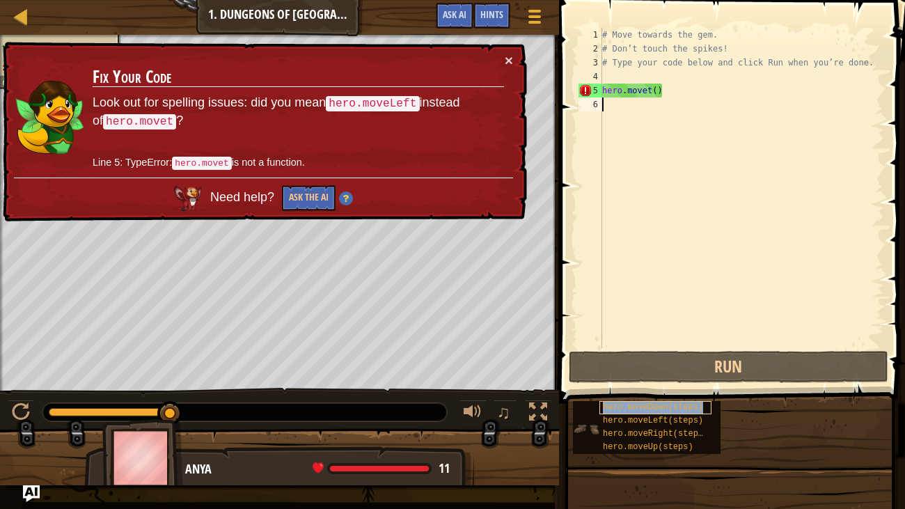
click at [663, 402] on div "hero.moveDown(steps)" at bounding box center [656, 407] width 112 height 13
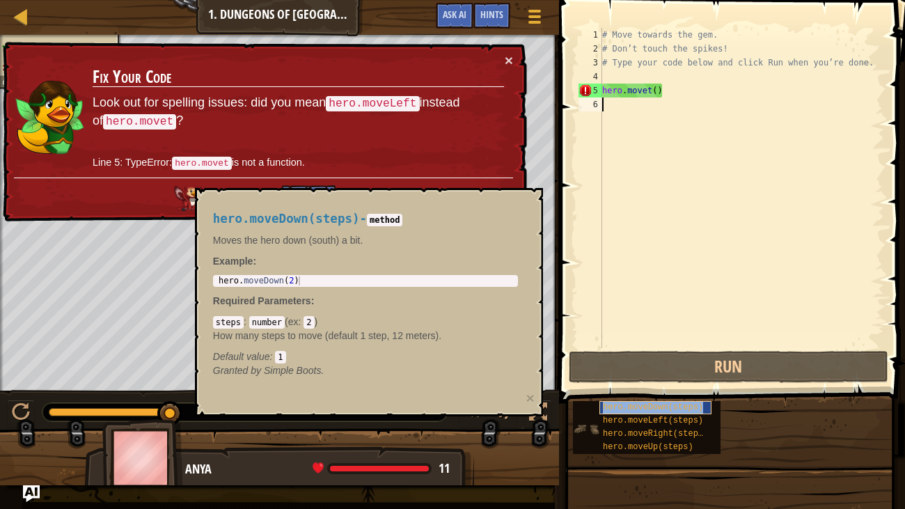
click at [663, 402] on div "hero.moveDown(steps)" at bounding box center [656, 407] width 112 height 13
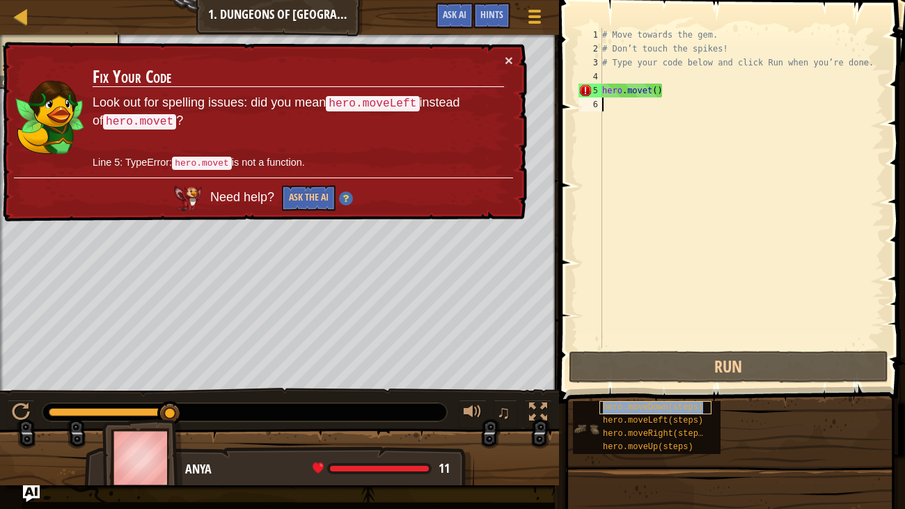
click at [663, 402] on div "hero.moveDown(steps)" at bounding box center [656, 407] width 112 height 13
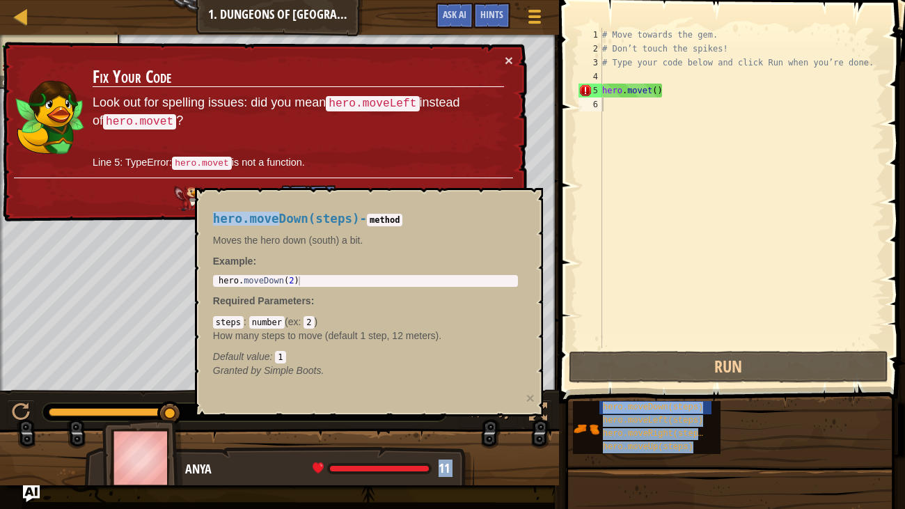
drag, startPoint x: 280, startPoint y: 204, endPoint x: 821, endPoint y: 182, distance: 541.5
click at [846, 0] on body "Map Introduction to Computer Science 1. Dungeons of Kithgard Game Menu Done Hin…" at bounding box center [452, 0] width 905 height 0
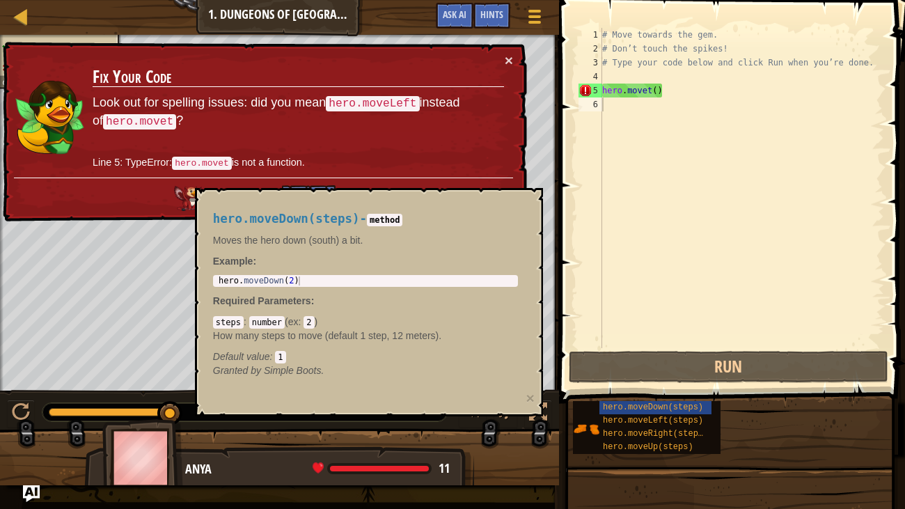
click at [394, 223] on code "method" at bounding box center [385, 220] width 36 height 13
click at [506, 53] on button "×" at bounding box center [509, 60] width 8 height 15
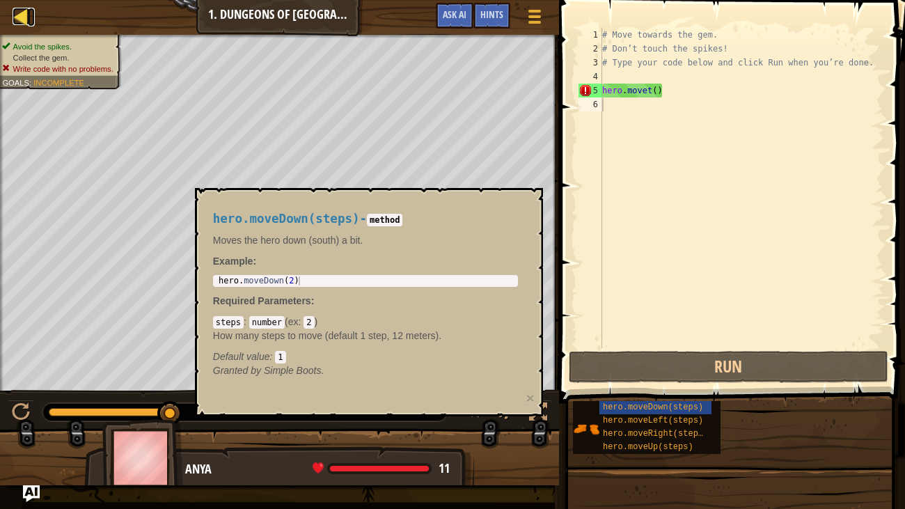
click at [20, 10] on div at bounding box center [21, 16] width 17 height 17
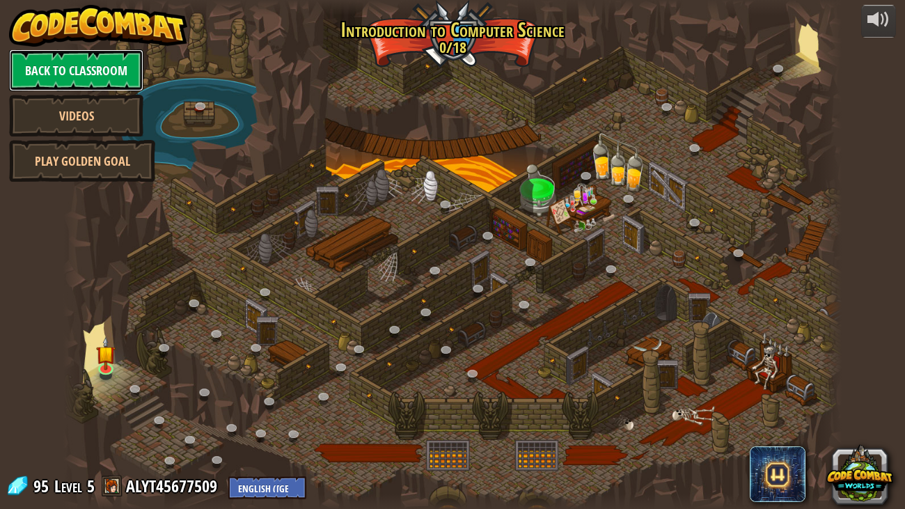
click at [95, 69] on link "Back to Classroom" at bounding box center [76, 70] width 134 height 42
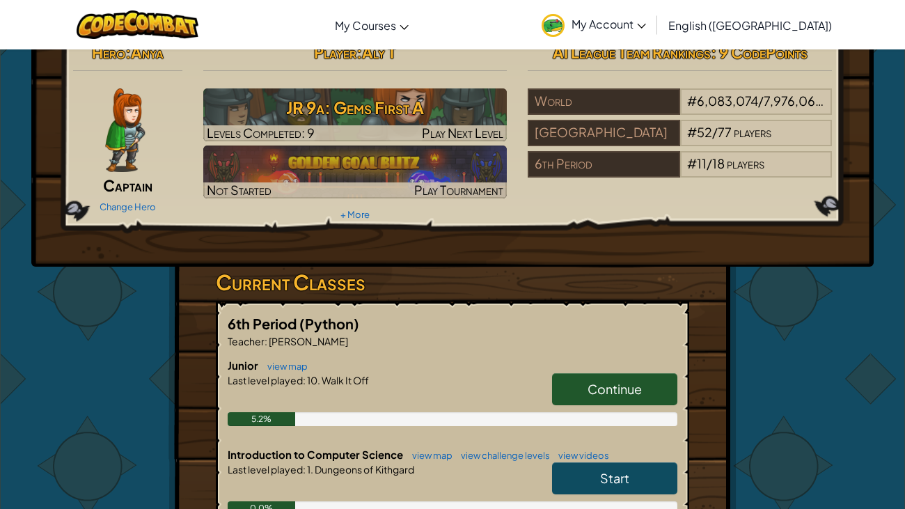
scroll to position [29, 0]
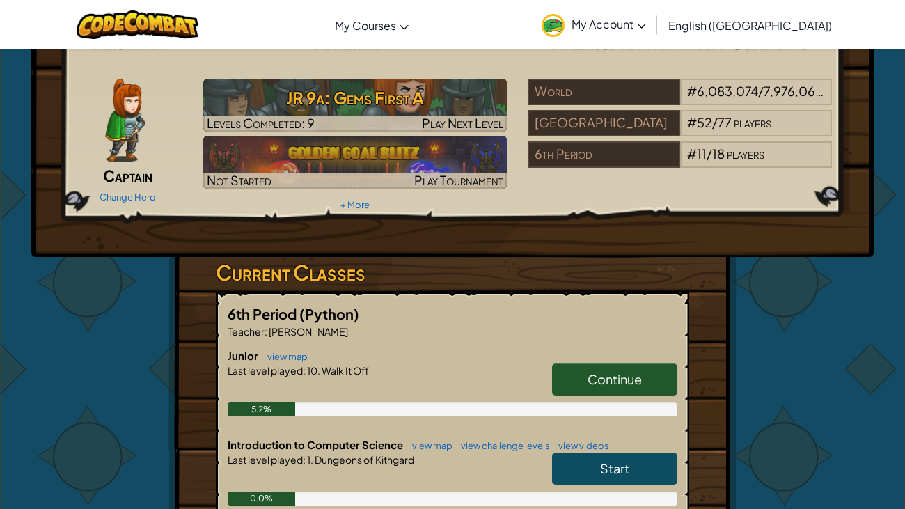
click at [568, 380] on link "Continue" at bounding box center [614, 380] width 125 height 32
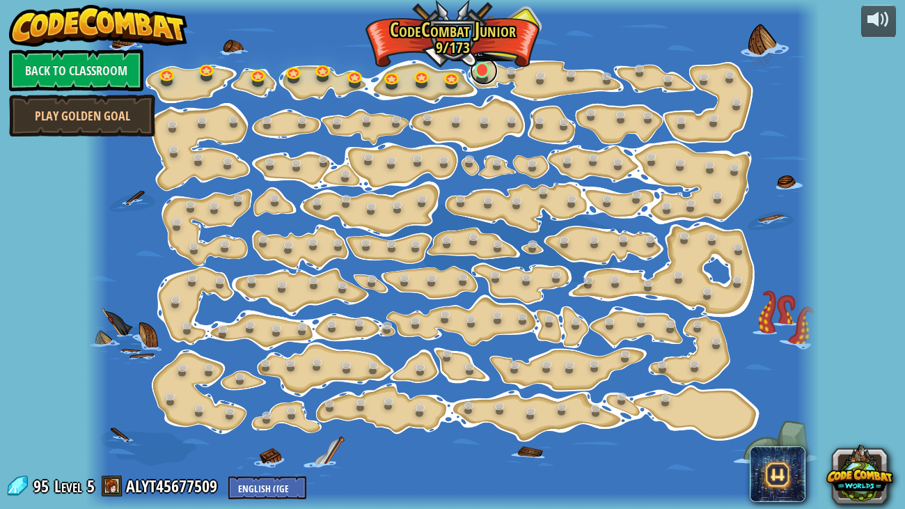
click at [487, 77] on link at bounding box center [484, 71] width 28 height 28
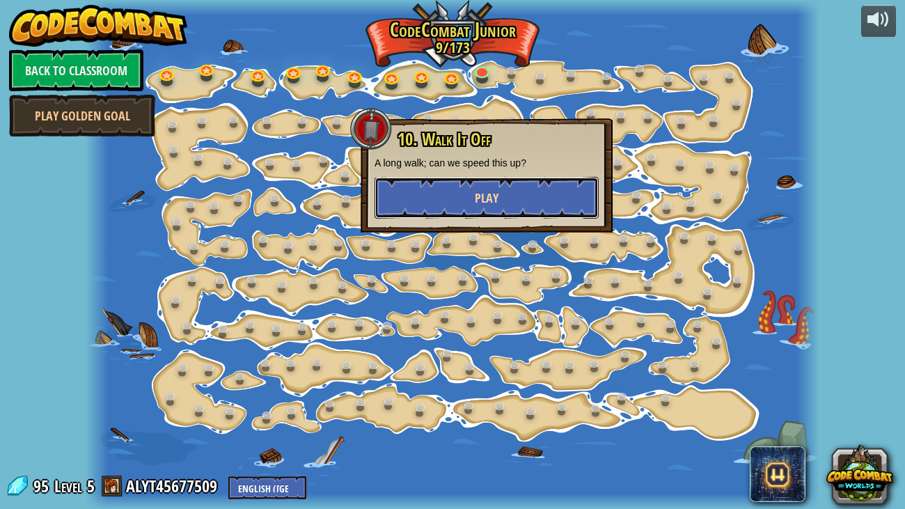
click at [433, 180] on button "Play" at bounding box center [487, 198] width 224 height 42
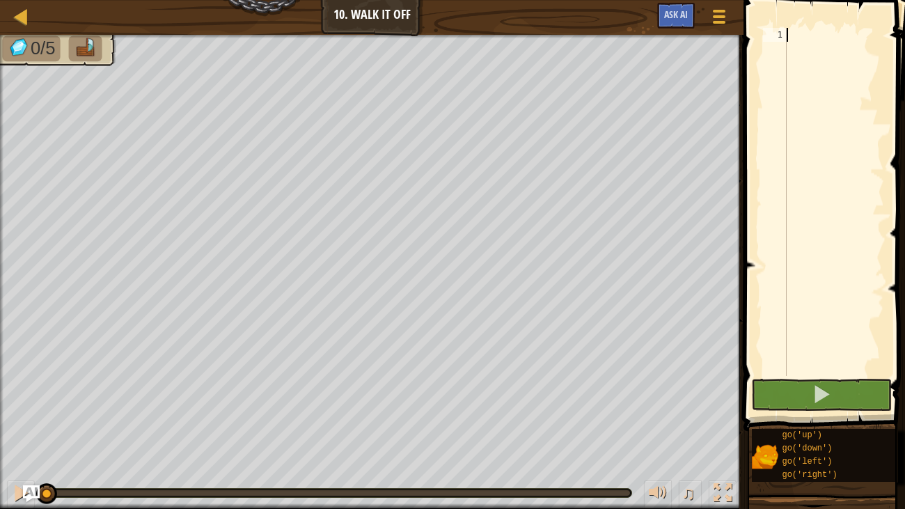
click at [729, 238] on div "Map Junior 10. Walk It Off Game Menu Ask AI 1 ההההההההההההההההההההההההההההההההה…" at bounding box center [452, 254] width 905 height 509
click at [718, 26] on div at bounding box center [719, 16] width 19 height 20
